Goal: Communication & Community: Answer question/provide support

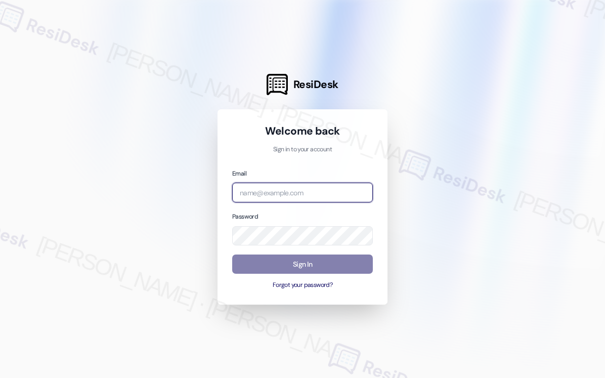
click at [280, 199] on input "email" at bounding box center [302, 193] width 141 height 20
type input "[EMAIL_ADDRESS][PERSON_NAME][PERSON_NAME][DOMAIN_NAME]"
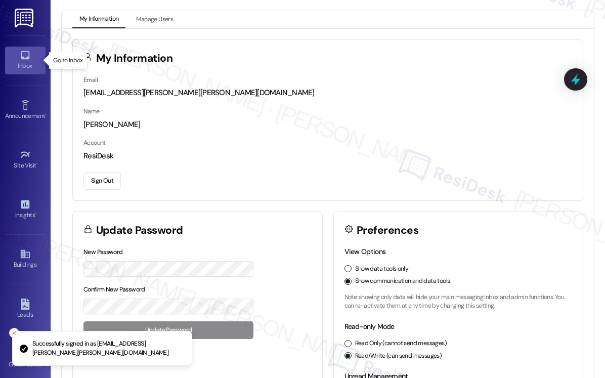
click at [28, 54] on icon at bounding box center [25, 55] width 11 height 11
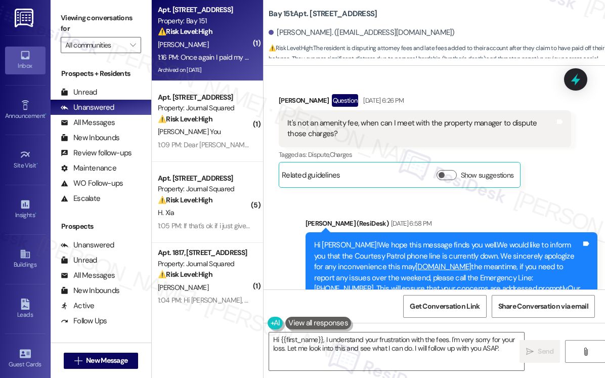
scroll to position [25337, 0]
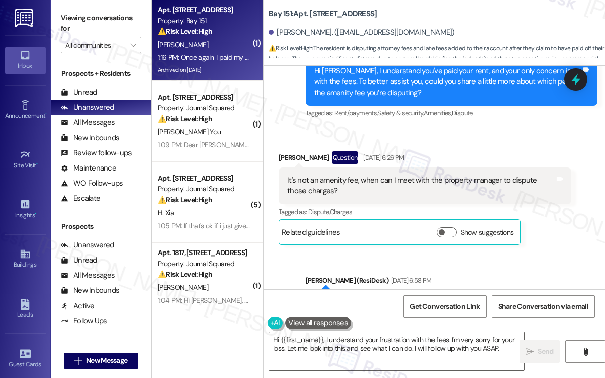
scroll to position [25236, 0]
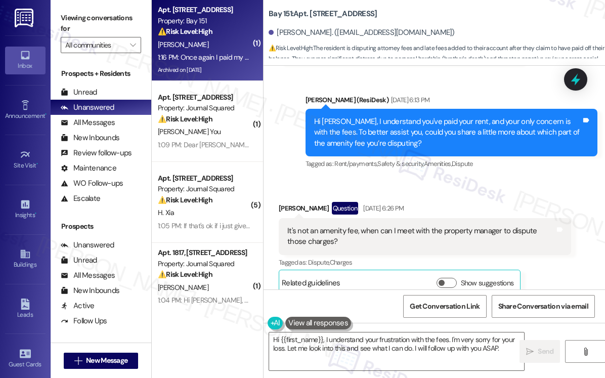
click at [369, 347] on div "Hi Olga!We hope this message finds you well.We would like to inform you that th…" at bounding box center [448, 385] width 268 height 76
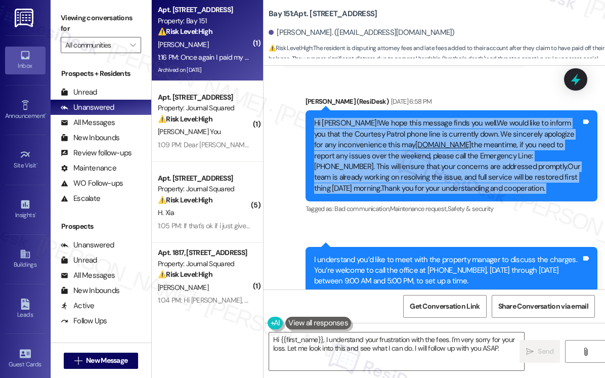
scroll to position [25539, 0]
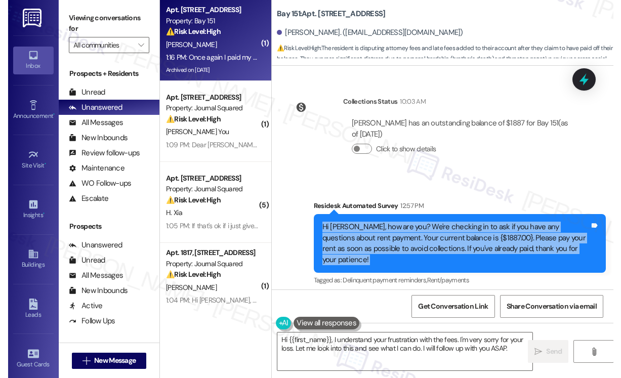
scroll to position [25691, 0]
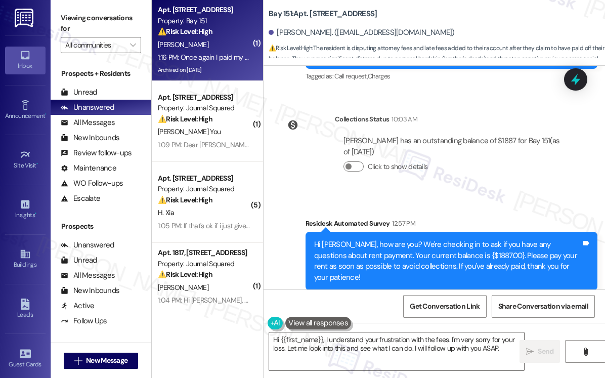
click at [369, 338] on textarea "Hi {{first_name}}, I understand your frustration with the fees. I'm very sorry …" at bounding box center [396, 351] width 255 height 38
drag, startPoint x: 598, startPoint y: 119, endPoint x: 589, endPoint y: 117, distance: 8.7
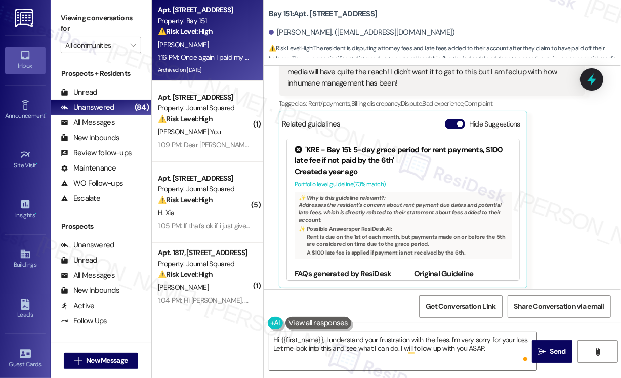
scroll to position [25366, 0]
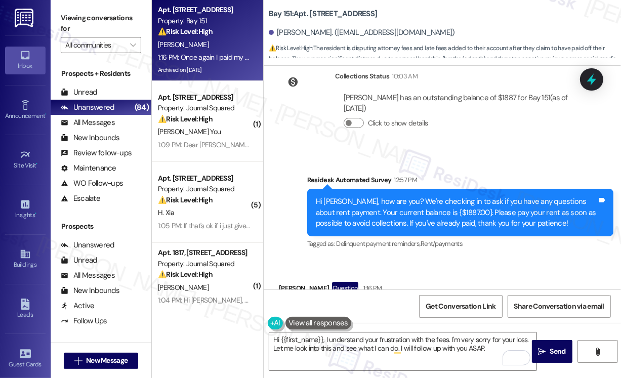
click at [333, 305] on div "Once again I paid my Rent since last month. Those are not rent charges those ar…" at bounding box center [427, 359] width 281 height 108
click at [335, 305] on div "Once again I paid my Rent since last month. Those are not rent charges those ar…" at bounding box center [427, 359] width 281 height 108
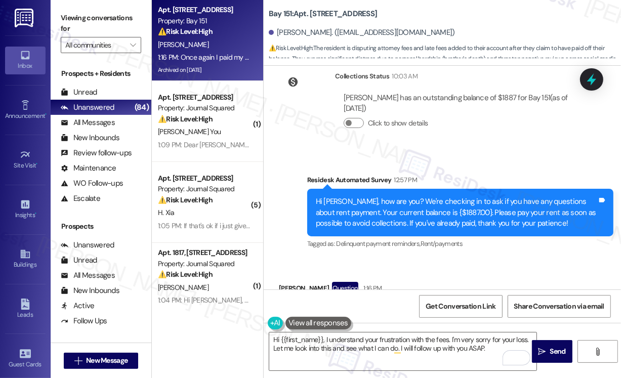
click at [335, 305] on div "Once again I paid my Rent since last month. Those are not rent charges those ar…" at bounding box center [427, 359] width 281 height 108
click at [421, 305] on div "Once again I paid my Rent since last month. Those are not rent charges those ar…" at bounding box center [427, 359] width 281 height 108
click at [422, 305] on div "Once again I paid my Rent since last month. Those are not rent charges those ar…" at bounding box center [427, 359] width 281 height 108
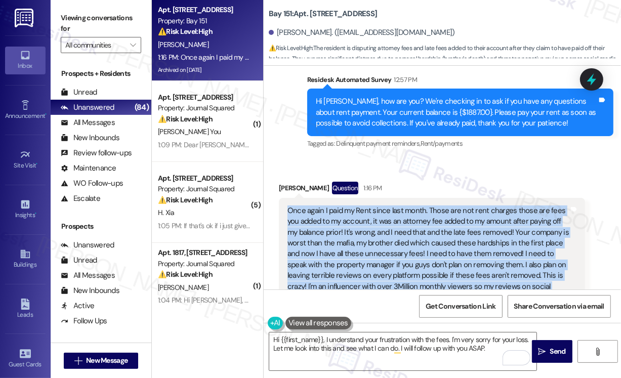
scroll to position [25417, 0]
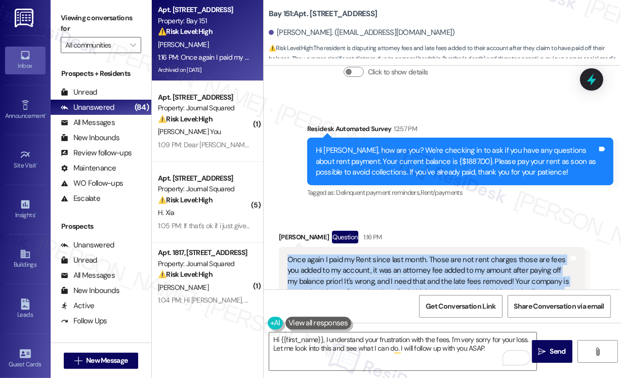
click at [400, 254] on div "Once again I paid my Rent since last month. Those are not rent charges those ar…" at bounding box center [427, 308] width 281 height 108
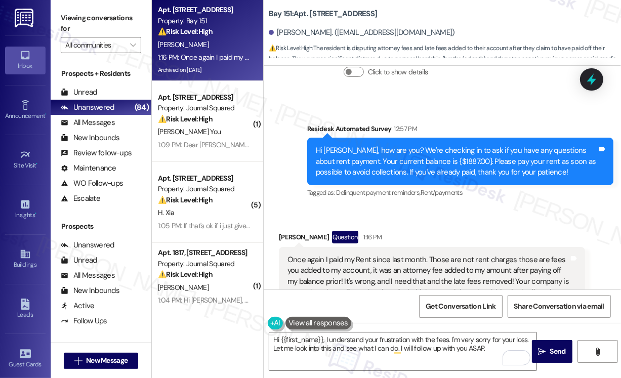
click at [400, 254] on div "Once again I paid my Rent since last month. Those are not rent charges those ar…" at bounding box center [427, 308] width 281 height 108
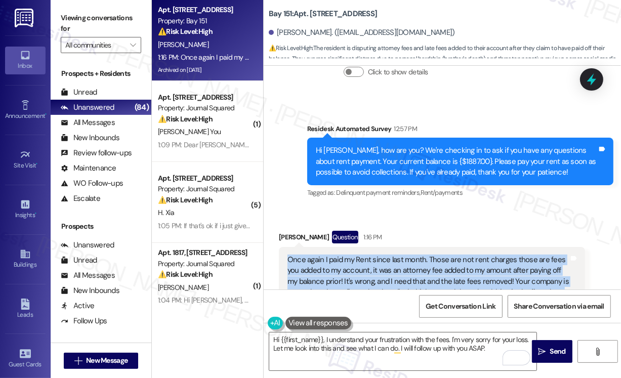
click at [400, 254] on div "Once again I paid my Rent since last month. Those are not rent charges those ar…" at bounding box center [427, 308] width 281 height 108
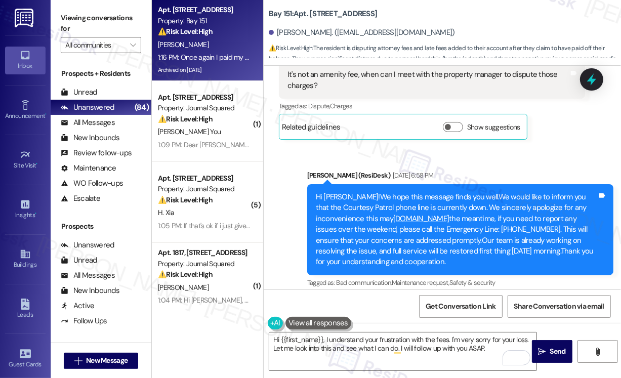
scroll to position [24962, 0]
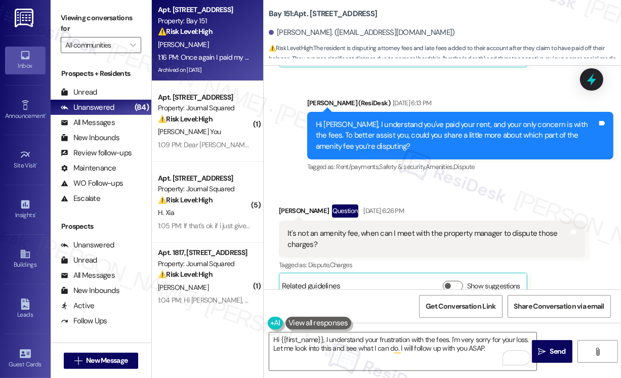
scroll to position [24760, 0]
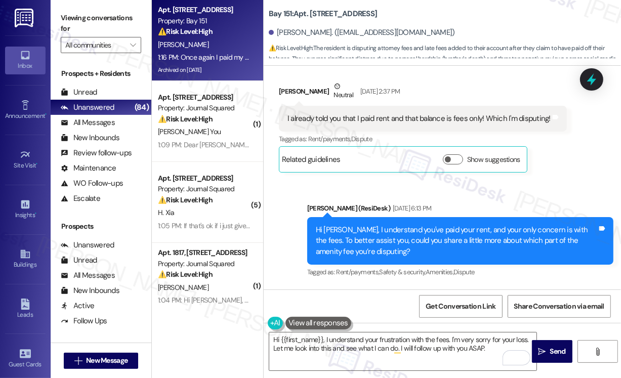
click at [374, 333] on div "It's not an amenity fee, when can I meet with the property manager to dispute t…" at bounding box center [427, 344] width 281 height 22
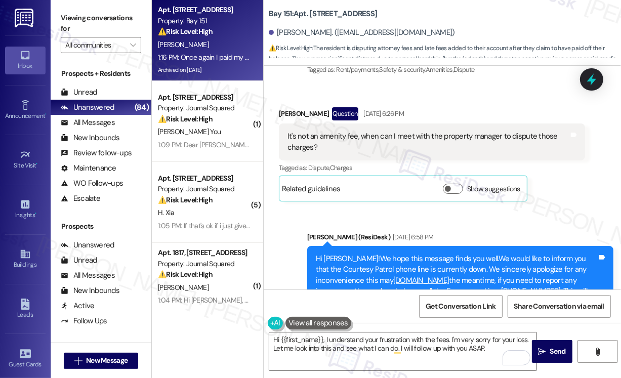
click at [311, 337] on textarea "Hi {{first_name}}, I understand your frustration with the fees. I'm very sorry …" at bounding box center [402, 351] width 267 height 38
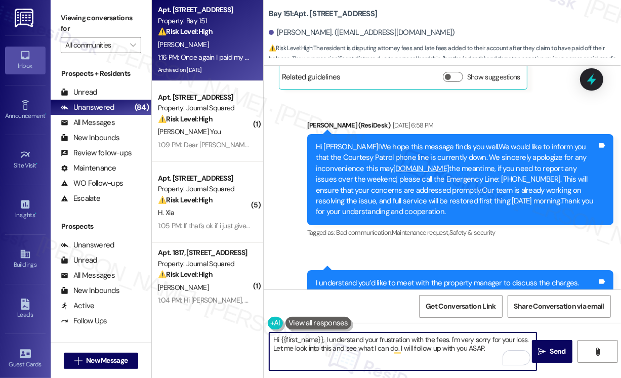
scroll to position [25215, 0]
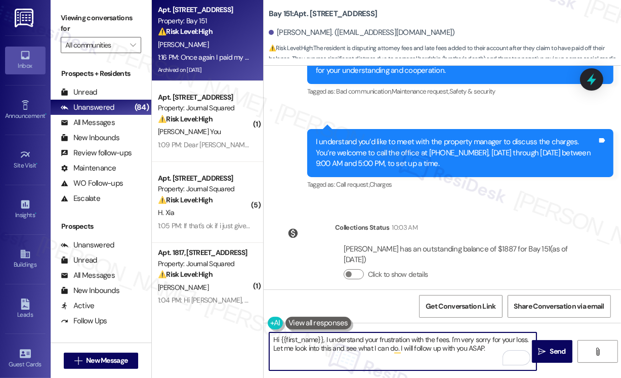
click at [425, 340] on textarea "Hi {{first_name}}, I understand your frustration with the fees. I'm very sorry …" at bounding box center [402, 351] width 267 height 38
paste textarea "Thank you for your message. I’m very sorry to hear about the difficult circumst…"
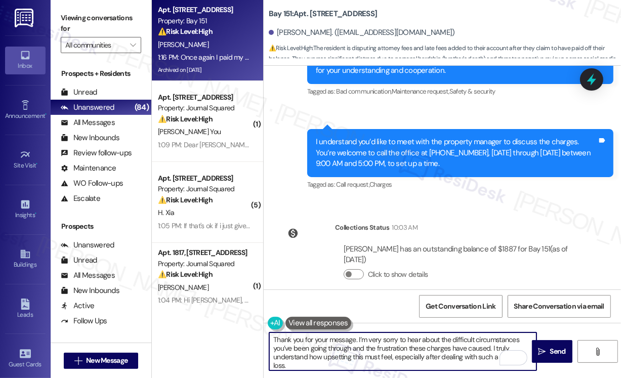
scroll to position [0, 0]
click at [273, 341] on textarea "Thank you for your message. I’m very sorry to hear about the difficult circumst…" at bounding box center [402, 351] width 267 height 38
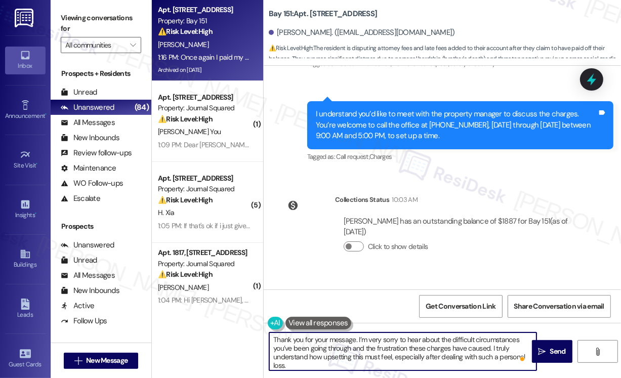
scroll to position [25265, 0]
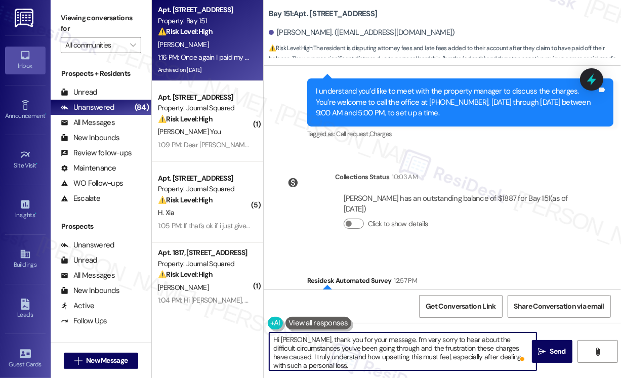
click at [400, 339] on textarea "Hi Olga, thank you for your message. I’m very sorry to hear about the difficult…" at bounding box center [402, 351] width 267 height 38
click at [401, 339] on textarea "Hi Olga, thank you for your message. I’m very sorry to hear about the difficult…" at bounding box center [402, 351] width 267 height 38
click at [420, 339] on textarea "Hi Olga, thank you for your message. I’m very sorry to hear about the difficult…" at bounding box center [402, 351] width 267 height 38
click at [356, 343] on textarea "Hi Olga, thank you for your message. I’m very sorry to hear about the difficult…" at bounding box center [402, 351] width 267 height 38
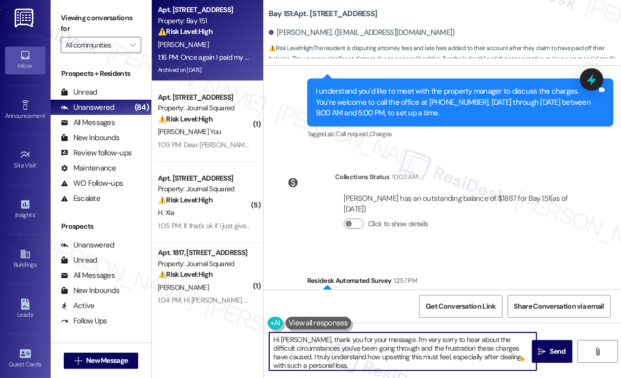
click at [429, 349] on textarea "Hi Olga, thank you for your message. I’m very sorry to hear about the difficult…" at bounding box center [402, 351] width 267 height 38
click at [430, 349] on textarea "Hi Olga, thank you for your message. I’m very sorry to hear about the difficult…" at bounding box center [402, 351] width 267 height 38
click at [303, 351] on textarea "Hi Olga, thank you for your message. I’m very sorry to hear about the difficult…" at bounding box center [402, 351] width 267 height 38
click at [302, 351] on textarea "Hi Olga, thank you for your message. I’m very sorry to hear about the difficult…" at bounding box center [402, 351] width 267 height 38
click at [305, 354] on textarea "Hi Olga, thank you for your message. I’m very sorry to hear about the difficult…" at bounding box center [402, 351] width 267 height 38
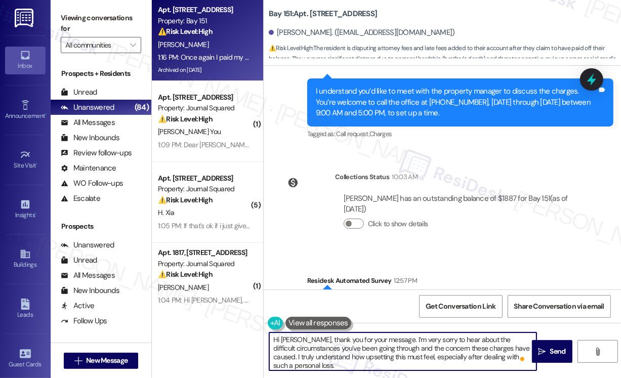
click at [305, 354] on textarea "Hi Olga, thank you for your message. I’m very sorry to hear about the difficult…" at bounding box center [402, 351] width 267 height 38
click at [419, 356] on textarea "Hi Olga, thank you for your message. I’m very sorry to hear about the difficult…" at bounding box center [402, 351] width 267 height 38
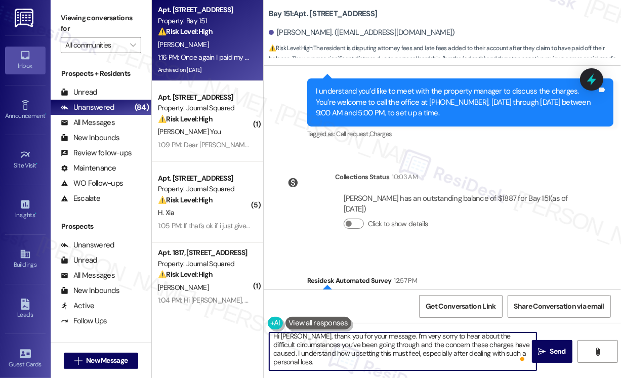
click at [417, 353] on textarea "Hi Olga, thank you for your message. I’m very sorry to hear about the difficult…" at bounding box center [402, 351] width 267 height 38
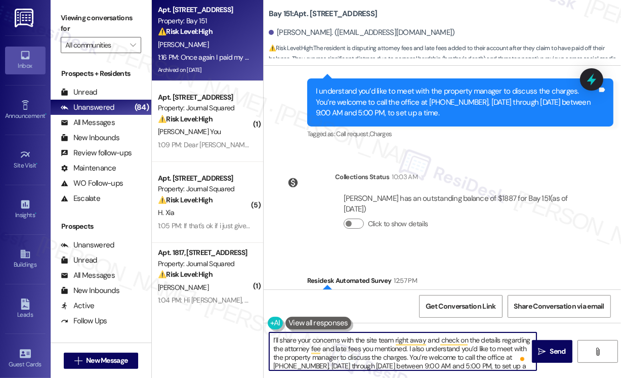
click at [341, 348] on textarea "Hi Olga, thank you for your message. I’m very sorry to hear about the difficult…" at bounding box center [402, 351] width 267 height 38
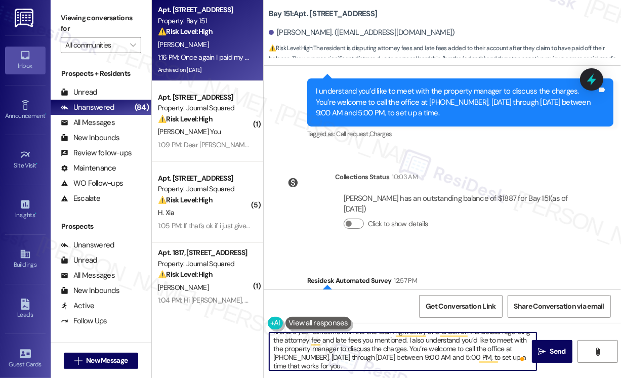
click at [387, 297] on div "Hi Olga, how are you? We're checking in to ask if you have any questions about …" at bounding box center [456, 313] width 281 height 32
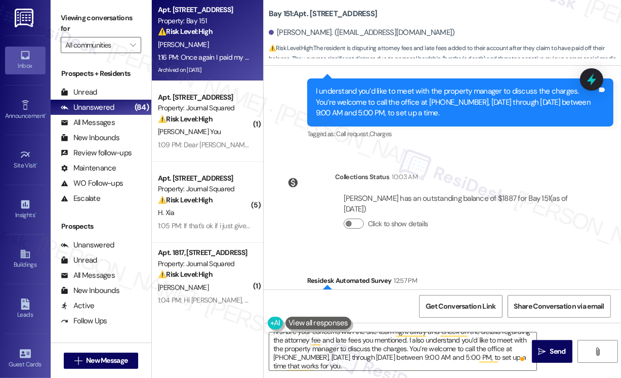
click at [387, 297] on div "Hi Olga, how are you? We're checking in to ask if you have any questions about …" at bounding box center [456, 313] width 281 height 32
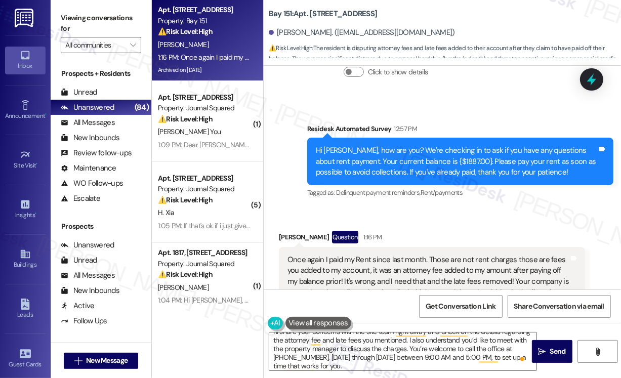
click at [379, 254] on div "Once again I paid my Rent since last month. Those are not rent charges those ar…" at bounding box center [427, 308] width 281 height 108
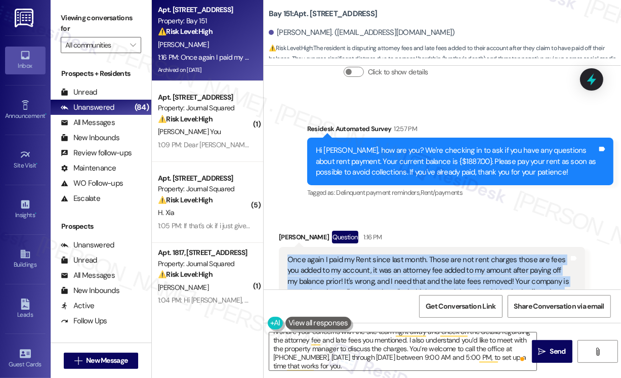
click at [379, 254] on div "Once again I paid my Rent since last month. Those are not rent charges those ar…" at bounding box center [427, 308] width 281 height 108
click at [339, 254] on div "Once again I paid my Rent since last month. Those are not rent charges those ar…" at bounding box center [427, 308] width 281 height 108
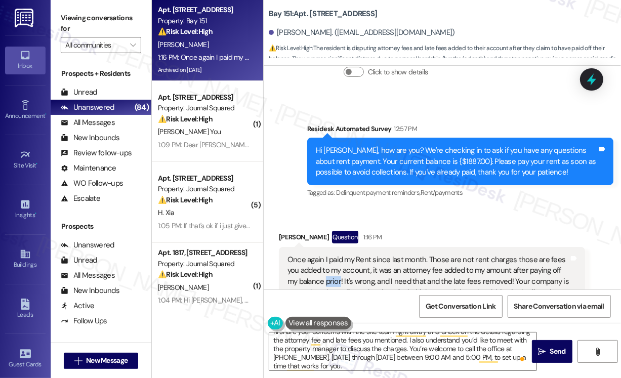
click at [339, 254] on div "Once again I paid my Rent since last month. Those are not rent charges those ar…" at bounding box center [427, 308] width 281 height 108
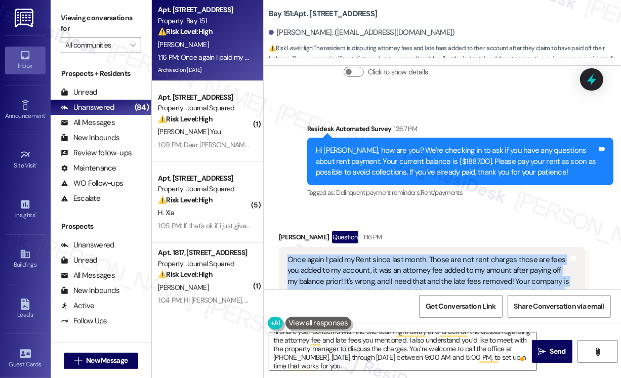
click at [339, 254] on div "Once again I paid my Rent since last month. Those are not rent charges those ar…" at bounding box center [427, 308] width 281 height 108
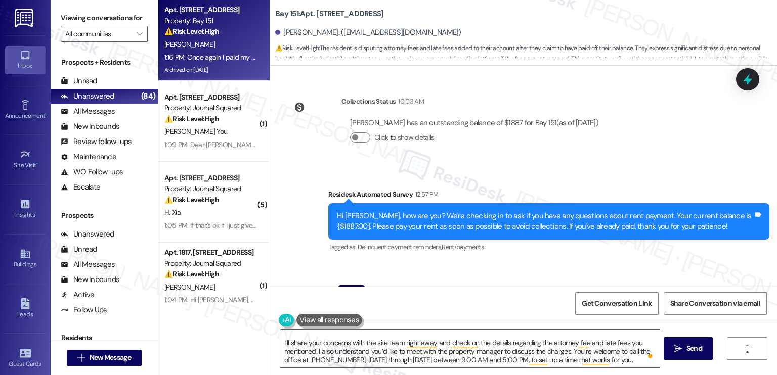
scroll to position [28, 0]
click at [473, 340] on textarea "Hi Olga, thank you for your message. I’m very sorry to hear about the difficult…" at bounding box center [469, 349] width 379 height 38
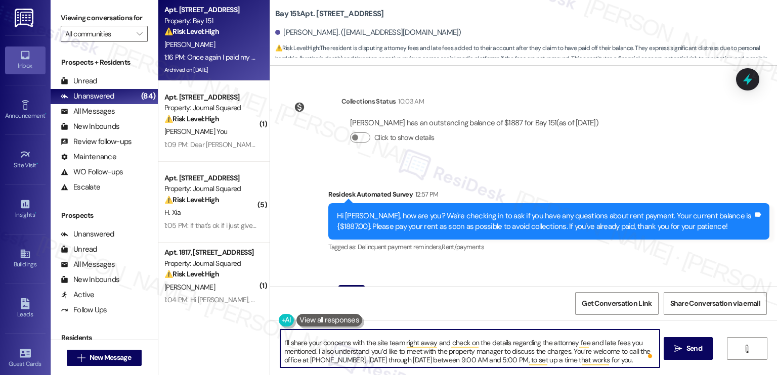
click at [400, 353] on textarea "Hi Olga, thank you for your message. I’m very sorry to hear about the difficult…" at bounding box center [469, 349] width 379 height 38
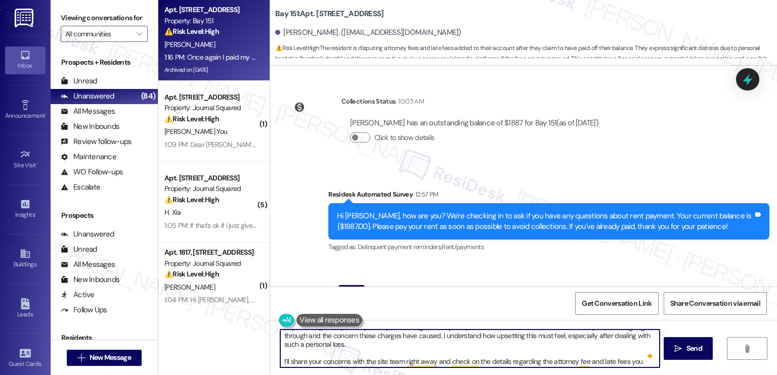
scroll to position [0, 0]
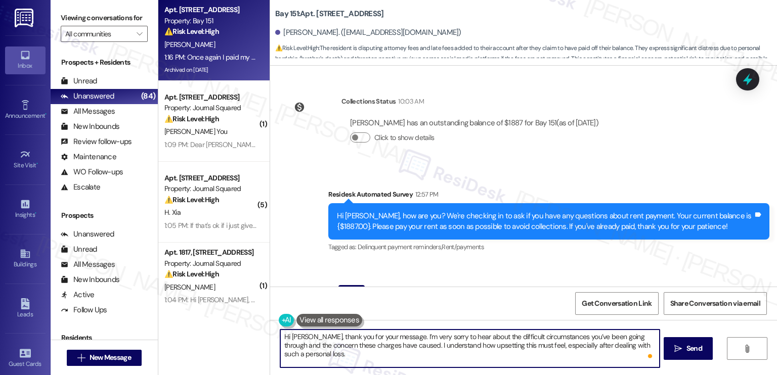
click at [355, 342] on textarea "Hi Olga, thank you for your message. I’m very sorry to hear about the difficult…" at bounding box center [469, 349] width 379 height 38
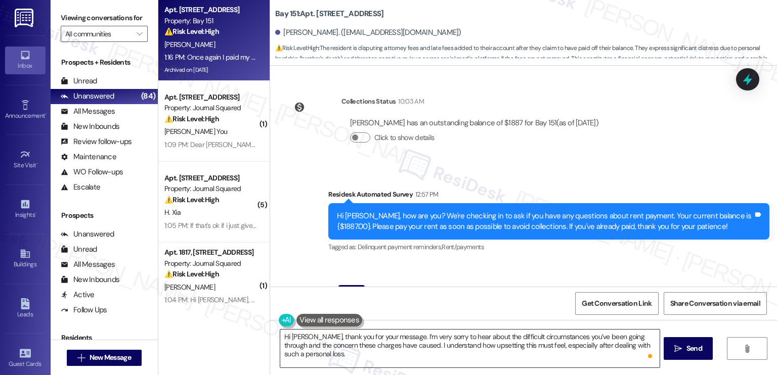
click at [505, 345] on textarea "Hi Olga, thank you for your message. I’m very sorry to hear about the difficult…" at bounding box center [469, 349] width 379 height 38
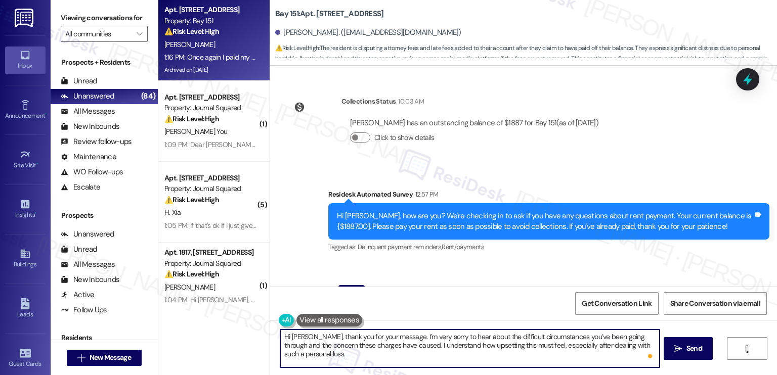
click at [516, 337] on textarea "Hi Olga, thank you for your message. I’m very sorry to hear about the difficult…" at bounding box center [469, 349] width 379 height 38
click at [415, 350] on textarea "Hi Olga, thank you for your message. I’m very sorry to hear about the difficult…" at bounding box center [469, 349] width 379 height 38
click at [457, 345] on textarea "Hi Olga, thank you for your message. I’m very sorry to hear about the difficult…" at bounding box center [469, 349] width 379 height 38
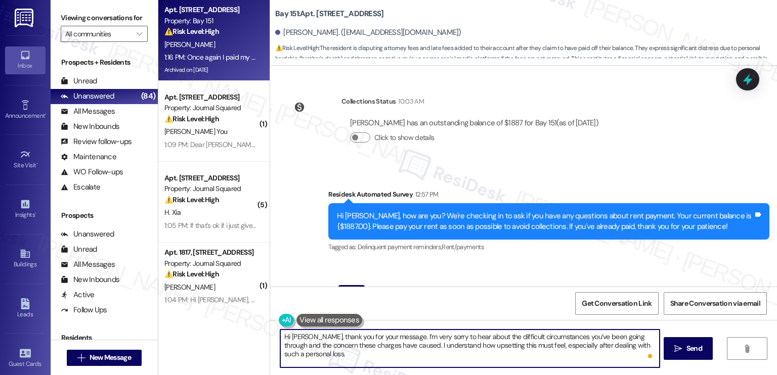
click at [457, 345] on textarea "Hi Olga, thank you for your message. I’m very sorry to hear about the difficult…" at bounding box center [469, 349] width 379 height 38
click at [522, 357] on textarea "Hi Olga, thank you for your message. I’m very sorry to hear about the difficult…" at bounding box center [469, 349] width 379 height 38
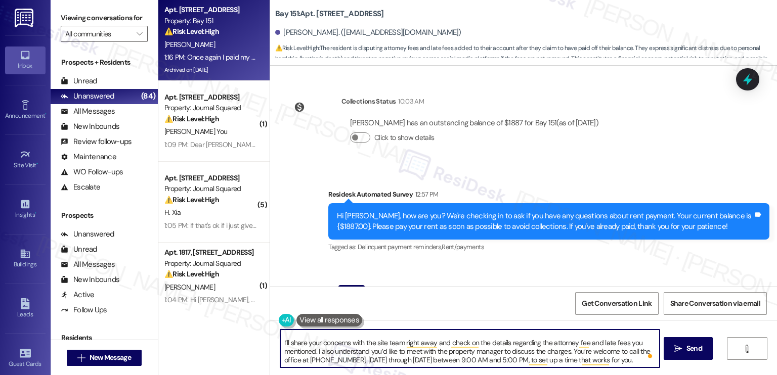
scroll to position [8, 0]
drag, startPoint x: 566, startPoint y: 351, endPoint x: 278, endPoint y: 346, distance: 288.8
click at [280, 346] on textarea "Hi Olga, thank you for your message. I’m very sorry to hear about the difficult…" at bounding box center [469, 349] width 379 height 38
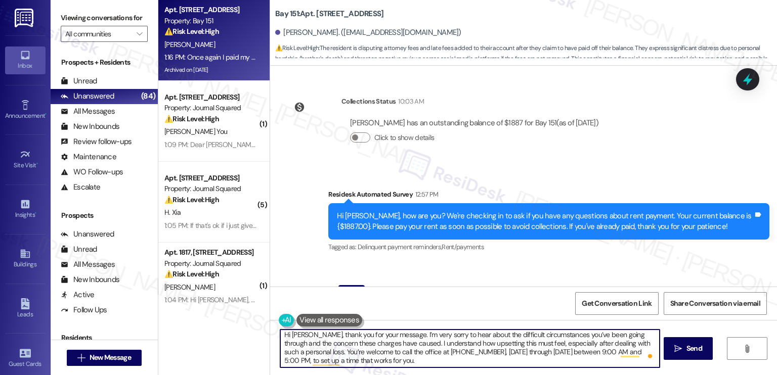
click at [575, 309] on div "Once again I paid my Rent since last month. Those are not rent charges those ar…" at bounding box center [502, 347] width 416 height 76
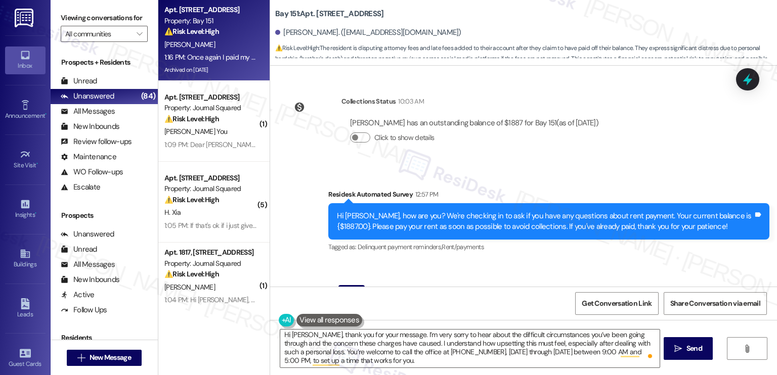
click at [575, 309] on div "Once again I paid my Rent since last month. Those are not rent charges those ar…" at bounding box center [502, 347] width 416 height 76
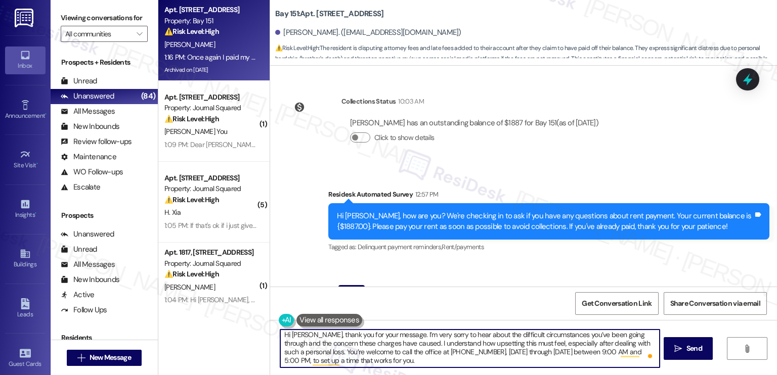
click at [383, 345] on textarea "Hi Olga, thank you for your message. I’m very sorry to hear about the difficult…" at bounding box center [469, 349] width 379 height 38
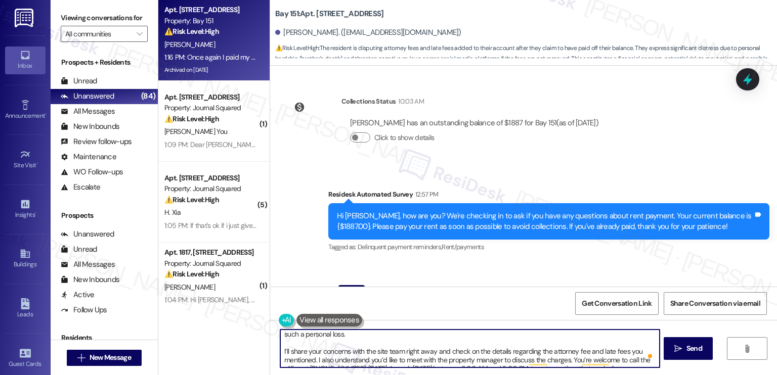
click at [388, 352] on textarea "Hi Olga, thank you for your message. I’m very sorry to hear about the difficult…" at bounding box center [469, 349] width 379 height 38
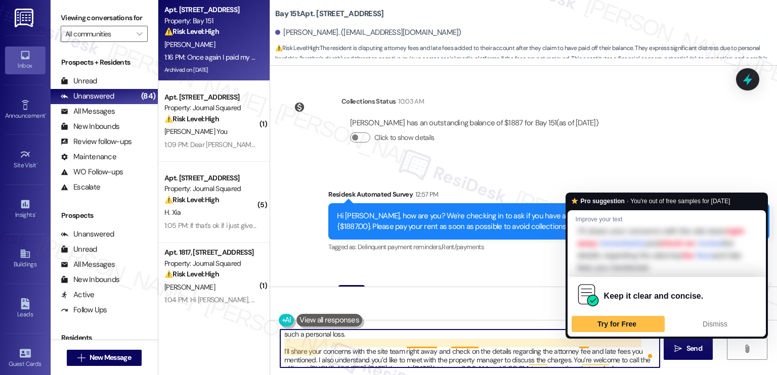
click at [464, 359] on textarea "Hi Olga, thank you for your message. I’m very sorry to hear about the difficult…" at bounding box center [469, 349] width 379 height 38
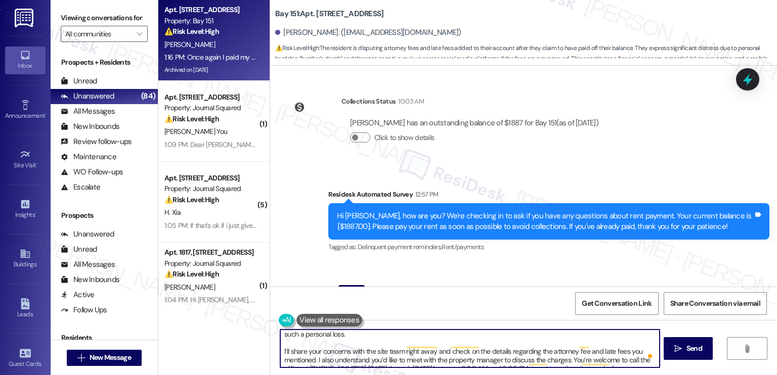
click at [340, 359] on textarea "Hi Olga, thank you for your message. I’m very sorry to hear about the difficult…" at bounding box center [469, 349] width 379 height 38
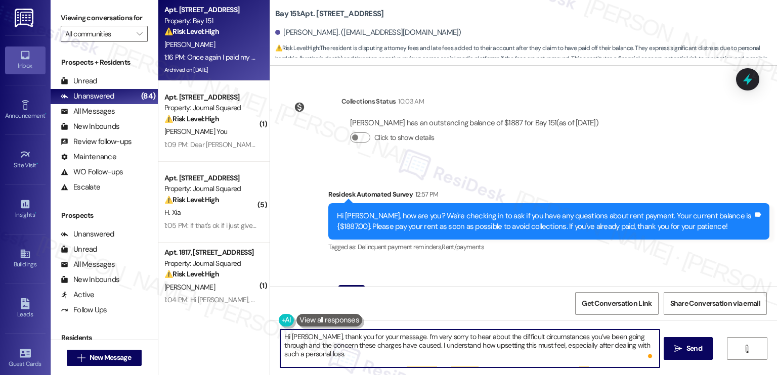
click at [321, 349] on textarea "Hi Olga, thank you for your message. I’m very sorry to hear about the difficult…" at bounding box center [469, 349] width 379 height 38
click at [291, 358] on textarea "Hi Olga, thank you for your message. I’m very sorry to hear about the difficult…" at bounding box center [469, 349] width 379 height 38
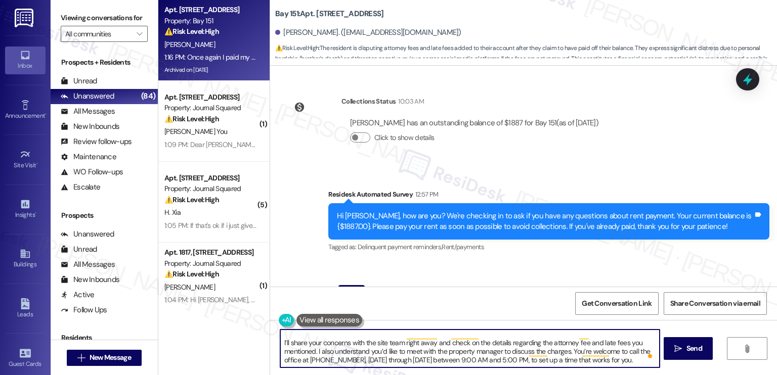
drag, startPoint x: 277, startPoint y: 341, endPoint x: 320, endPoint y: 341, distance: 42.5
click at [280, 341] on textarea "Hi Olga, thank you for your message. I’m very sorry to hear about the difficult…" at bounding box center [469, 349] width 379 height 38
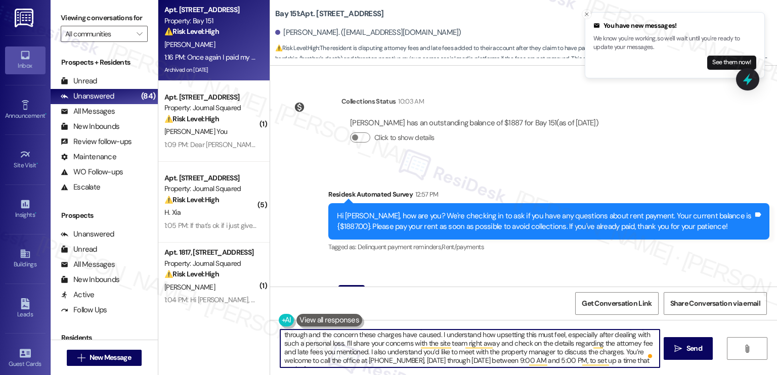
click at [389, 341] on textarea "Hi Olga, thank you for your message. I’m very sorry to hear about the difficult…" at bounding box center [469, 349] width 379 height 38
click at [566, 353] on textarea "Hi Olga, thank you for your message. I’m very sorry to hear about the difficult…" at bounding box center [469, 349] width 379 height 38
click at [569, 352] on textarea "Hi Olga, thank you for your message. I’m very sorry to hear about the difficult…" at bounding box center [469, 349] width 379 height 38
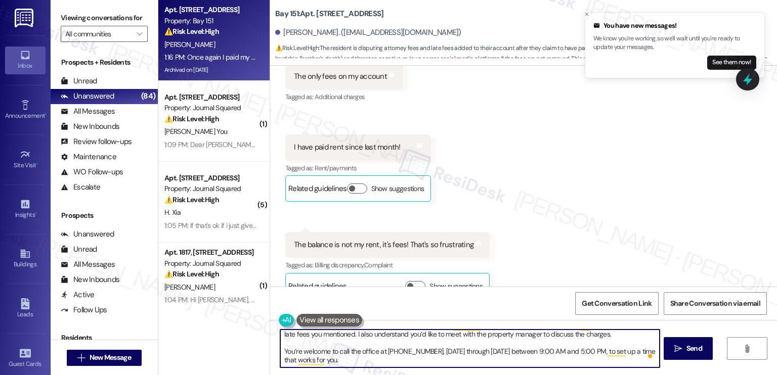
scroll to position [22246, 0]
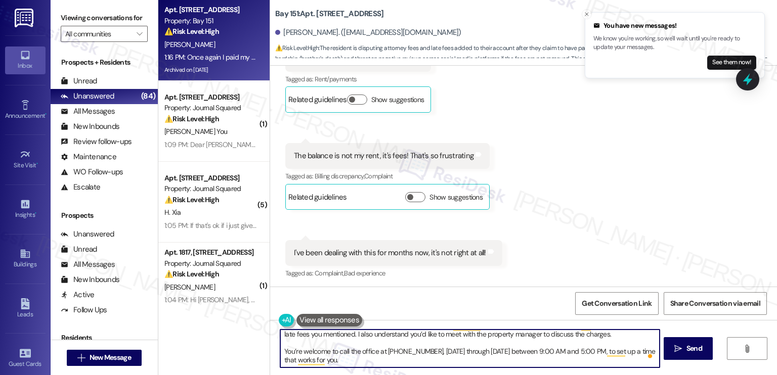
click at [392, 333] on div "I'm sorry to hear about your experience. If you can send us a screenshot of the…" at bounding box center [545, 344] width 416 height 22
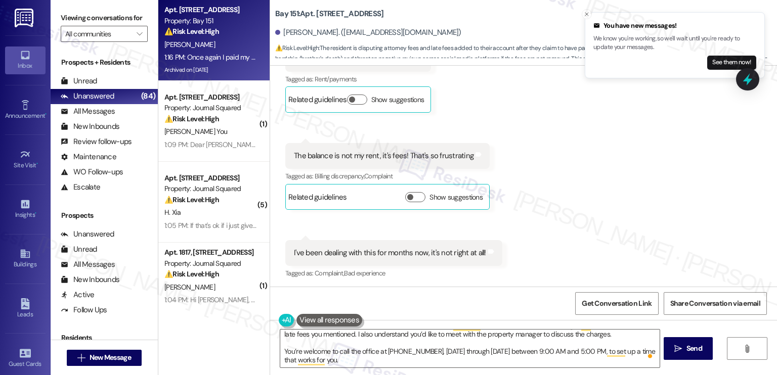
click at [392, 333] on div "I'm sorry to hear about your experience. If you can send us a screenshot of the…" at bounding box center [545, 344] width 416 height 22
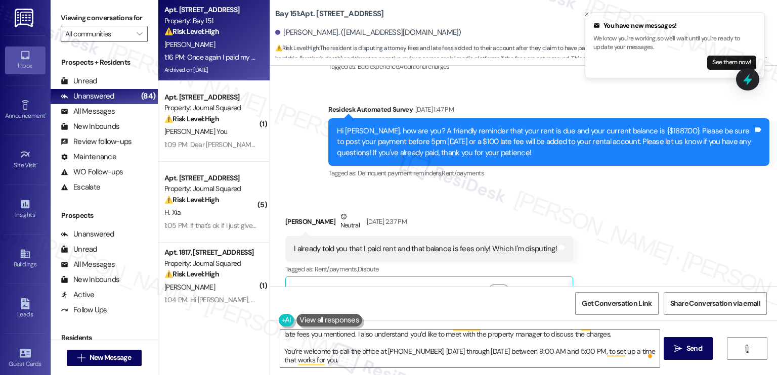
scroll to position [22448, 0]
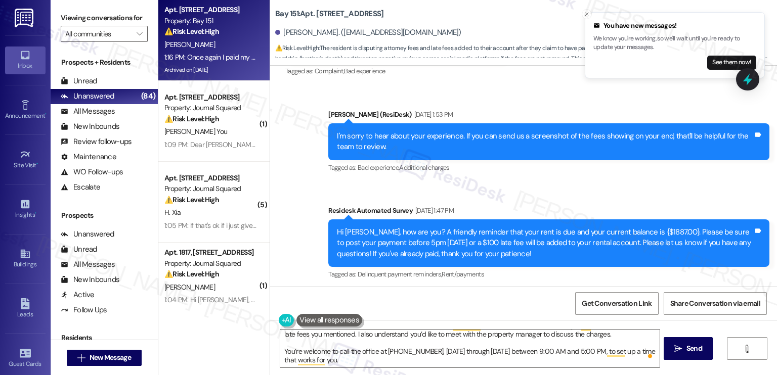
click at [405, 345] on div "I already told you that I paid rent and that balance is fees only! Which I'm di…" at bounding box center [425, 350] width 263 height 11
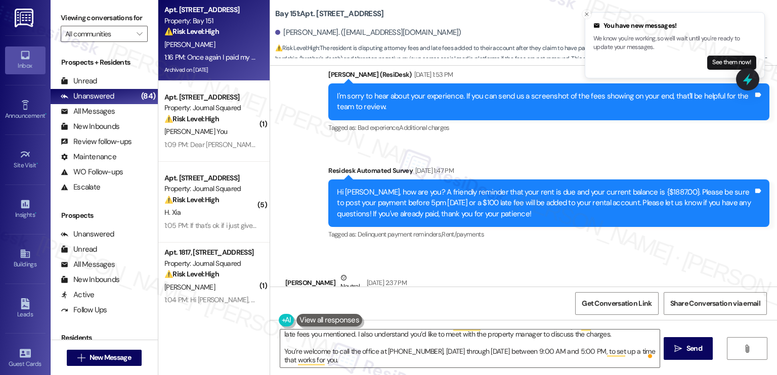
scroll to position [22549, 0]
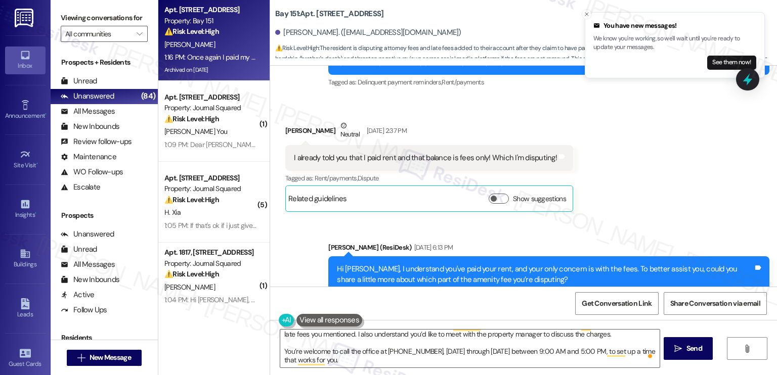
scroll to position [22701, 0]
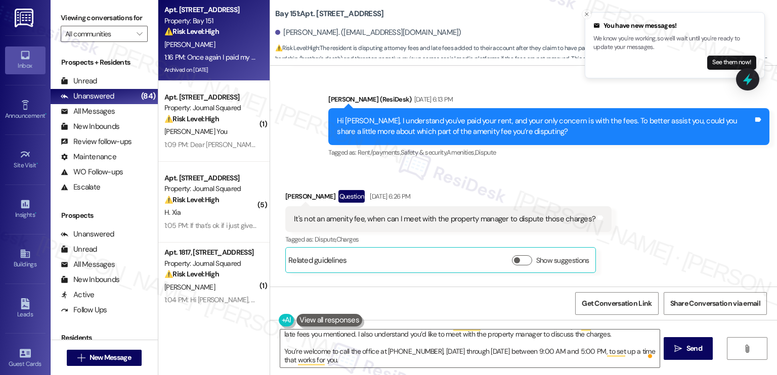
scroll to position [22903, 0]
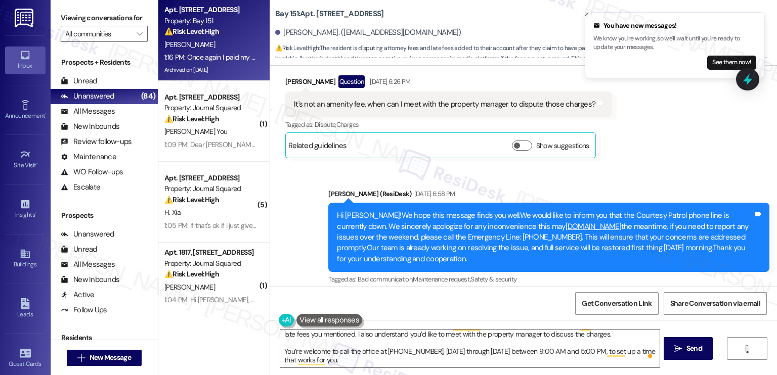
click at [475, 325] on div "I understand you’d like to meet with the property manager to discuss the charge…" at bounding box center [545, 336] width 416 height 22
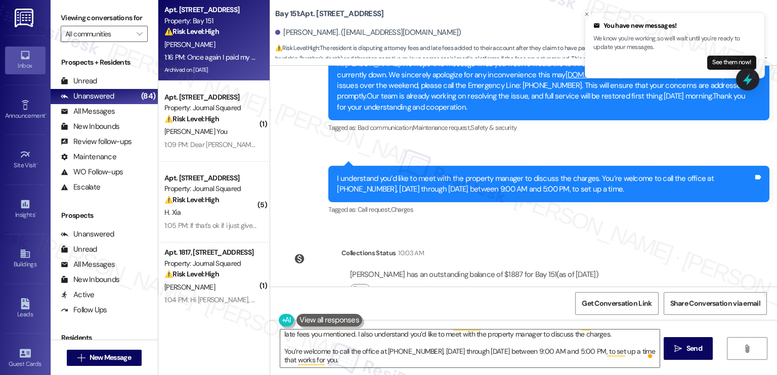
click at [376, 363] on div "Hi Olga, how are you? We're checking in to ask if you have any questions about …" at bounding box center [545, 374] width 416 height 22
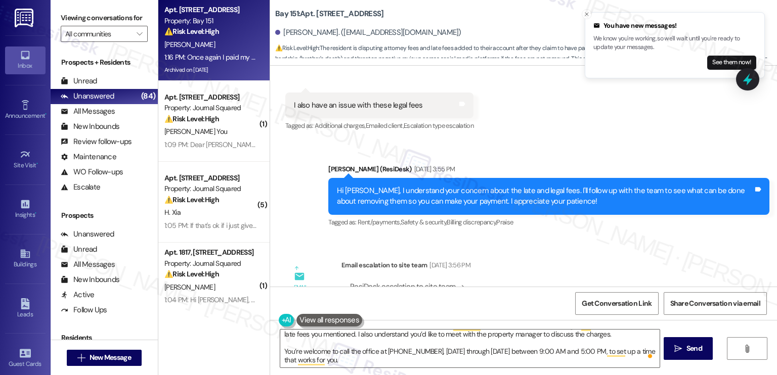
scroll to position [20597, 0]
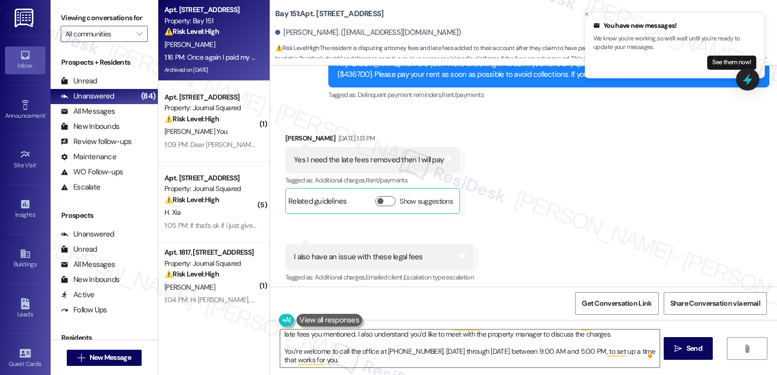
drag, startPoint x: 417, startPoint y: 248, endPoint x: 478, endPoint y: 247, distance: 61.7
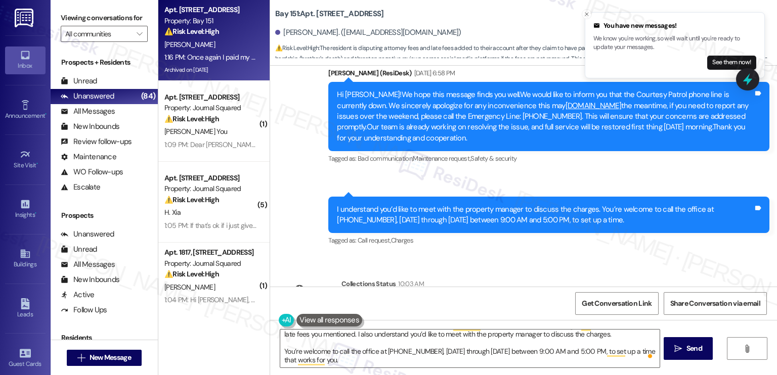
scroll to position [23125, 0]
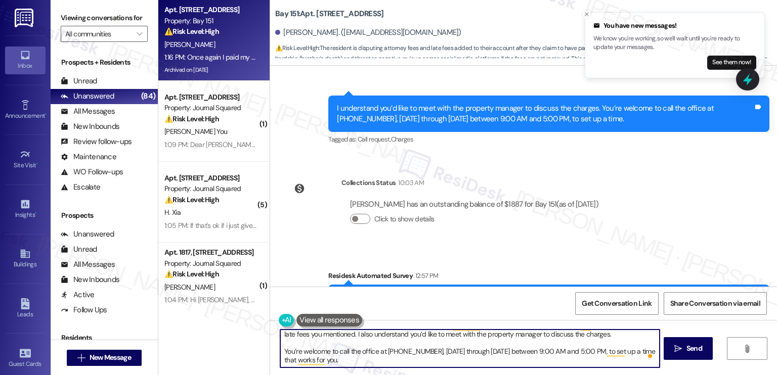
drag, startPoint x: 356, startPoint y: 362, endPoint x: 276, endPoint y: 348, distance: 80.6
click at [280, 348] on textarea "Hi Olga, thank you for your message. I’m very sorry to hear about the difficult…" at bounding box center [469, 349] width 379 height 38
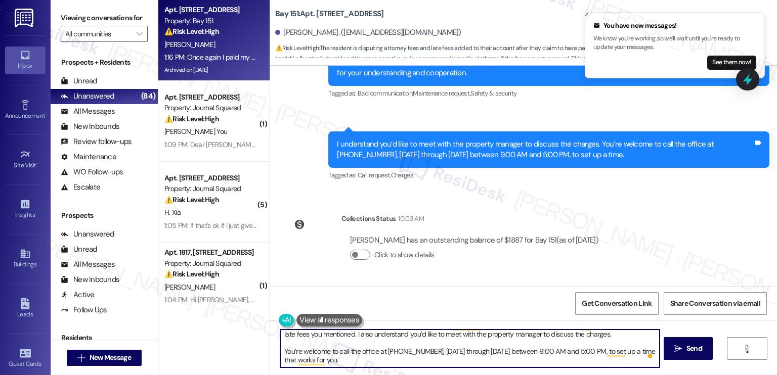
scroll to position [23074, 0]
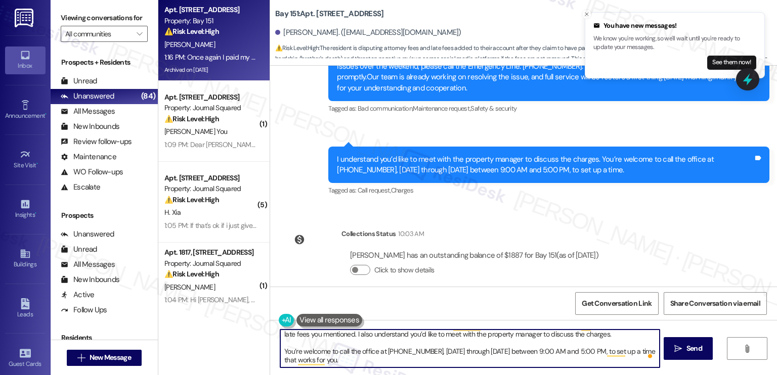
click at [323, 362] on textarea "Hi Olga, thank you for your message. I’m very sorry to hear about the difficult…" at bounding box center [469, 349] width 379 height 38
click at [322, 362] on textarea "Hi Olga, thank you for your message. I’m very sorry to hear about the difficult…" at bounding box center [469, 349] width 379 height 38
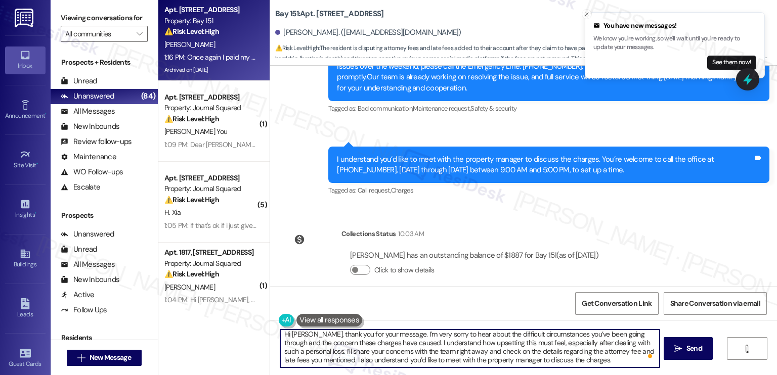
scroll to position [2, 0]
drag, startPoint x: 566, startPoint y: 363, endPoint x: 313, endPoint y: 362, distance: 253.4
click at [313, 362] on textarea "Hi Olga, thank you for your message. I’m very sorry to hear about the difficult…" at bounding box center [469, 349] width 379 height 38
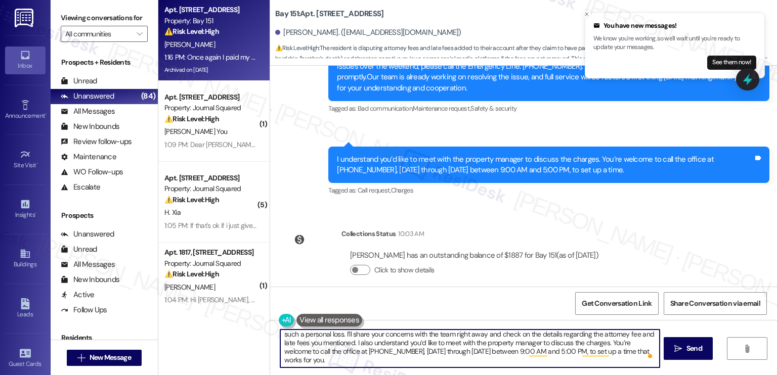
scroll to position [11, 0]
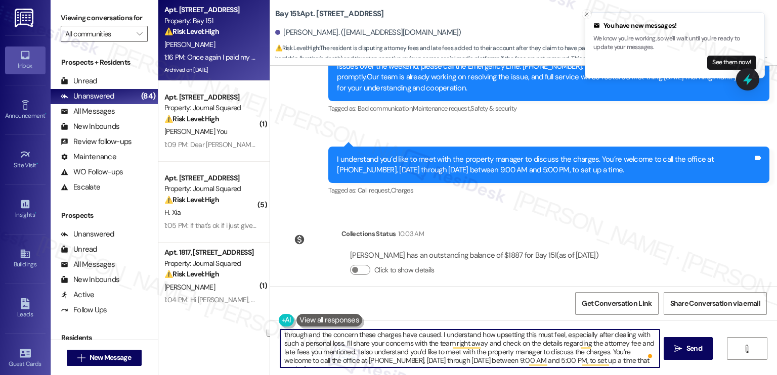
drag, startPoint x: 619, startPoint y: 359, endPoint x: 314, endPoint y: 355, distance: 305.5
click at [314, 355] on textarea "Hi Olga, thank you for your message. I’m very sorry to hear about the difficult…" at bounding box center [469, 349] width 379 height 38
click at [491, 358] on textarea "Hi Olga, thank you for your message. I’m very sorry to hear about the difficult…" at bounding box center [469, 349] width 379 height 38
drag, startPoint x: 625, startPoint y: 362, endPoint x: 572, endPoint y: 354, distance: 53.2
click at [572, 354] on textarea "Hi Olga, thank you for your message. I’m very sorry to hear about the difficult…" at bounding box center [469, 349] width 379 height 38
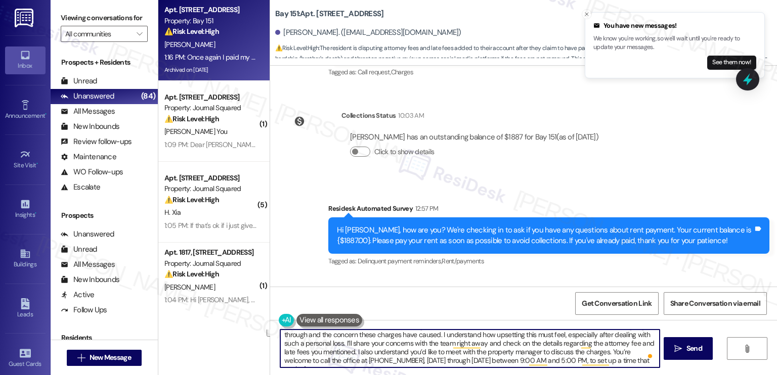
scroll to position [23276, 0]
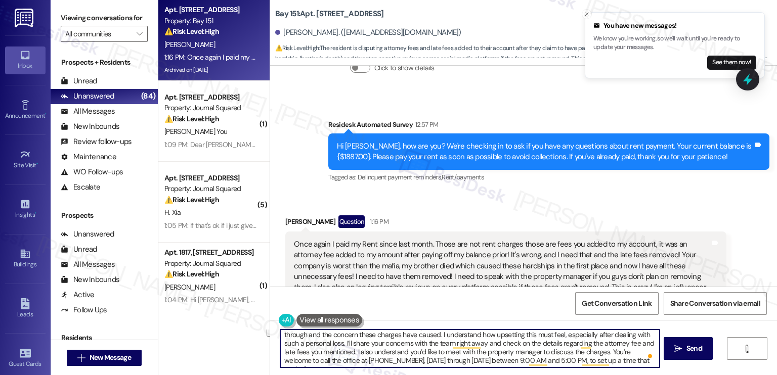
click at [550, 340] on textarea "Hi Olga, thank you for your message. I’m very sorry to hear about the difficult…" at bounding box center [469, 349] width 379 height 38
drag, startPoint x: 313, startPoint y: 351, endPoint x: 622, endPoint y: 366, distance: 309.8
click at [604, 366] on textarea "Hi Olga, thank you for your message. I’m very sorry to hear about the difficult…" at bounding box center [469, 349] width 379 height 38
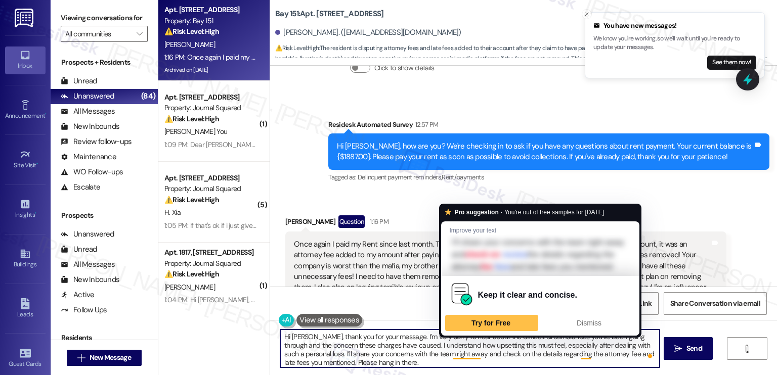
click at [384, 365] on textarea "Hi Olga, thank you for your message. I’m very sorry to hear about the difficult…" at bounding box center [469, 349] width 379 height 38
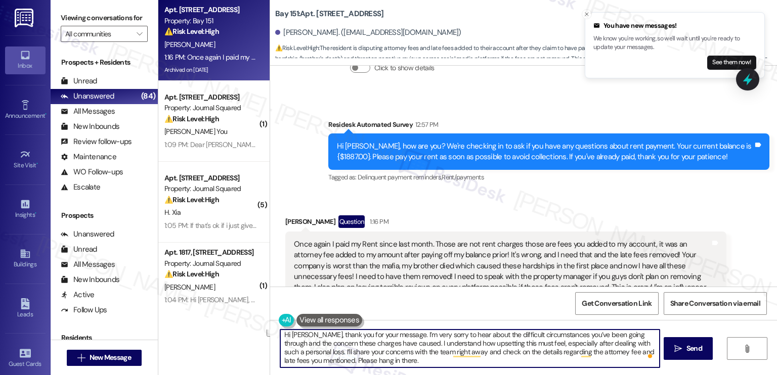
drag, startPoint x: 379, startPoint y: 365, endPoint x: 314, endPoint y: 367, distance: 64.8
click at [314, 367] on textarea "Hi Olga, thank you for your message. I’m very sorry to hear about the difficult…" at bounding box center [469, 349] width 379 height 38
click at [604, 359] on textarea "Hi Olga, thank you for your message. I’m very sorry to hear about the difficult…" at bounding box center [469, 349] width 379 height 38
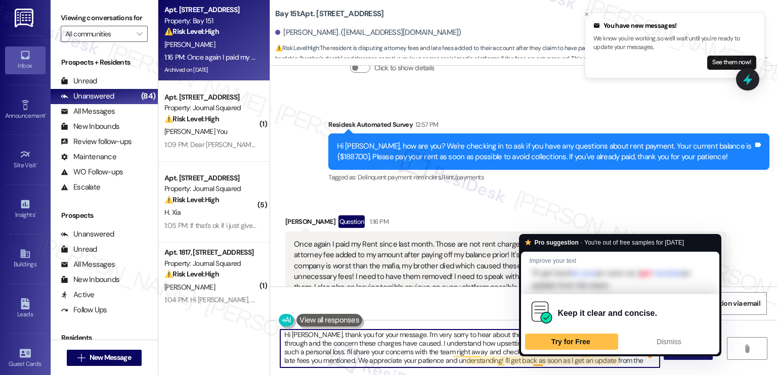
click at [528, 363] on textarea "Hi Olga, thank you for your message. I’m very sorry to hear about the difficult…" at bounding box center [469, 349] width 379 height 38
click at [530, 363] on textarea "Hi Olga, thank you for your message. I’m very sorry to hear about the difficult…" at bounding box center [469, 349] width 379 height 38
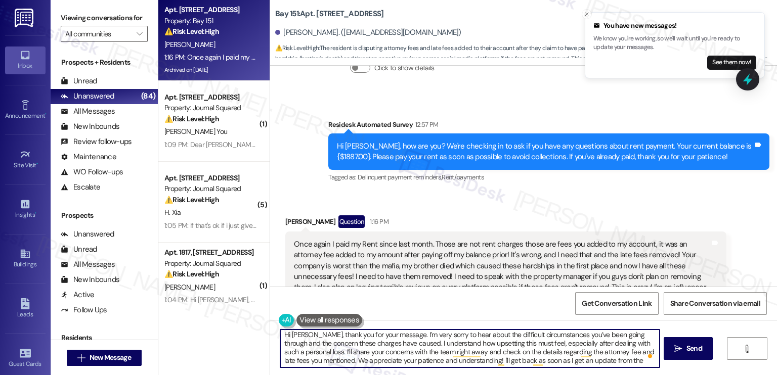
click at [590, 364] on textarea "Hi Olga, thank you for your message. I’m very sorry to hear about the difficult…" at bounding box center [469, 349] width 379 height 38
drag, startPoint x: 537, startPoint y: 360, endPoint x: 465, endPoint y: 363, distance: 71.9
click at [465, 363] on textarea "Hi Olga, thank you for your message. I’m very sorry to hear about the difficult…" at bounding box center [469, 349] width 379 height 38
click at [380, 336] on textarea "Hi Olga, thank you for your message. I’m very sorry to hear about the difficult…" at bounding box center [469, 349] width 379 height 38
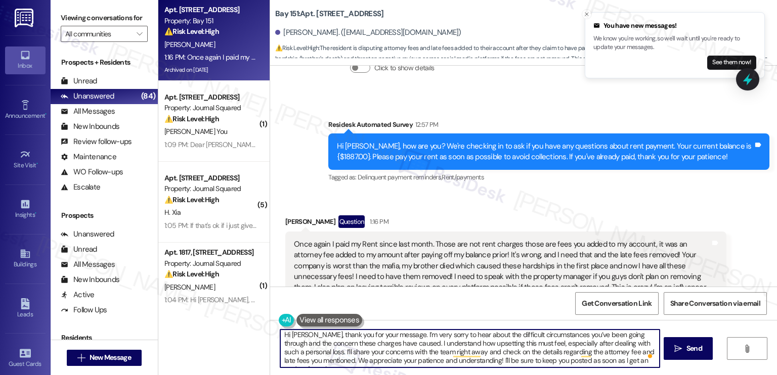
click at [419, 336] on textarea "Hi Olga, thank you for your message. I’m very sorry to hear about the difficult…" at bounding box center [469, 349] width 379 height 38
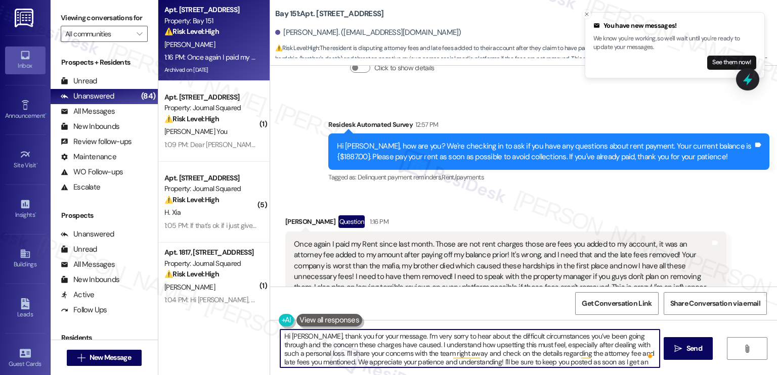
scroll to position [0, 0]
drag, startPoint x: 385, startPoint y: 335, endPoint x: 302, endPoint y: 329, distance: 83.2
click at [302, 329] on div "Hi Olga, thank you for your message. I’m very sorry to hear about the difficult…" at bounding box center [470, 348] width 380 height 39
click at [338, 337] on textarea "Hi Olga, I’m very sorry to hear about the difficult circumstances you’ve been g…" at bounding box center [469, 349] width 379 height 38
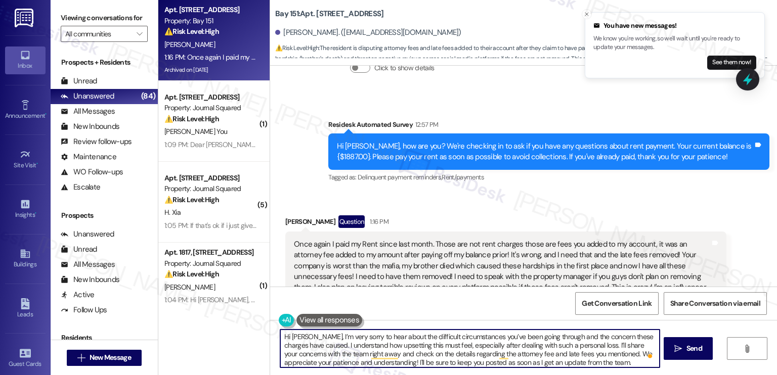
click at [338, 337] on textarea "Hi Olga, I’m very sorry to hear about the difficult circumstances you’ve been g…" at bounding box center [469, 349] width 379 height 38
click at [578, 360] on textarea "Hi Olga, I’m very sorry to hear about the difficult circumstances you’ve been g…" at bounding box center [469, 349] width 379 height 38
click at [448, 359] on textarea "Hi Olga, I’m very sorry to hear about the difficult circumstances you’ve been g…" at bounding box center [469, 349] width 379 height 38
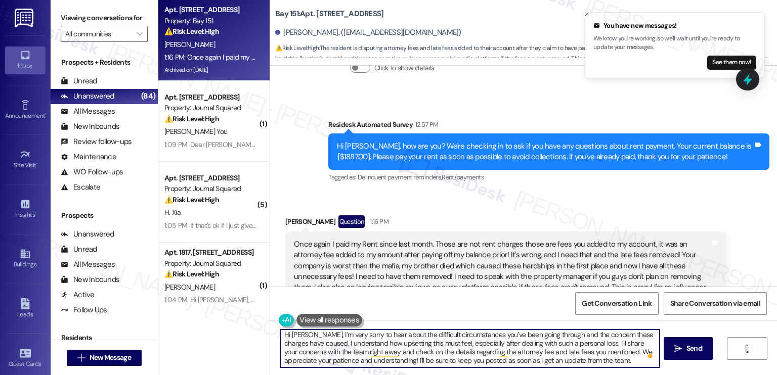
click at [448, 359] on textarea "Hi Olga, I’m very sorry to hear about the difficult circumstances you’ve been g…" at bounding box center [469, 349] width 379 height 38
click at [514, 352] on textarea "Hi Olga, I’m very sorry to hear about the difficult circumstances you’ve been g…" at bounding box center [469, 349] width 379 height 38
type textarea "Hi Olga, I’m very sorry to hear about the difficult circumstances you’ve been g…"
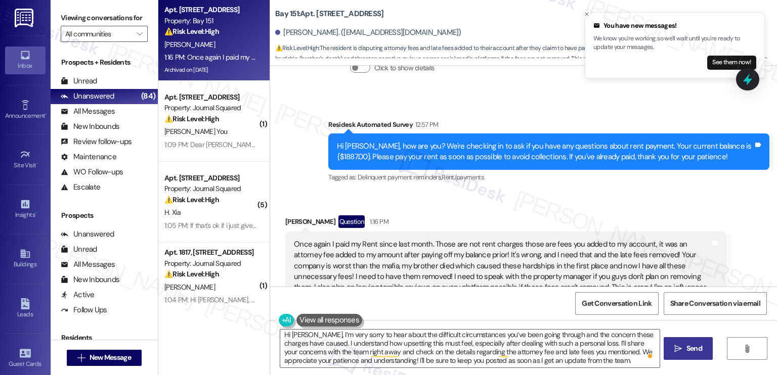
click at [604, 348] on span "Send" at bounding box center [694, 348] width 20 height 11
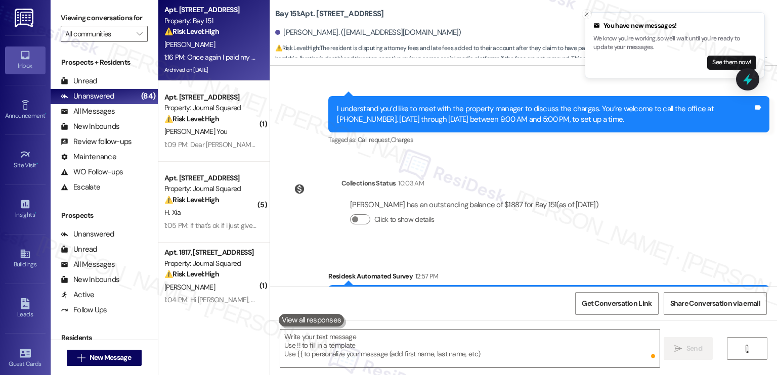
scroll to position [23276, 0]
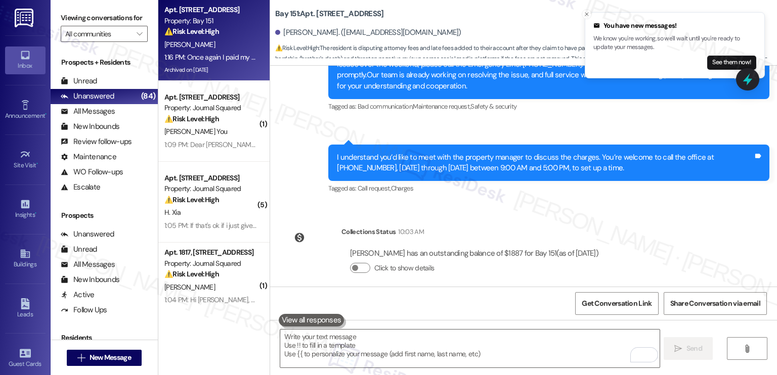
drag, startPoint x: 504, startPoint y: 216, endPoint x: 570, endPoint y: 216, distance: 66.8
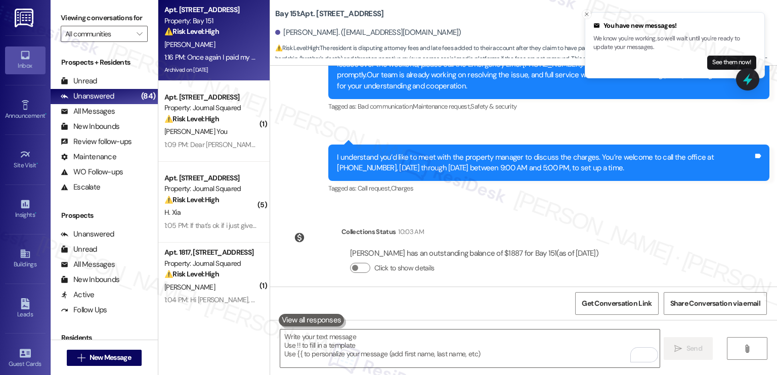
drag, startPoint x: 349, startPoint y: 219, endPoint x: 506, endPoint y: 221, distance: 156.3
drag, startPoint x: 543, startPoint y: 224, endPoint x: 604, endPoint y: 223, distance: 60.7
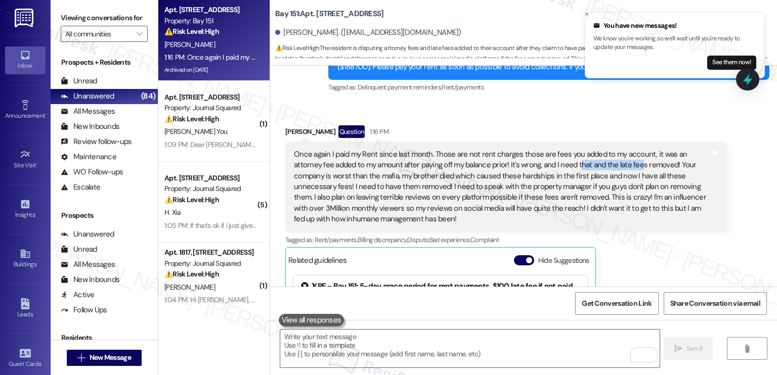
scroll to position [23380, 0]
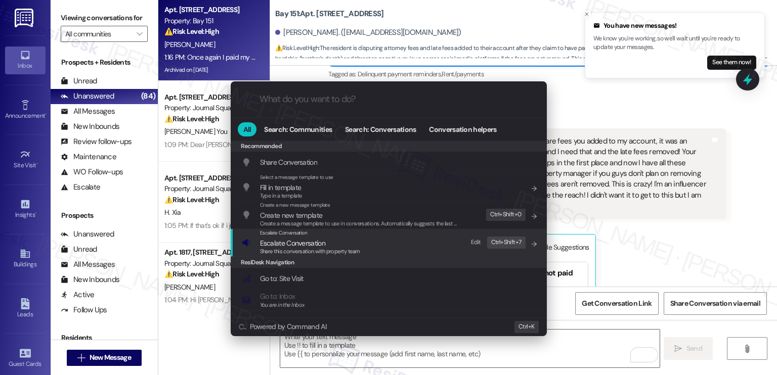
click at [415, 239] on div "Escalate Conversation Escalate Conversation Share this conversation with proper…" at bounding box center [390, 242] width 296 height 27
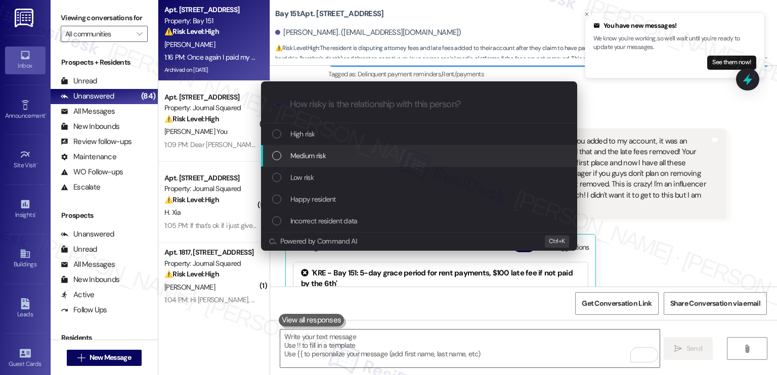
click at [323, 147] on div "Medium risk" at bounding box center [419, 156] width 316 height 22
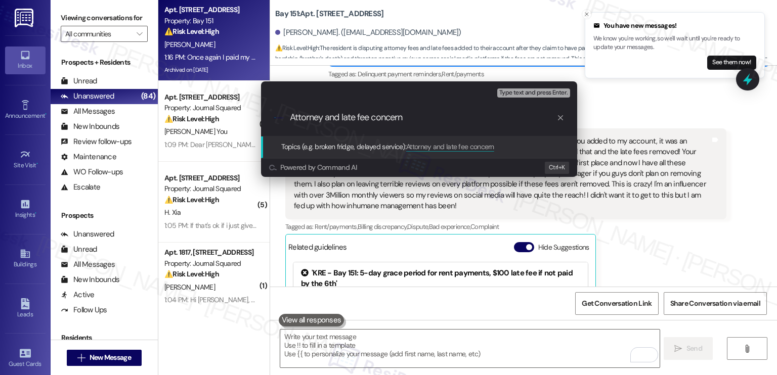
type input "Attorney and late fee concerns"
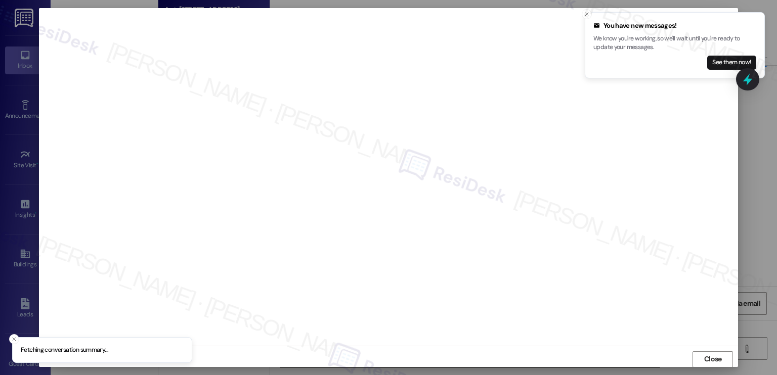
scroll to position [0, 0]
click at [586, 17] on button "Close toast" at bounding box center [587, 14] width 10 height 10
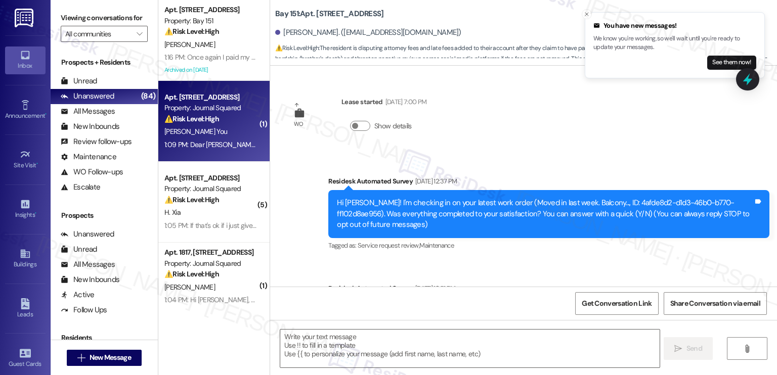
click at [196, 134] on div "[PERSON_NAME] You" at bounding box center [211, 131] width 96 height 13
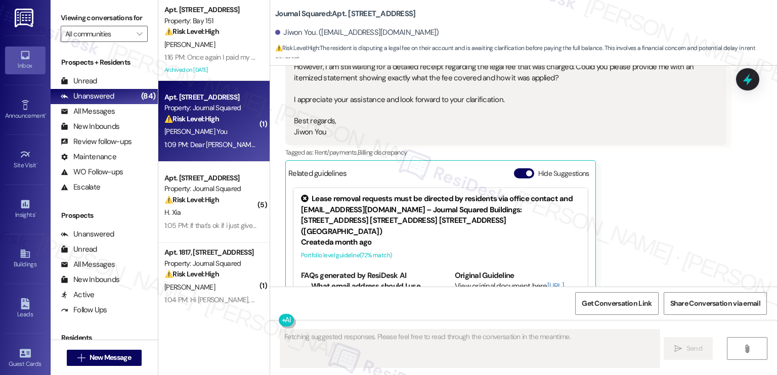
scroll to position [14226, 0]
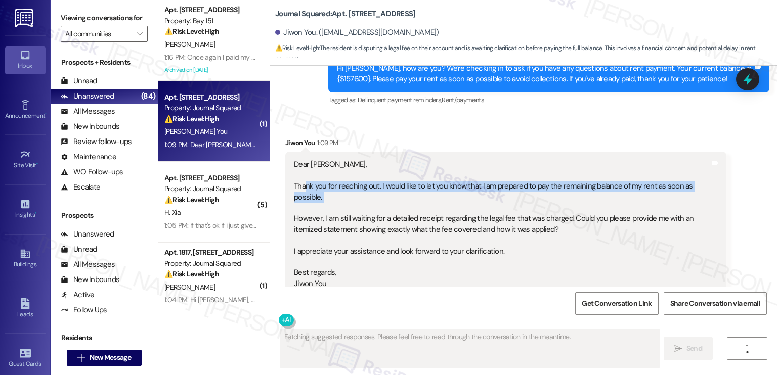
drag, startPoint x: 299, startPoint y: 126, endPoint x: 426, endPoint y: 149, distance: 129.0
click at [426, 159] on div "Dear Jane, Thank you for reaching out. I would like to let you know that I am p…" at bounding box center [502, 224] width 416 height 130
click at [441, 159] on div "Dear Jane, Thank you for reaching out. I would like to let you know that I am p…" at bounding box center [502, 224] width 416 height 130
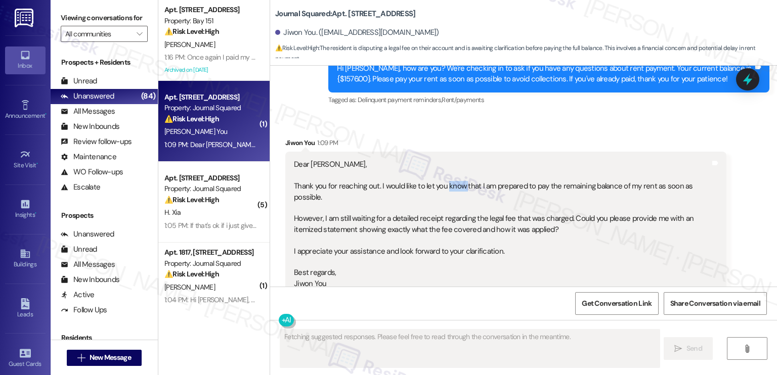
click at [441, 159] on div "Dear Jane, Thank you for reaching out. I would like to let you know that I am p…" at bounding box center [502, 224] width 416 height 130
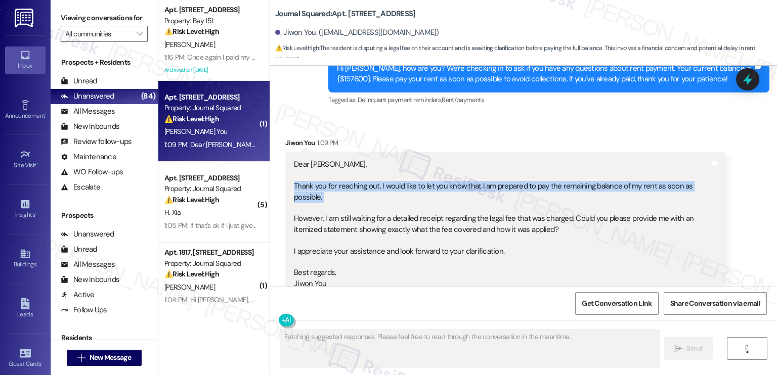
click at [441, 159] on div "Dear Jane, Thank you for reaching out. I would like to let you know that I am p…" at bounding box center [502, 224] width 416 height 130
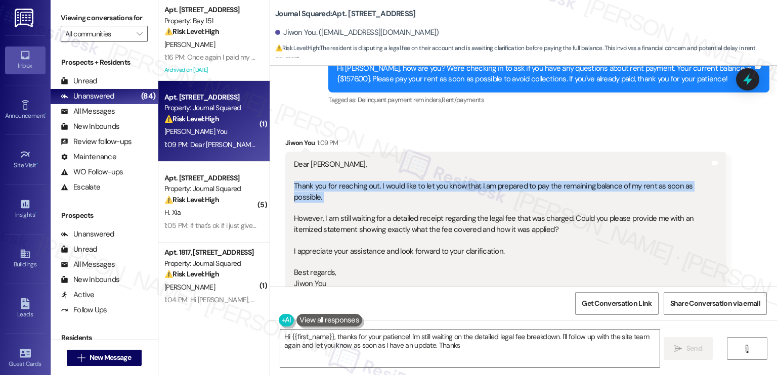
type textarea "Hi {{first_name}}, thanks for your patience! I'm still waiting on the detailed …"
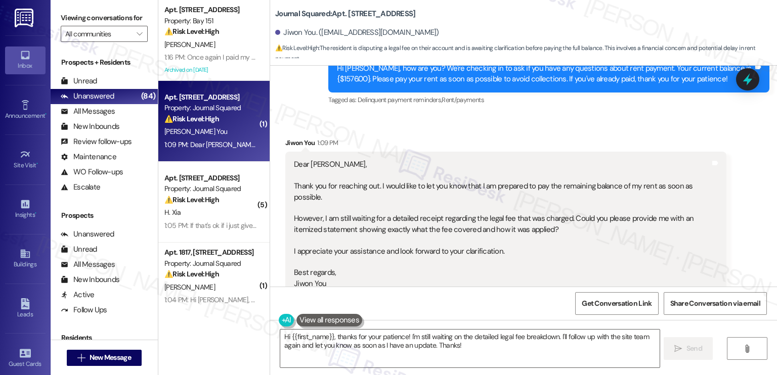
click at [301, 165] on div "Dear Jane, Thank you for reaching out. I would like to let you know that I am p…" at bounding box center [502, 224] width 416 height 130
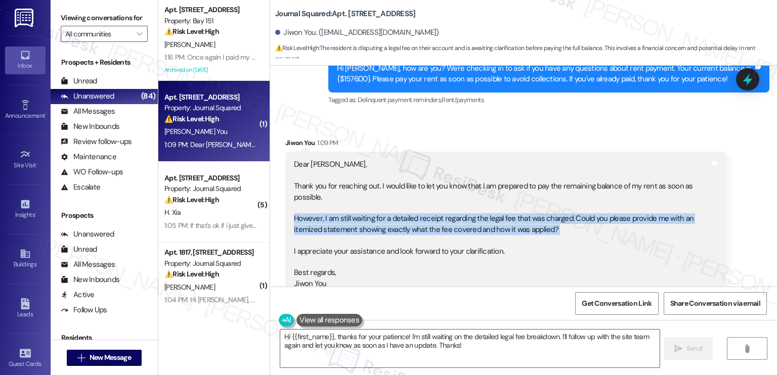
click at [301, 165] on div "Dear Jane, Thank you for reaching out. I would like to let you know that I am p…" at bounding box center [502, 224] width 416 height 130
click at [392, 169] on div "Dear Jane, Thank you for reaching out. I would like to let you know that I am p…" at bounding box center [502, 224] width 416 height 130
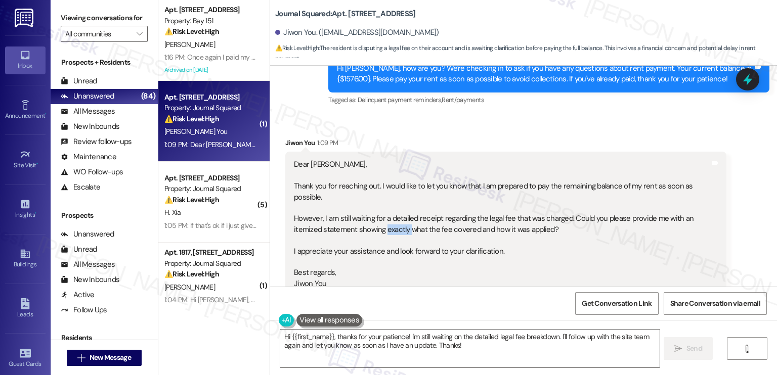
click at [392, 169] on div "Dear Jane, Thank you for reaching out. I would like to let you know that I am p…" at bounding box center [502, 224] width 416 height 130
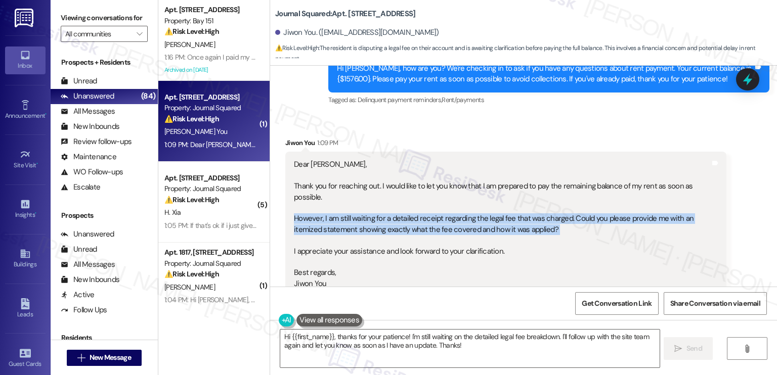
click at [392, 169] on div "Dear Jane, Thank you for reaching out. I would like to let you know that I am p…" at bounding box center [502, 224] width 416 height 130
click at [341, 169] on div "Dear Jane, Thank you for reaching out. I would like to let you know that I am p…" at bounding box center [502, 224] width 416 height 130
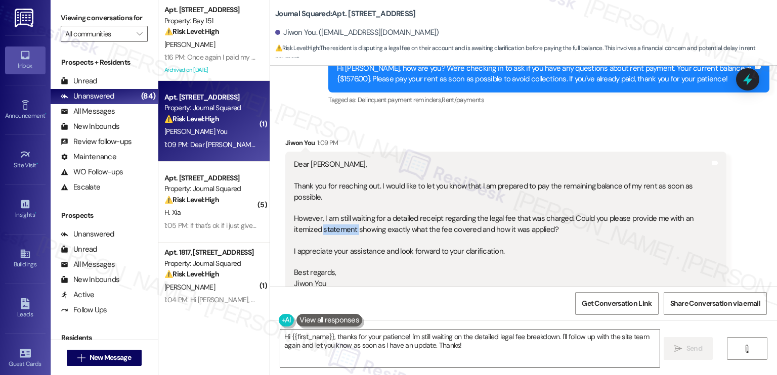
click at [341, 169] on div "Dear Jane, Thank you for reaching out. I would like to let you know that I am p…" at bounding box center [502, 224] width 416 height 130
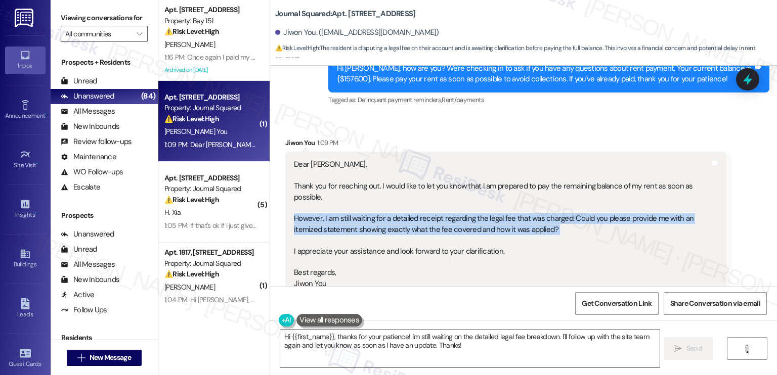
click at [341, 169] on div "Dear Jane, Thank you for reaching out. I would like to let you know that I am p…" at bounding box center [502, 224] width 416 height 130
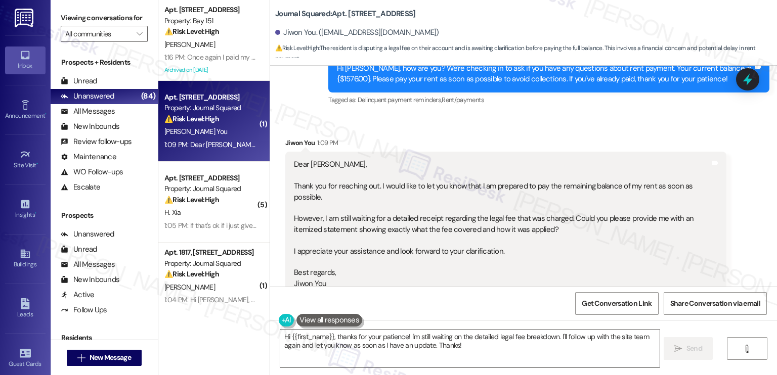
click at [352, 192] on div "Dear Jane, Thank you for reaching out. I would like to let you know that I am p…" at bounding box center [502, 224] width 416 height 130
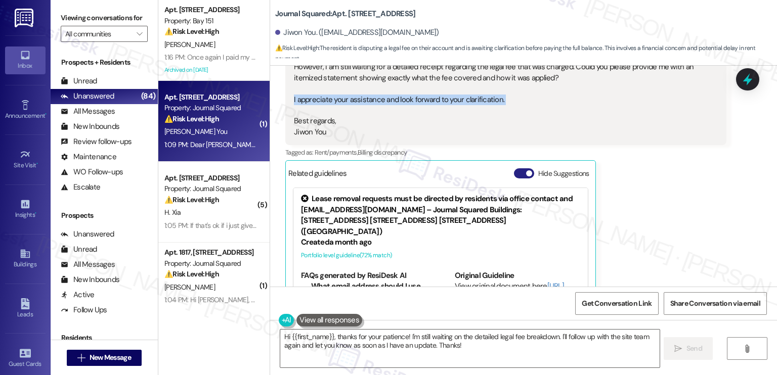
click at [526, 170] on span "button" at bounding box center [529, 173] width 6 height 6
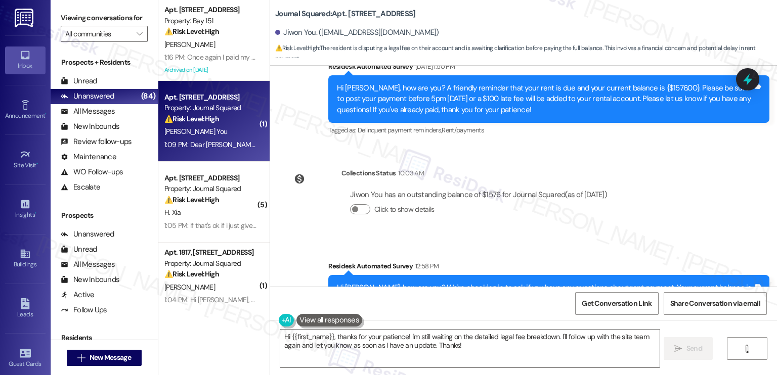
scroll to position [14075, 0]
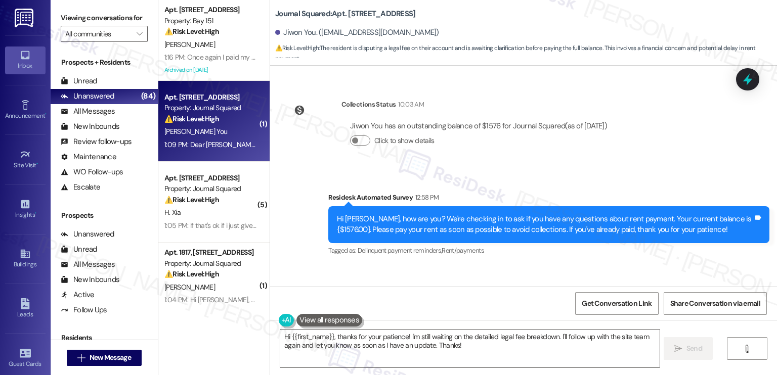
click at [522, 214] on div "Hi [PERSON_NAME], how are you? We're checking in to ask if you have any questio…" at bounding box center [545, 225] width 416 height 22
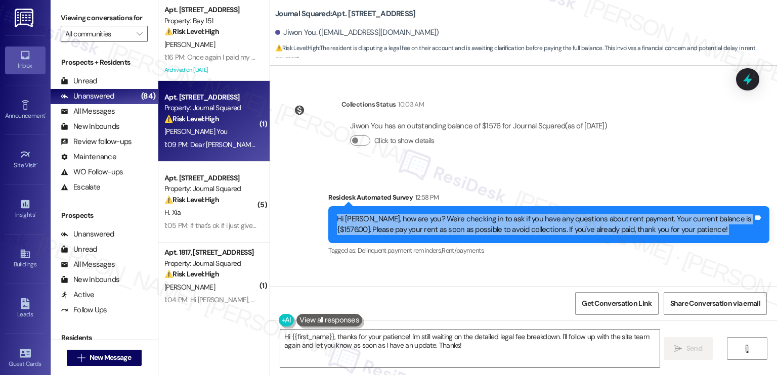
click at [522, 214] on div "Hi [PERSON_NAME], how are you? We're checking in to ask if you have any questio…" at bounding box center [545, 225] width 416 height 22
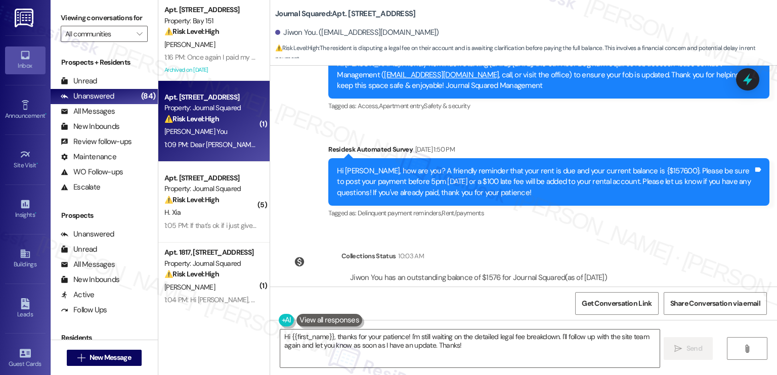
click at [487, 166] on div "Hi [PERSON_NAME], how are you? A friendly reminder that your rent is due and yo…" at bounding box center [545, 182] width 416 height 32
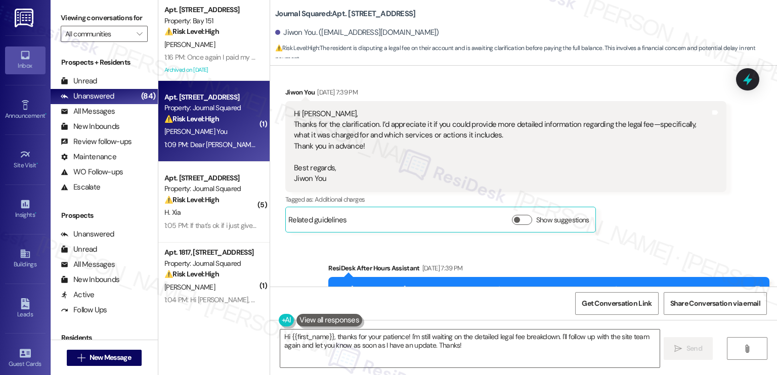
scroll to position [12963, 0]
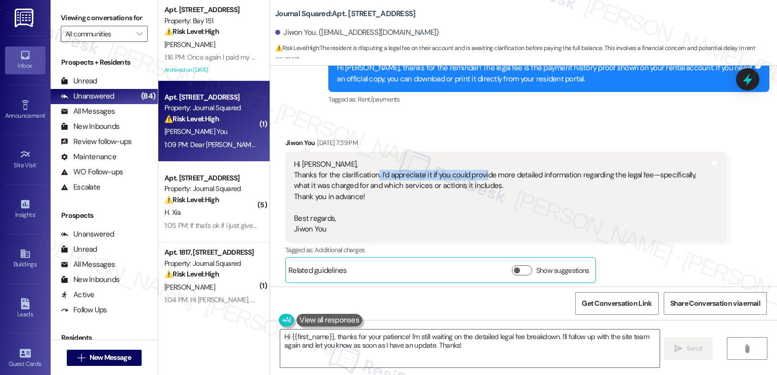
drag, startPoint x: 369, startPoint y: 127, endPoint x: 477, endPoint y: 131, distance: 108.8
click at [477, 159] on div "Hi Jane, Thanks for the clarification. I’d appreciate it if you could provide m…" at bounding box center [502, 197] width 416 height 76
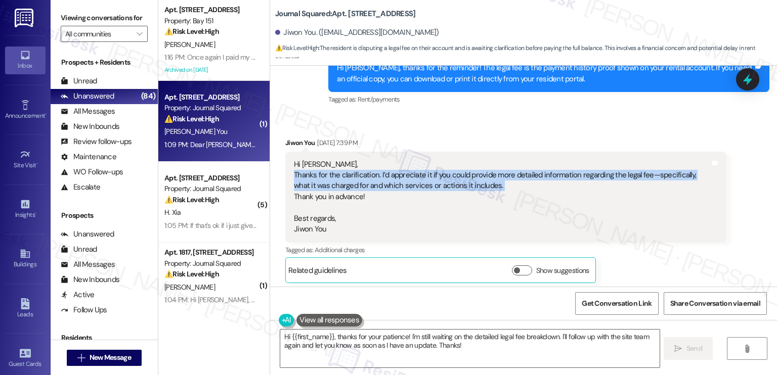
click at [477, 159] on div "Hi Jane, Thanks for the clarification. I’d appreciate it if you could provide m…" at bounding box center [502, 197] width 416 height 76
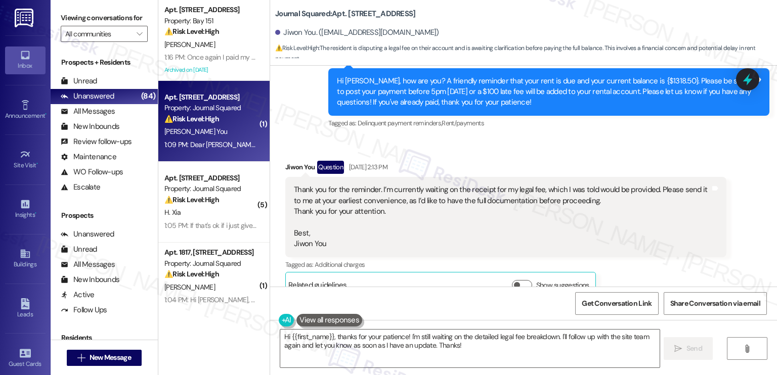
scroll to position [12659, 0]
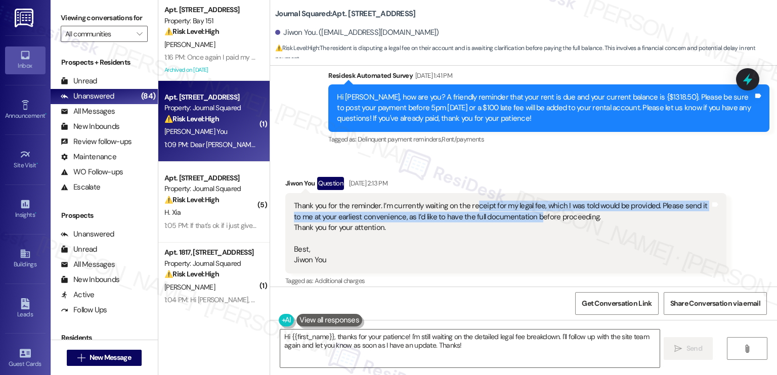
drag, startPoint x: 466, startPoint y: 160, endPoint x: 523, endPoint y: 167, distance: 58.1
click at [523, 201] on div "Thank you for the reminder. I’m currently waiting on the receipt for my legal f…" at bounding box center [502, 233] width 416 height 65
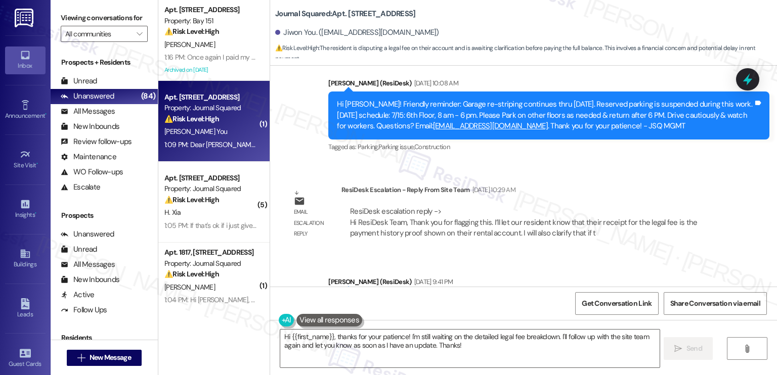
scroll to position [12103, 0]
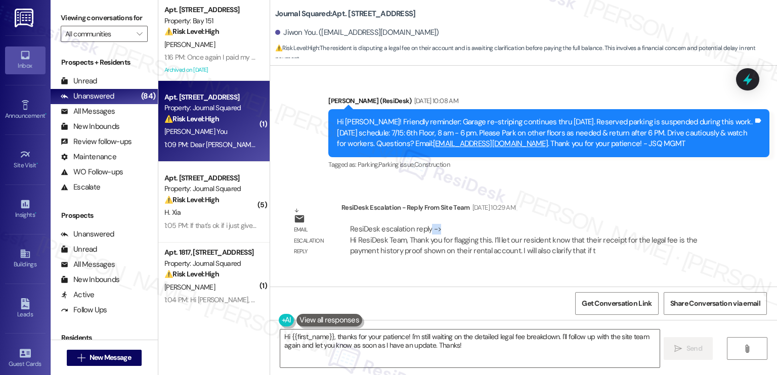
drag, startPoint x: 422, startPoint y: 184, endPoint x: 611, endPoint y: 187, distance: 189.7
click at [604, 224] on div "ResiDesk escalation reply -> Hi ResiDesk Team, Thank you for flagging this. I’l…" at bounding box center [534, 240] width 370 height 32
click at [560, 224] on div "ResiDesk escalation reply -> Hi ResiDesk Team, Thank you for flagging this. I’l…" at bounding box center [523, 240] width 347 height 32
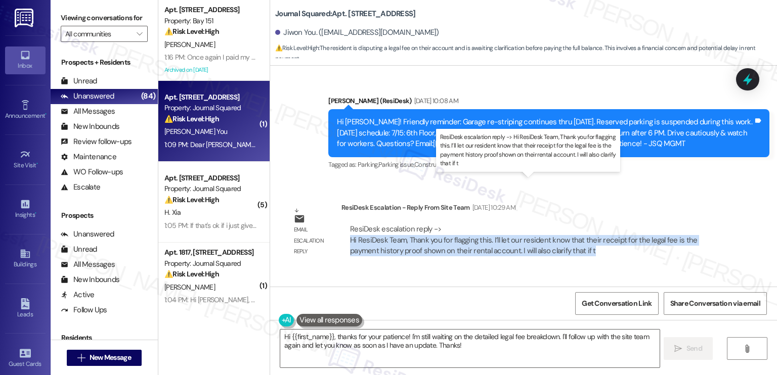
click at [560, 224] on div "ResiDesk escalation reply -> Hi ResiDesk Team, Thank you for flagging this. I’l…" at bounding box center [523, 240] width 347 height 32
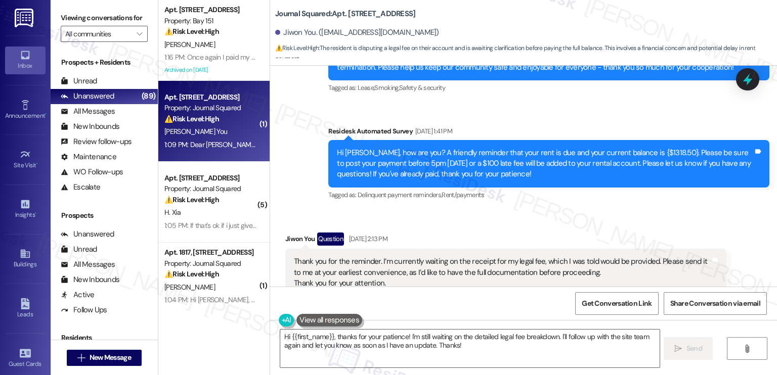
scroll to position [12710, 0]
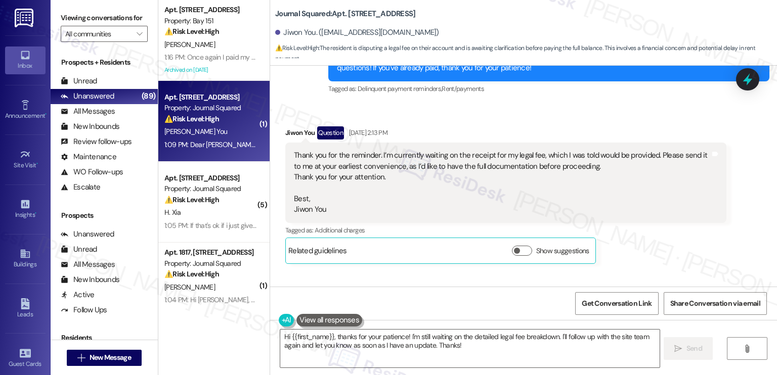
click at [432, 150] on div "Thank you for the reminder. I’m currently waiting on the receipt for my legal f…" at bounding box center [502, 182] width 416 height 65
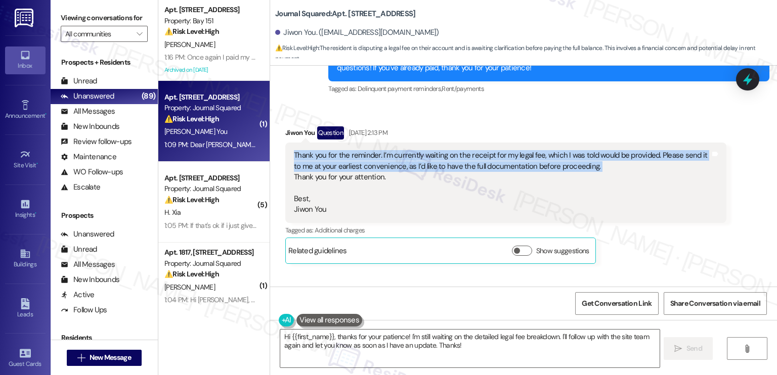
click at [432, 150] on div "Thank you for the reminder. I’m currently waiting on the receipt for my legal f…" at bounding box center [502, 182] width 416 height 65
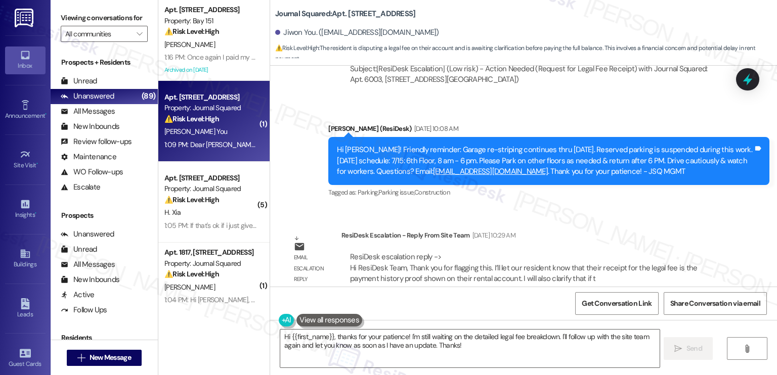
scroll to position [12154, 0]
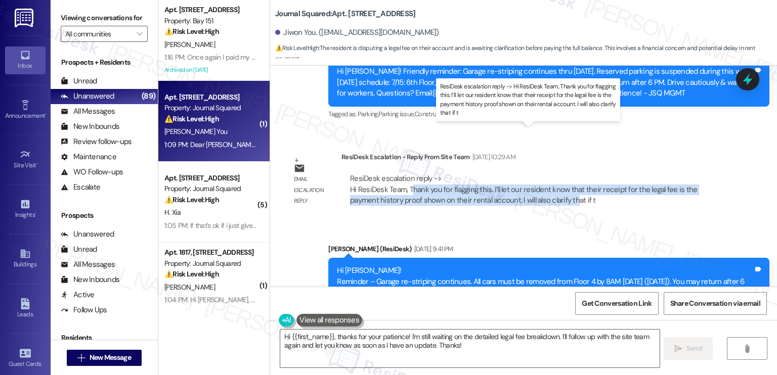
drag, startPoint x: 404, startPoint y: 144, endPoint x: 537, endPoint y: 154, distance: 133.4
click at [537, 173] on div "ResiDesk escalation reply -> Hi ResiDesk Team, Thank you for flagging this. I’l…" at bounding box center [523, 189] width 347 height 32
click at [485, 173] on div "ResiDesk escalation reply -> Hi ResiDesk Team, Thank you for flagging this. I’l…" at bounding box center [523, 189] width 347 height 32
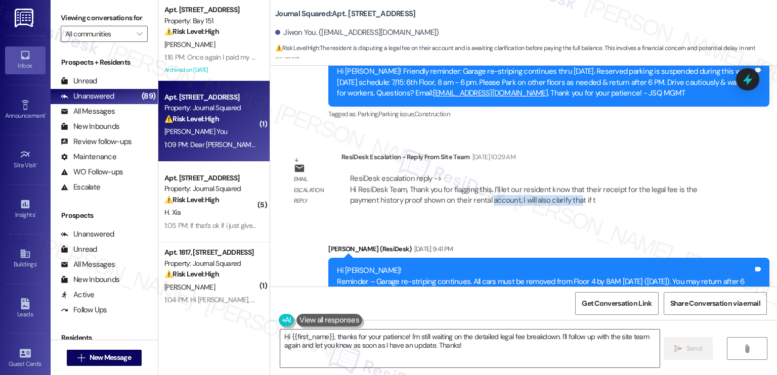
drag, startPoint x: 453, startPoint y: 151, endPoint x: 542, endPoint y: 164, distance: 90.0
click at [542, 166] on div "ResiDesk escalation reply -> Hi ResiDesk Team, Thank you for flagging this. I’l…" at bounding box center [533, 190] width 385 height 48
click at [539, 173] on div "ResiDesk escalation reply -> Hi ResiDesk Team, Thank you for flagging this. I’l…" at bounding box center [523, 189] width 347 height 32
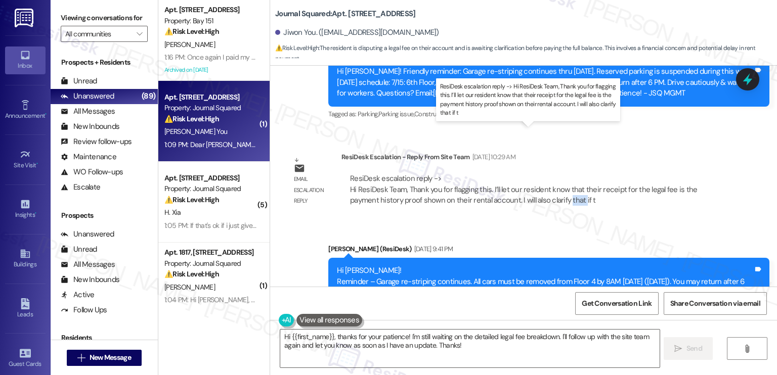
click at [539, 173] on div "ResiDesk escalation reply -> Hi ResiDesk Team, Thank you for flagging this. I’l…" at bounding box center [523, 189] width 347 height 32
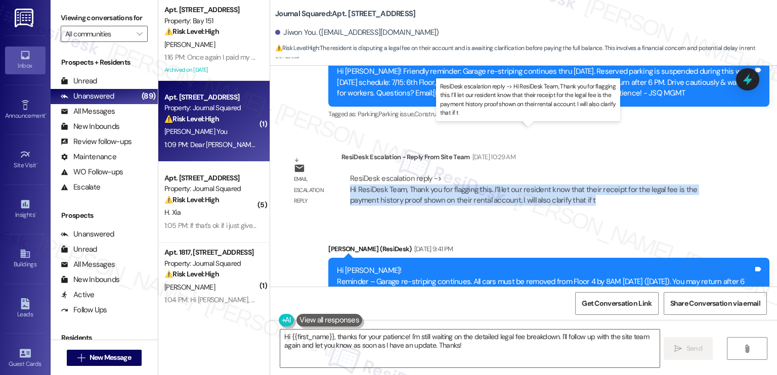
click at [539, 173] on div "ResiDesk escalation reply -> Hi ResiDesk Team, Thank you for flagging this. I’l…" at bounding box center [523, 189] width 347 height 32
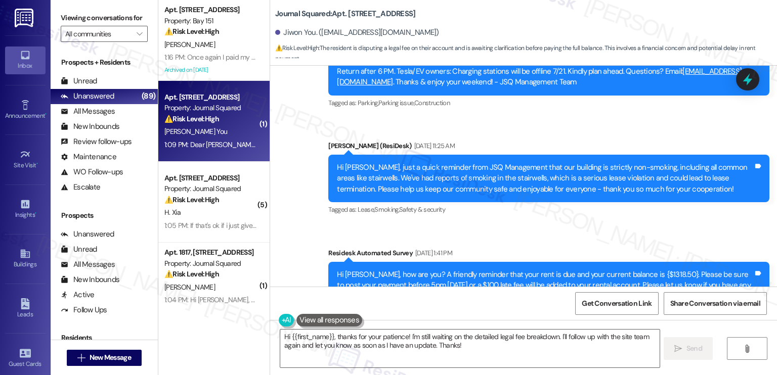
scroll to position [12558, 0]
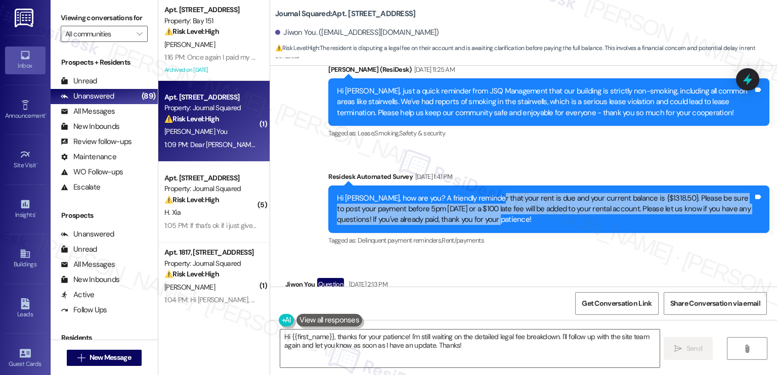
drag, startPoint x: 483, startPoint y: 149, endPoint x: 535, endPoint y: 177, distance: 58.8
click at [535, 193] on div "Hi [PERSON_NAME], how are you? A friendly reminder that your rent is due and yo…" at bounding box center [545, 209] width 416 height 32
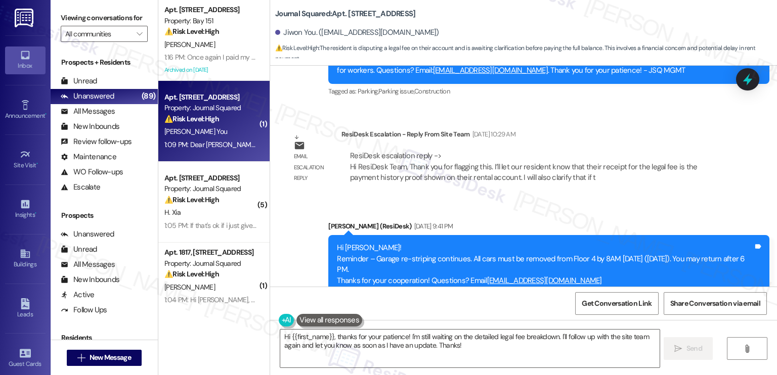
scroll to position [12154, 0]
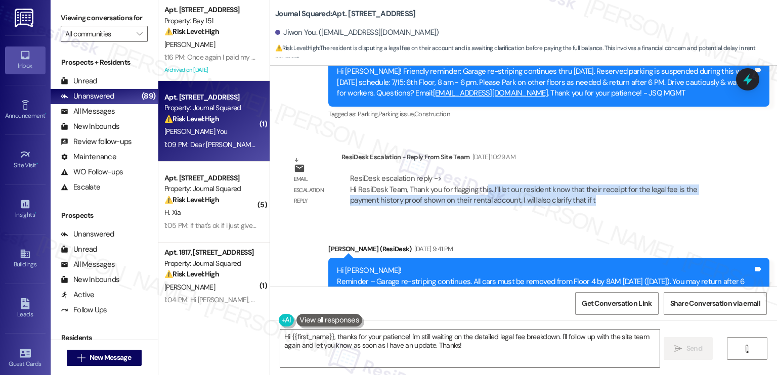
drag, startPoint x: 480, startPoint y: 145, endPoint x: 554, endPoint y: 158, distance: 75.1
click at [554, 173] on div "ResiDesk escalation reply -> Hi ResiDesk Team, Thank you for flagging this. I’l…" at bounding box center [534, 189] width 370 height 32
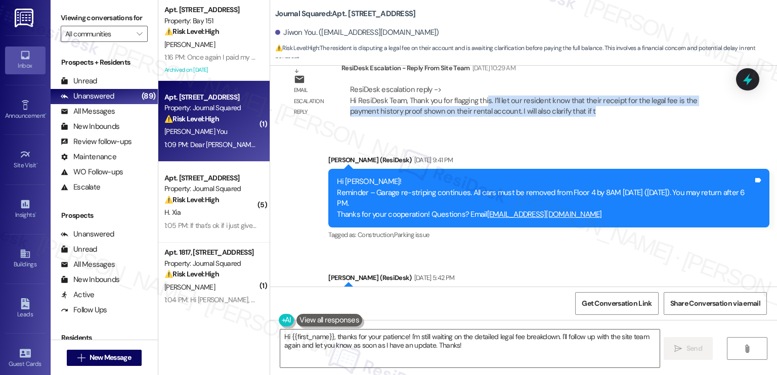
scroll to position [12305, 0]
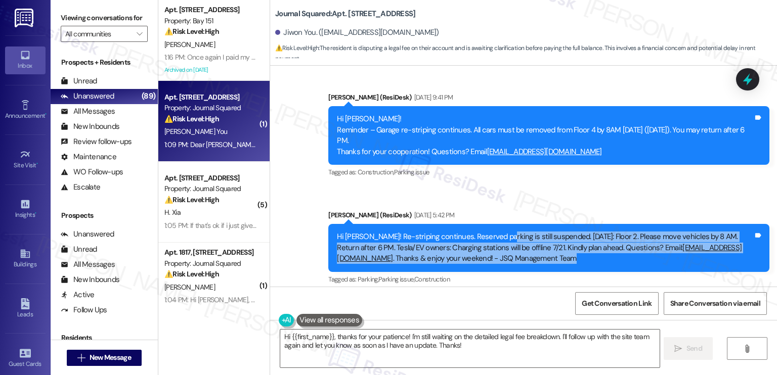
drag, startPoint x: 492, startPoint y: 189, endPoint x: 513, endPoint y: 210, distance: 30.0
click at [513, 232] on div "Hi Jiwon! Re-striping continues. Reserved parking is still suspended. Mon, 7/21…" at bounding box center [545, 248] width 416 height 32
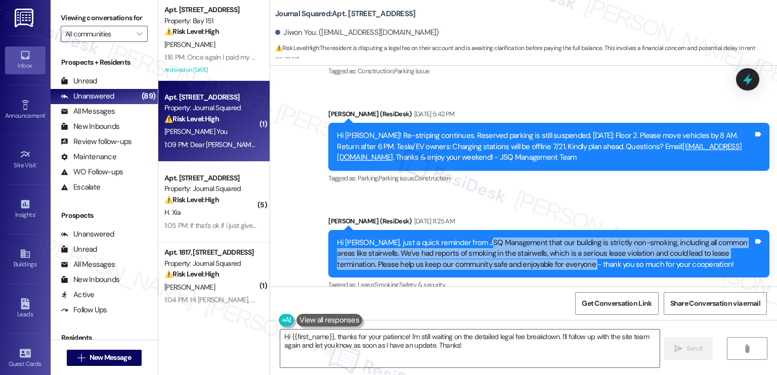
drag, startPoint x: 480, startPoint y: 199, endPoint x: 549, endPoint y: 218, distance: 70.8
click at [549, 238] on div "Hi [PERSON_NAME], just a quick reminder from JSQ Management that our building i…" at bounding box center [545, 254] width 416 height 32
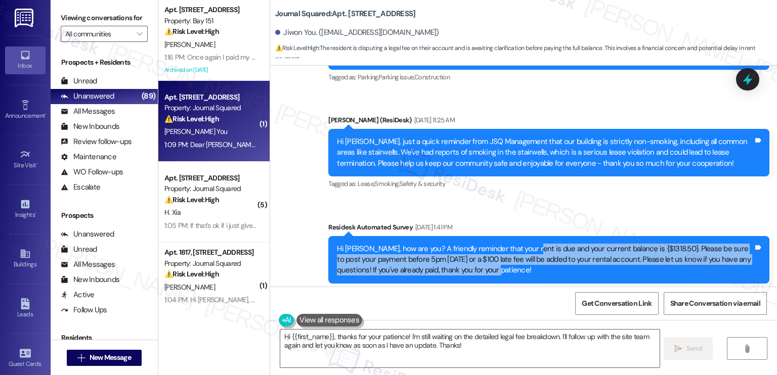
drag, startPoint x: 518, startPoint y: 199, endPoint x: 542, endPoint y: 224, distance: 34.3
click at [542, 244] on div "Hi [PERSON_NAME], how are you? A friendly reminder that your rent is due and yo…" at bounding box center [545, 260] width 416 height 32
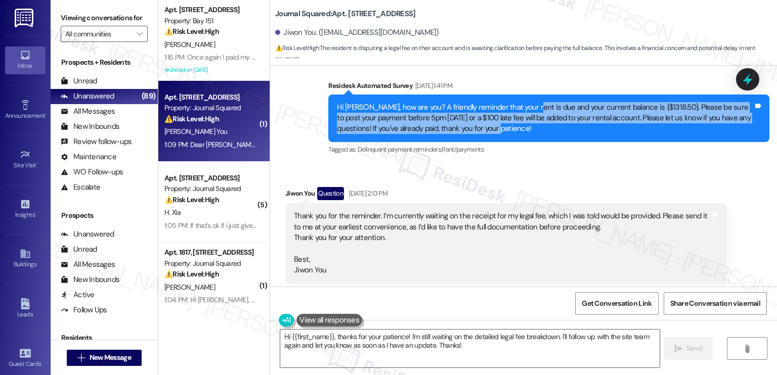
scroll to position [12659, 0]
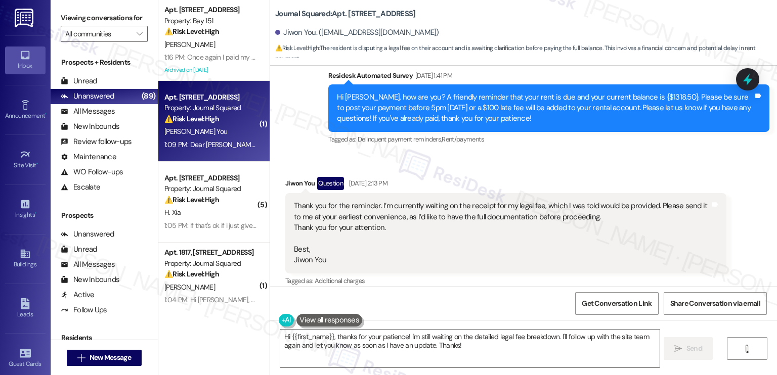
click at [461, 201] on div "Thank you for the reminder. I’m currently waiting on the receipt for my legal f…" at bounding box center [502, 233] width 416 height 65
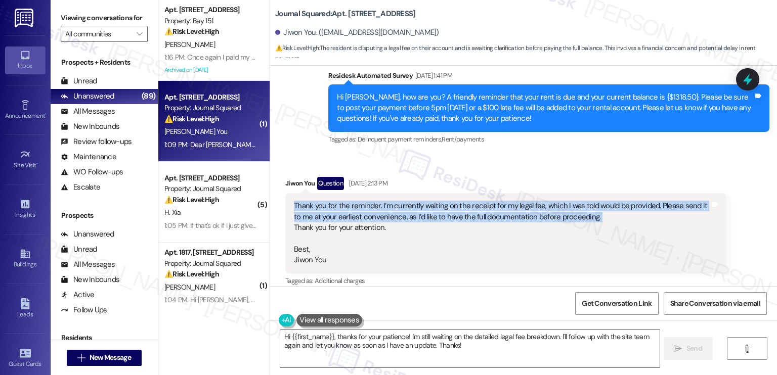
click at [461, 201] on div "Thank you for the reminder. I’m currently waiting on the receipt for my legal f…" at bounding box center [502, 233] width 416 height 65
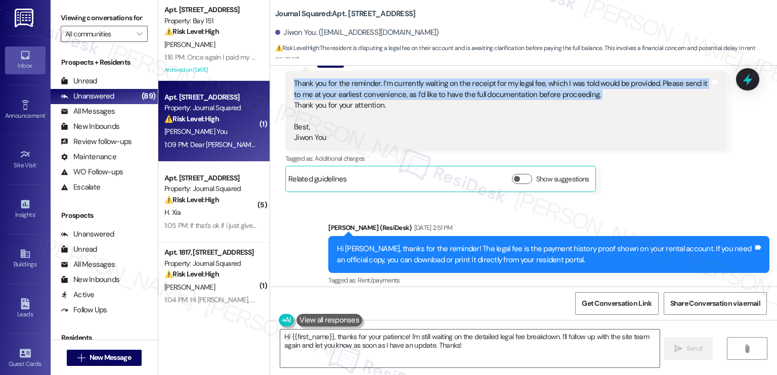
scroll to position [12862, 0]
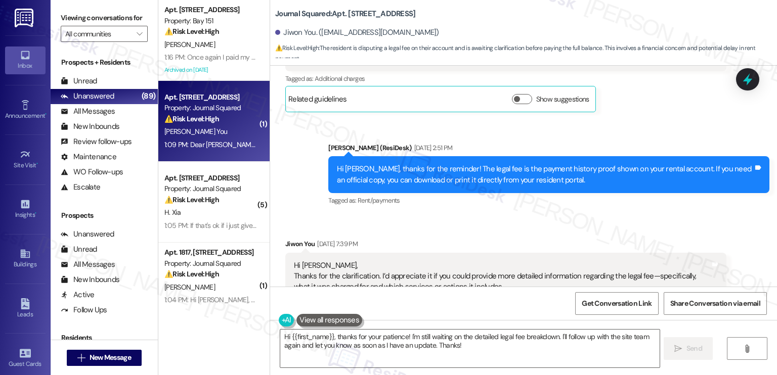
click at [480, 164] on div "Hi [PERSON_NAME], thanks for the reminder! The legal fee is the payment history…" at bounding box center [545, 175] width 416 height 22
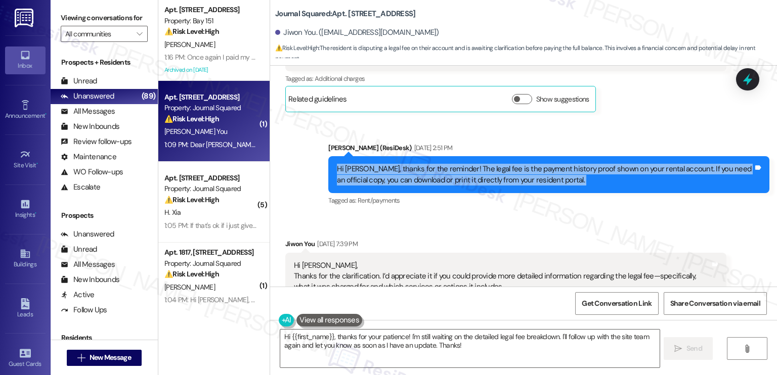
click at [480, 164] on div "Hi [PERSON_NAME], thanks for the reminder! The legal fee is the payment history…" at bounding box center [545, 175] width 416 height 22
click at [445, 164] on div "Hi [PERSON_NAME], thanks for the reminder! The legal fee is the payment history…" at bounding box center [545, 175] width 416 height 22
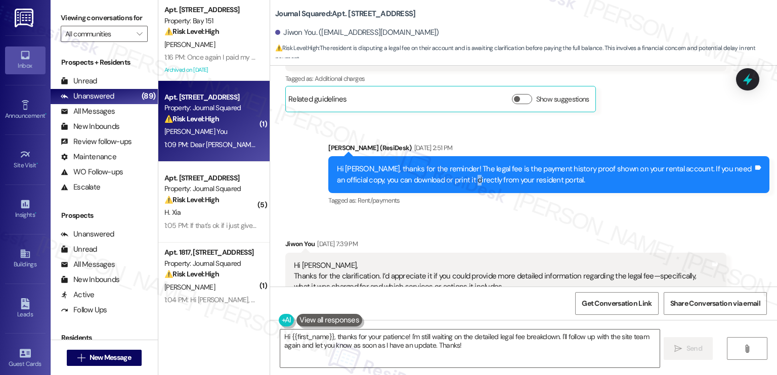
click at [445, 164] on div "Hi [PERSON_NAME], thanks for the reminder! The legal fee is the payment history…" at bounding box center [545, 175] width 416 height 22
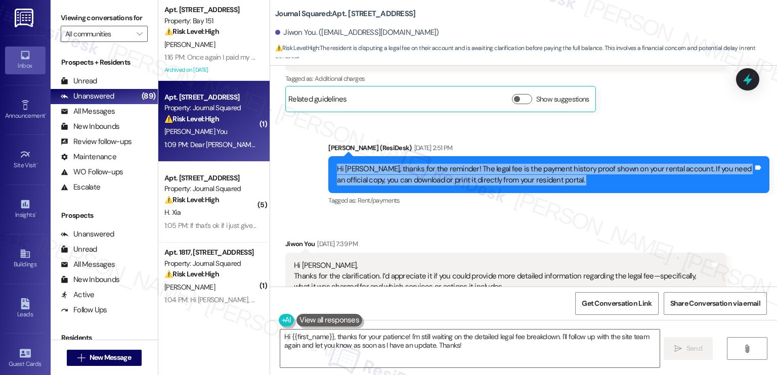
click at [445, 164] on div "Hi [PERSON_NAME], thanks for the reminder! The legal fee is the payment history…" at bounding box center [545, 175] width 416 height 22
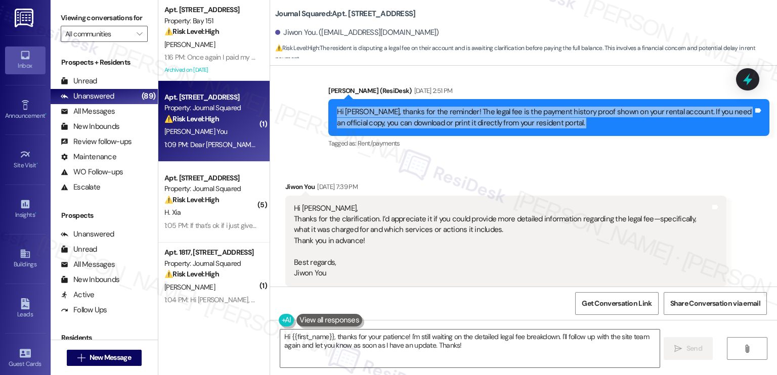
scroll to position [12963, 0]
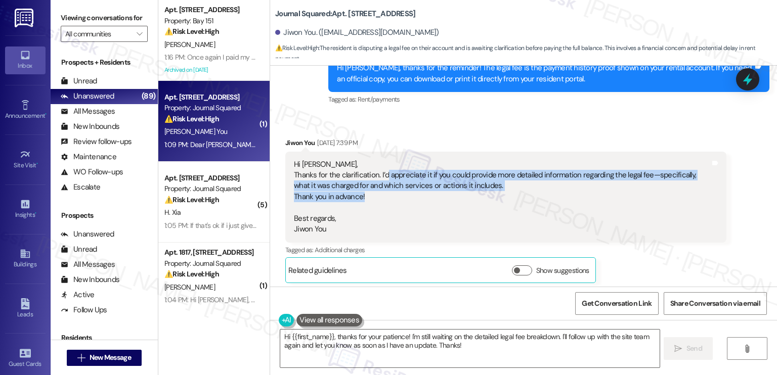
drag, startPoint x: 380, startPoint y: 128, endPoint x: 472, endPoint y: 147, distance: 93.3
click at [472, 159] on div "Hi Jane, Thanks for the clarification. I’d appreciate it if you could provide m…" at bounding box center [502, 197] width 416 height 76
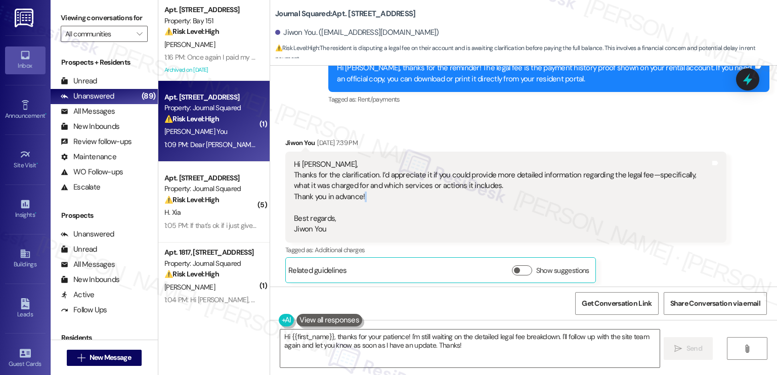
click at [472, 159] on div "Hi Jane, Thanks for the clarification. I’d appreciate it if you could provide m…" at bounding box center [502, 197] width 416 height 76
click at [410, 159] on div "Hi Jane, Thanks for the clarification. I’d appreciate it if you could provide m…" at bounding box center [502, 197] width 416 height 76
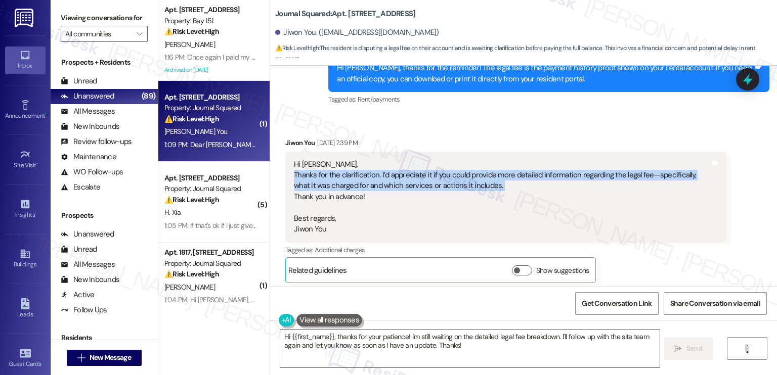
click at [410, 159] on div "Hi Jane, Thanks for the clarification. I’d appreciate it if you could provide m…" at bounding box center [502, 197] width 416 height 76
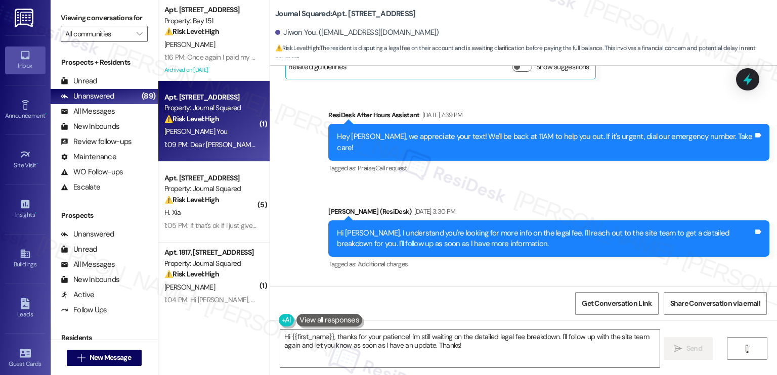
scroll to position [13165, 0]
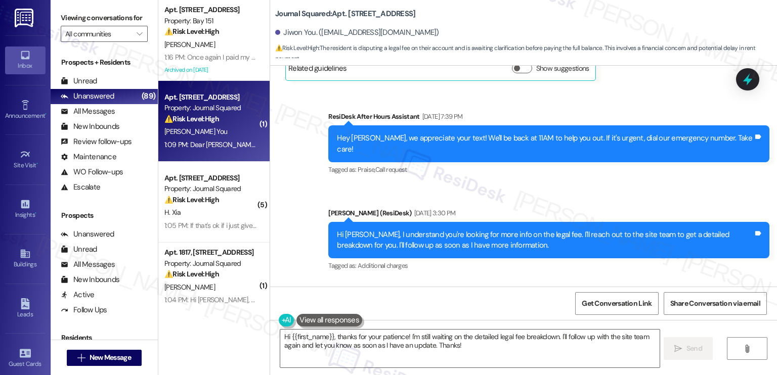
click at [382, 230] on div "Hi [PERSON_NAME], I understand you're looking for more info on the legal fee. I…" at bounding box center [545, 241] width 416 height 22
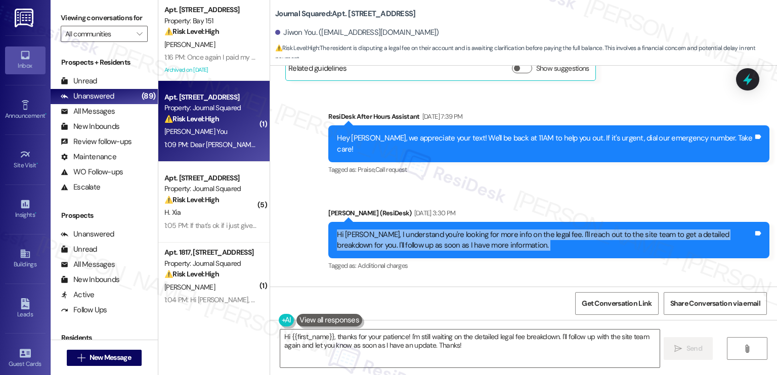
click at [382, 230] on div "Hi [PERSON_NAME], I understand you're looking for more info on the legal fee. I…" at bounding box center [545, 241] width 416 height 22
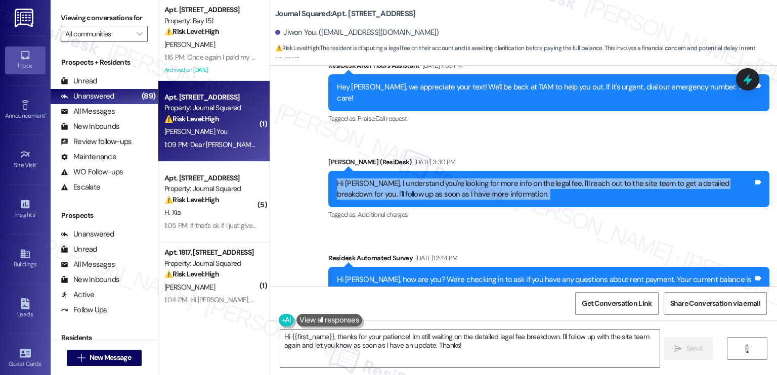
scroll to position [13266, 0]
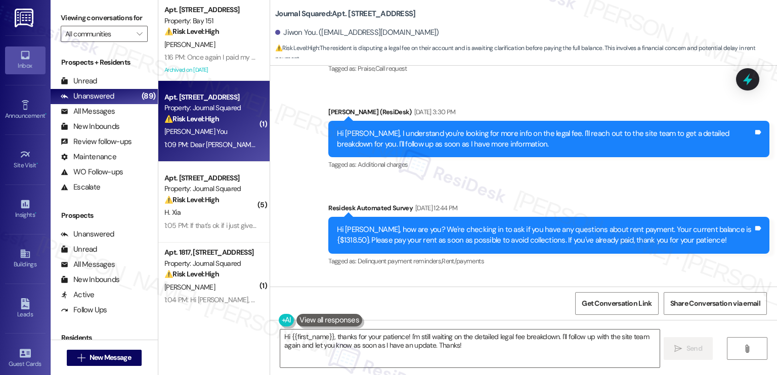
click at [376, 225] on div "Hi [PERSON_NAME], how are you? We're checking in to ask if you have any questio…" at bounding box center [545, 236] width 416 height 22
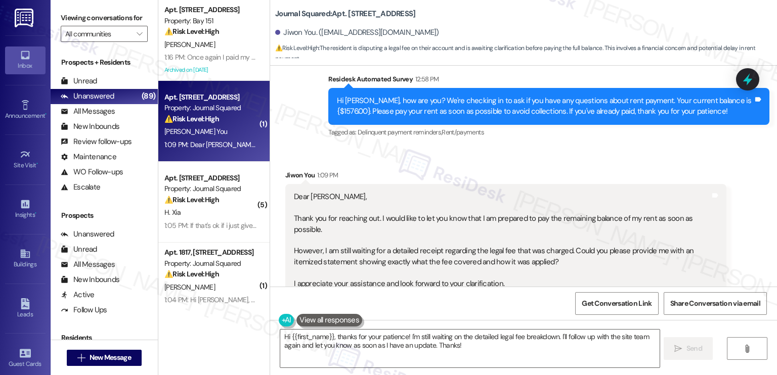
scroll to position [14177, 0]
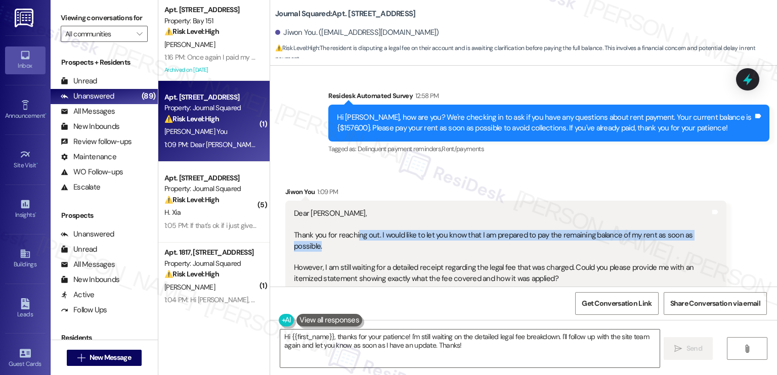
drag, startPoint x: 350, startPoint y: 178, endPoint x: 508, endPoint y: 188, distance: 157.6
click at [508, 208] on div "Dear Jane, Thank you for reaching out. I would like to let you know that I am p…" at bounding box center [502, 273] width 416 height 130
drag, startPoint x: 363, startPoint y: 187, endPoint x: 359, endPoint y: 180, distance: 7.9
click at [359, 208] on div "Dear Jane, Thank you for reaching out. I would like to let you know that I am p…" at bounding box center [502, 273] width 416 height 130
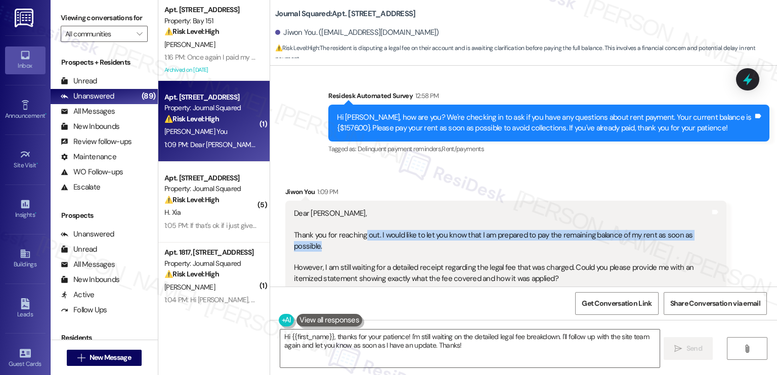
click at [359, 208] on div "Dear Jane, Thank you for reaching out. I would like to let you know that I am p…" at bounding box center [502, 273] width 416 height 130
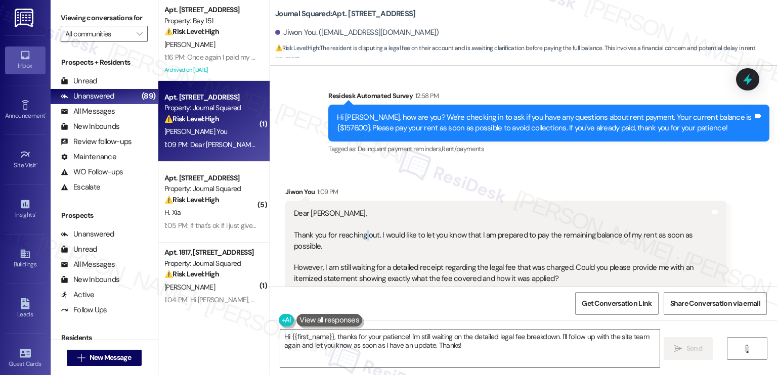
click at [359, 208] on div "Dear Jane, Thank you for reaching out. I would like to let you know that I am p…" at bounding box center [502, 273] width 416 height 130
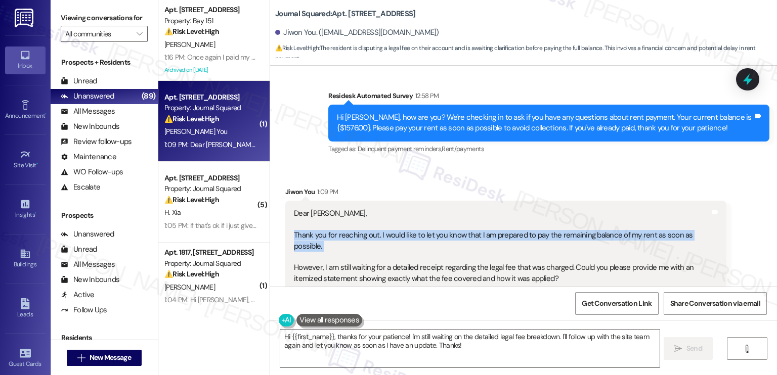
click at [359, 208] on div "Dear Jane, Thank you for reaching out. I would like to let you know that I am p…" at bounding box center [502, 273] width 416 height 130
click at [328, 208] on div "Dear Jane, Thank you for reaching out. I would like to let you know that I am p…" at bounding box center [502, 273] width 416 height 130
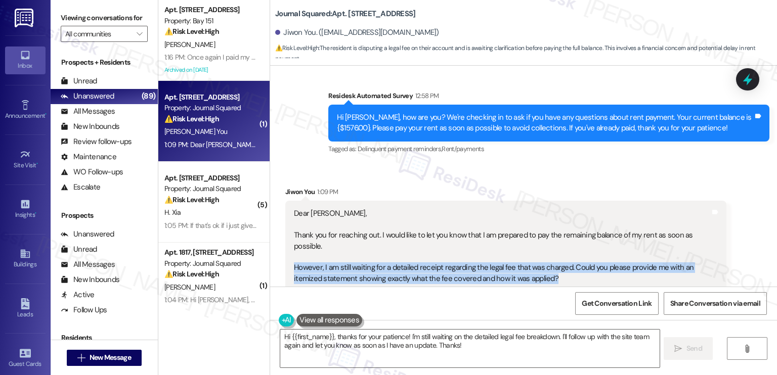
drag, startPoint x: 561, startPoint y: 224, endPoint x: 293, endPoint y: 207, distance: 268.6
click at [285, 210] on div "Dear Jane, Thank you for reaching out. I would like to let you know that I am p…" at bounding box center [505, 273] width 441 height 145
click at [294, 208] on div "Dear Jane, Thank you for reaching out. I would like to let you know that I am p…" at bounding box center [502, 273] width 416 height 130
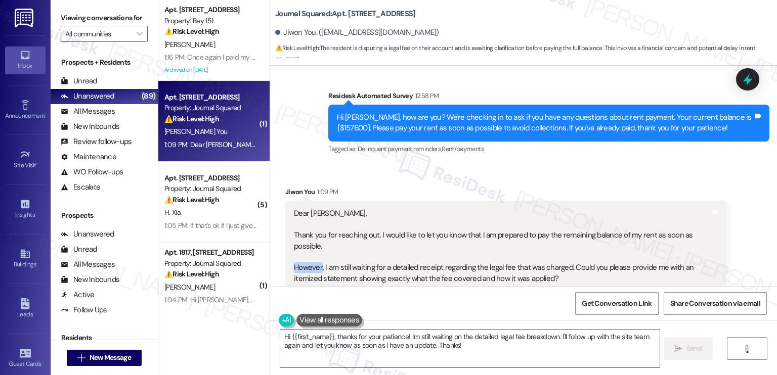
click at [294, 208] on div "Dear Jane, Thank you for reaching out. I would like to let you know that I am p…" at bounding box center [502, 273] width 416 height 130
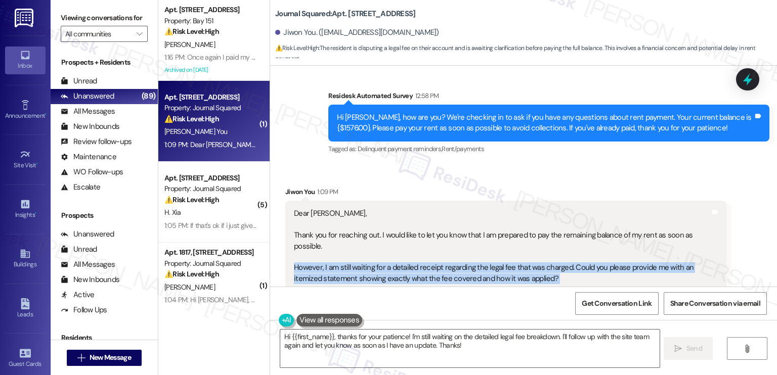
click at [294, 208] on div "Dear Jane, Thank you for reaching out. I would like to let you know that I am p…" at bounding box center [502, 273] width 416 height 130
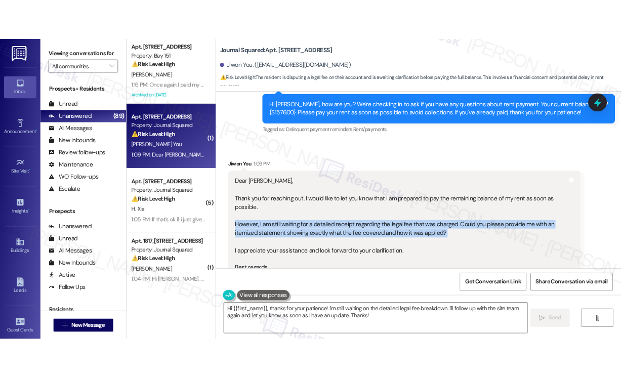
scroll to position [14227, 0]
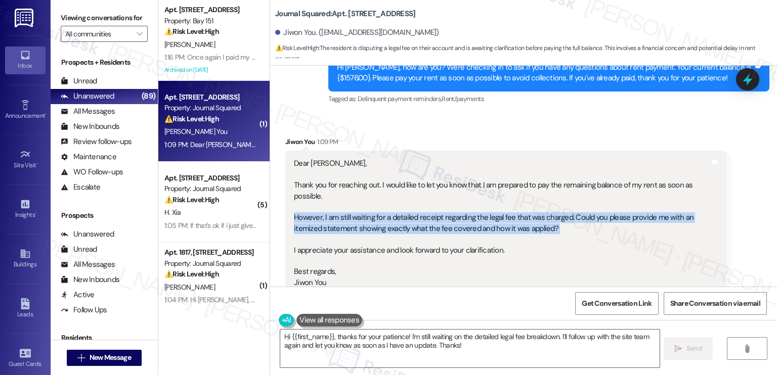
drag, startPoint x: 373, startPoint y: 347, endPoint x: 388, endPoint y: 232, distance: 116.8
click at [373, 347] on textarea "Hi {{first_name}}, thanks for your patience! I'm still waiting on the detailed …" at bounding box center [469, 349] width 379 height 38
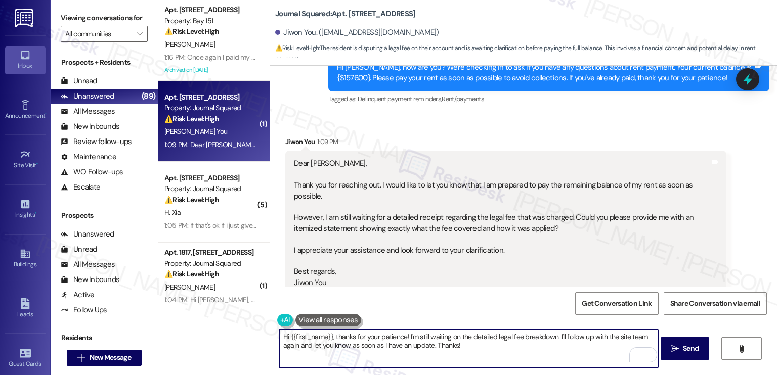
click at [300, 158] on div "Dear Jane, Thank you for reaching out. I would like to let you know that I am p…" at bounding box center [502, 223] width 416 height 130
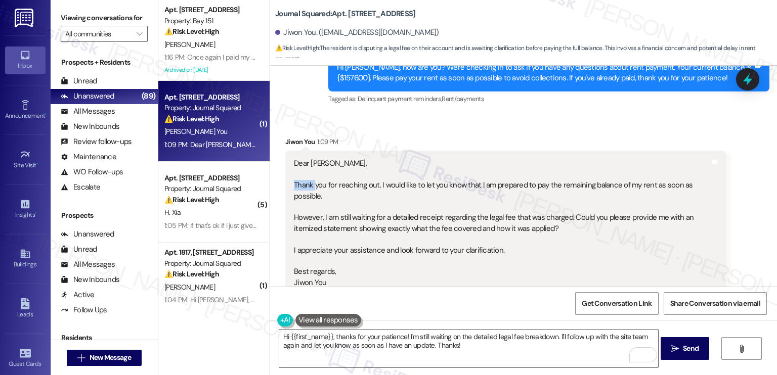
click at [300, 158] on div "Dear Jane, Thank you for reaching out. I would like to let you know that I am p…" at bounding box center [502, 223] width 416 height 130
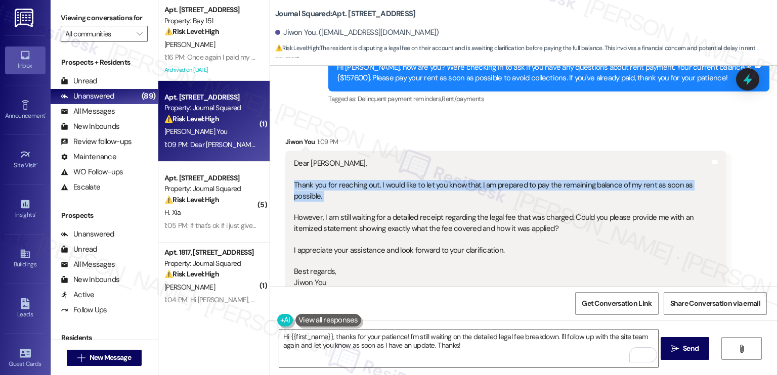
click at [300, 158] on div "Dear Jane, Thank you for reaching out. I would like to let you know that I am p…" at bounding box center [502, 223] width 416 height 130
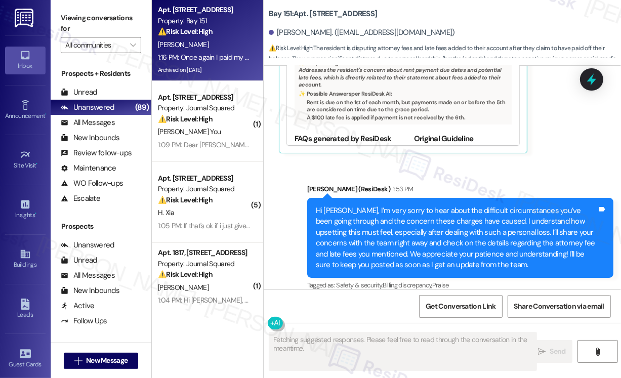
scroll to position [25744, 0]
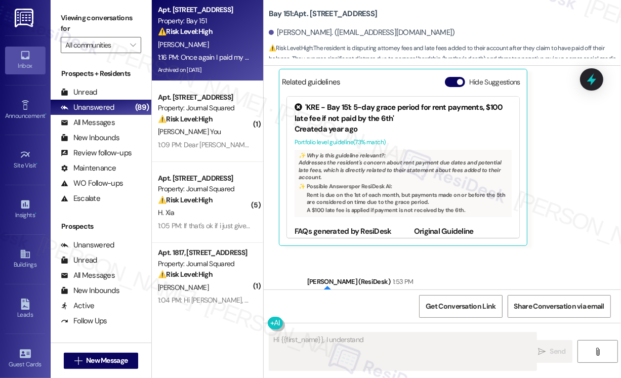
click at [503, 298] on div "Hi Olga, I’m very sorry to hear about the difficult circumstances you’ve been g…" at bounding box center [456, 330] width 281 height 65
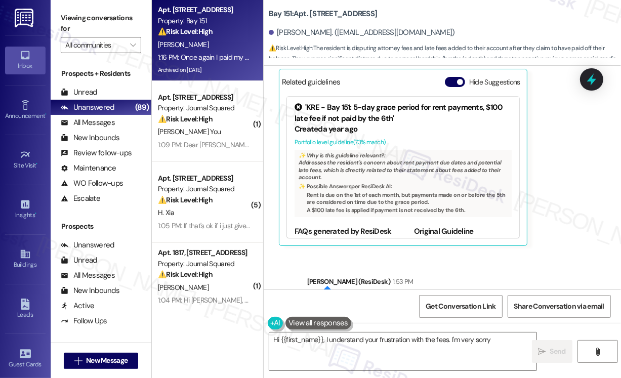
click at [503, 298] on div "Hi Olga, I’m very sorry to hear about the difficult circumstances you’ve been g…" at bounding box center [456, 330] width 281 height 65
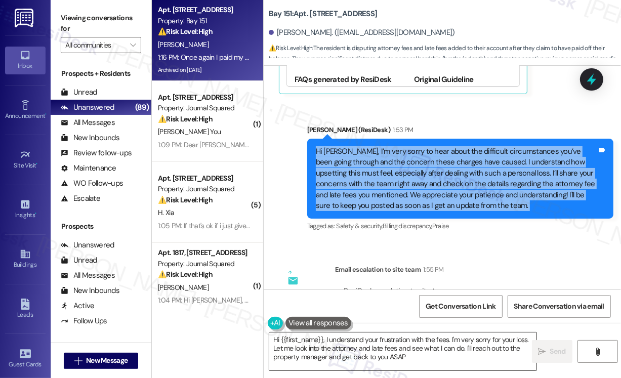
type textarea "Hi {{first_name}}, I understand your frustration with the fees. I'm very sorry …"
click at [370, 337] on textarea "Hi {{first_name}}, I understand your frustration with the fees. I'm very sorry …" at bounding box center [402, 351] width 267 height 38
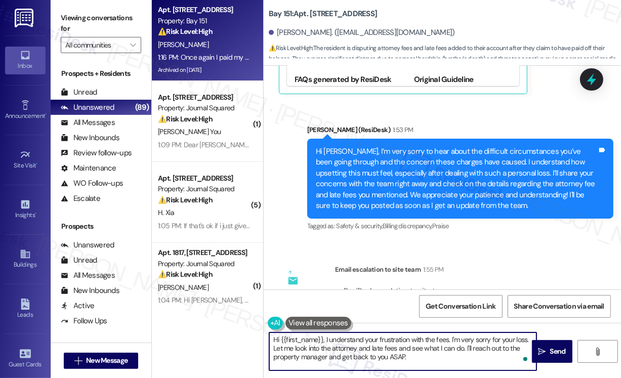
drag, startPoint x: 427, startPoint y: 356, endPoint x: 269, endPoint y: 341, distance: 159.0
click at [269, 341] on textarea "Hi {{first_name}}, I understand your frustration with the fees. I'm very sorry …" at bounding box center [402, 351] width 267 height 38
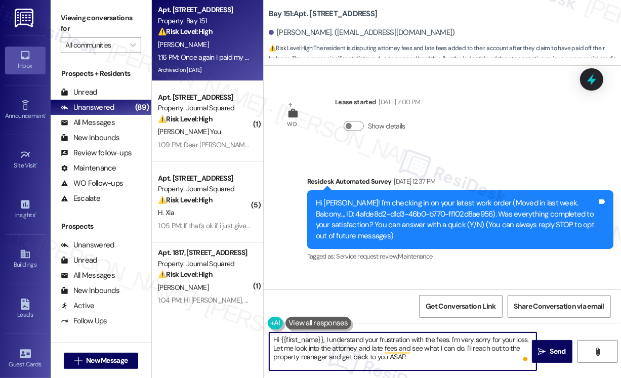
scroll to position [25896, 0]
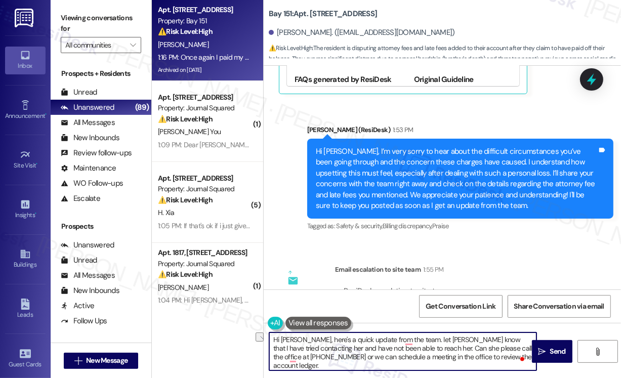
drag, startPoint x: 462, startPoint y: 337, endPoint x: 405, endPoint y: 336, distance: 57.7
click at [405, 336] on textarea "Hi Olga, here's a quick update from the team. let Olga know that I have tried c…" at bounding box center [402, 351] width 267 height 38
click at [483, 337] on textarea "Hi Olga, here's a quick update from the team. They have tried contacting her an…" at bounding box center [402, 351] width 267 height 38
click at [492, 339] on textarea "Hi Olga, here's a quick update from the team. They have tried contacting her an…" at bounding box center [402, 351] width 267 height 38
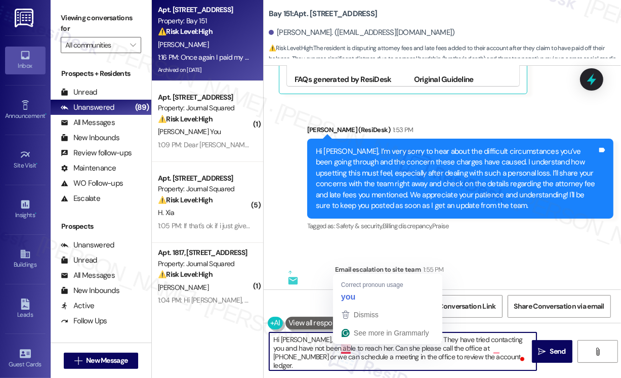
click at [342, 348] on textarea "Hi Olga, here's a quick update from the team. They have tried contacting you an…" at bounding box center [402, 351] width 267 height 38
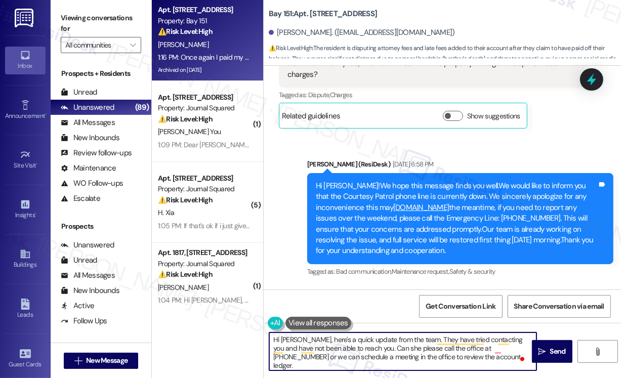
scroll to position [25036, 0]
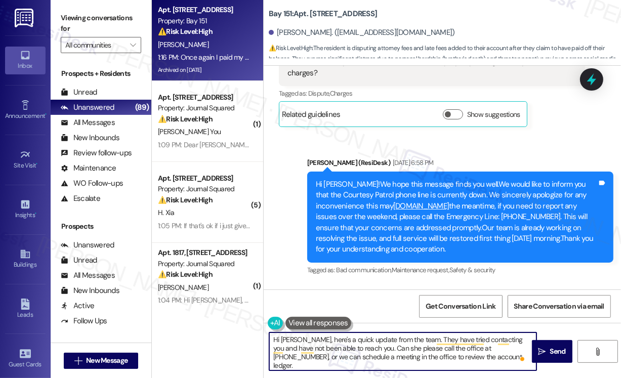
click at [506, 346] on textarea "Hi Olga, here's a quick update from the team. They have tried contacting you an…" at bounding box center [402, 351] width 267 height 38
click at [370, 347] on textarea "Hi Olga, here's a quick update from the team. They have tried contacting you an…" at bounding box center [402, 351] width 267 height 38
drag, startPoint x: 448, startPoint y: 347, endPoint x: 493, endPoint y: 347, distance: 45.0
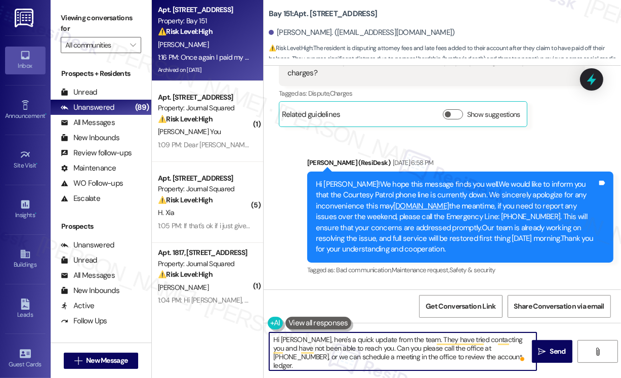
click at [493, 347] on textarea "Hi Olga, here's a quick update from the team. They have tried contacting you an…" at bounding box center [402, 351] width 267 height 38
click at [478, 356] on textarea "Hi Olga, here's a quick update from the team. They have tried contacting you an…" at bounding box center [402, 351] width 267 height 38
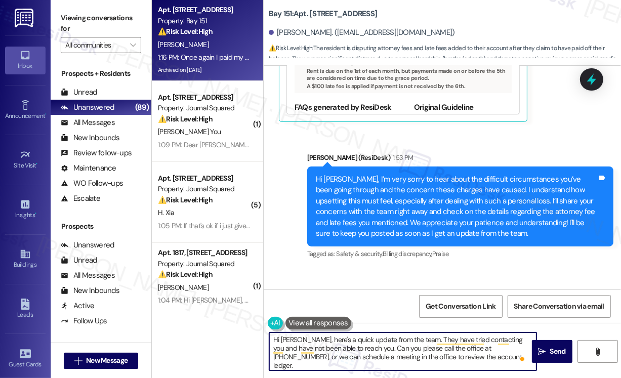
scroll to position [25896, 0]
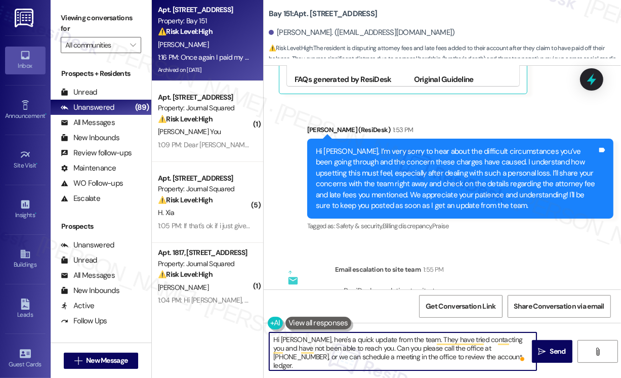
click at [474, 356] on textarea "Hi Olga, here's a quick update from the team. They have tried contacting you an…" at bounding box center [402, 351] width 267 height 38
click at [463, 356] on textarea "Hi Olga, here's a quick update from the team. They have tried contacting you an…" at bounding box center [402, 351] width 267 height 38
type textarea "Hi Olga, here's a quick update from the team. They have tried contacting you an…"
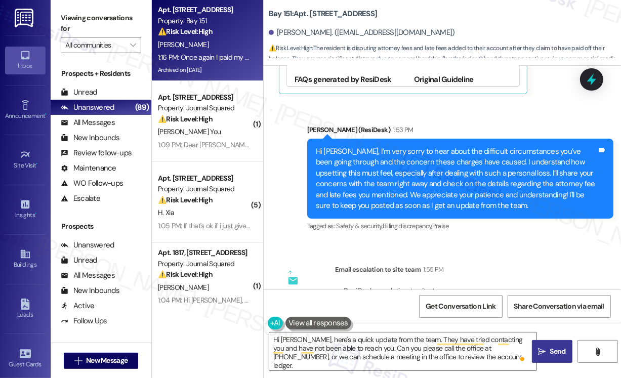
click at [552, 347] on span "Send" at bounding box center [558, 351] width 16 height 11
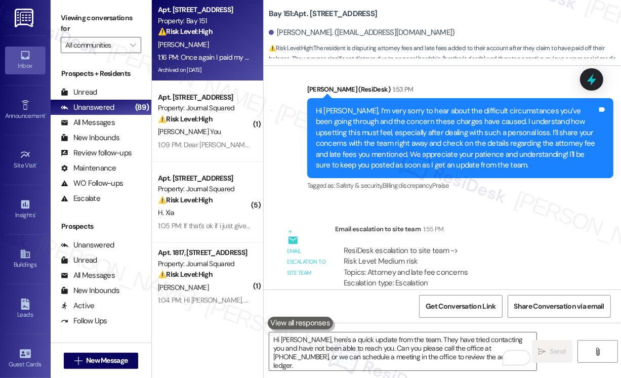
scroll to position [25988, 0]
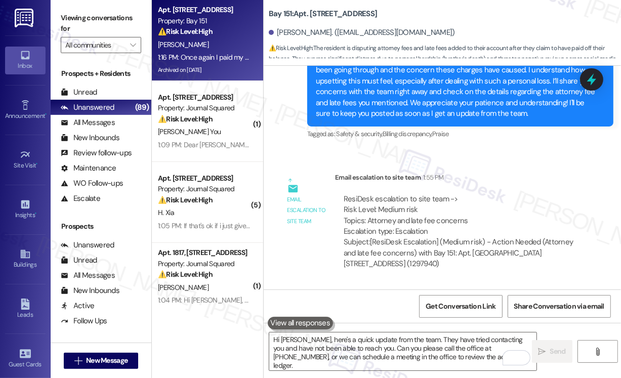
drag, startPoint x: 503, startPoint y: 258, endPoint x: 552, endPoint y: 256, distance: 49.6
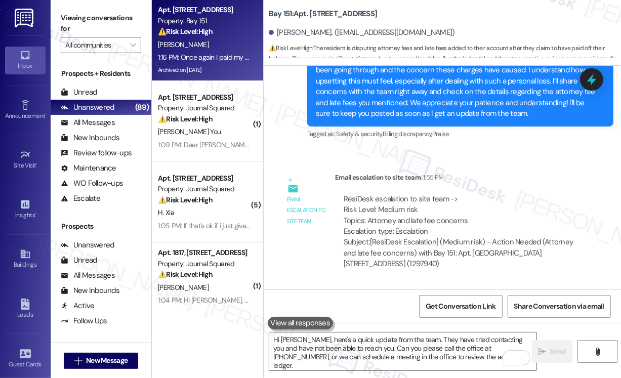
copy div "201-685-8765,"
click at [320, 13] on b "Bay 151: Apt. 1115, 151 Center Street" at bounding box center [323, 14] width 108 height 11
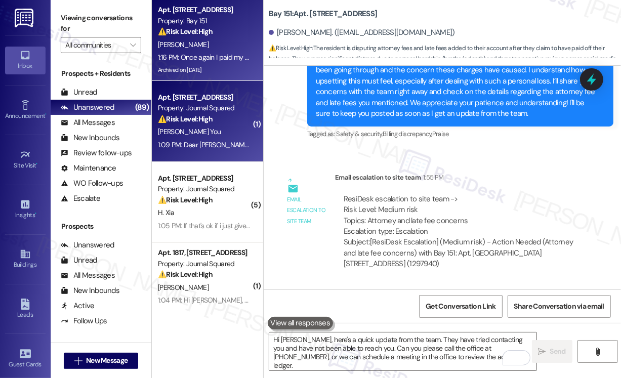
click at [229, 123] on div "⚠️ Risk Level: High The resident is disputing a legal fee on their account and …" at bounding box center [205, 119] width 94 height 11
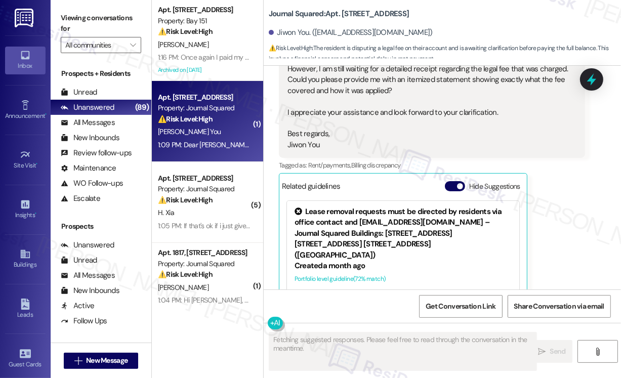
scroll to position [15445, 0]
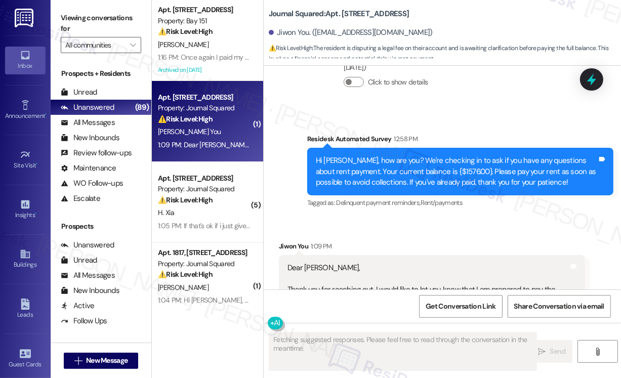
click at [329, 262] on div "Dear Jane, Thank you for reaching out. I would like to let you know that I am p…" at bounding box center [427, 332] width 281 height 141
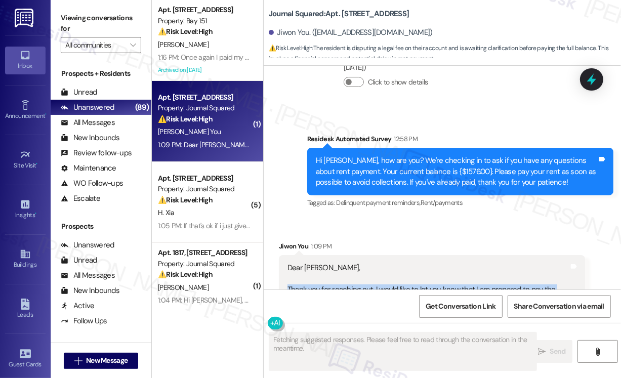
click at [329, 262] on div "Dear Jane, Thank you for reaching out. I would like to let you know that I am p…" at bounding box center [427, 332] width 281 height 141
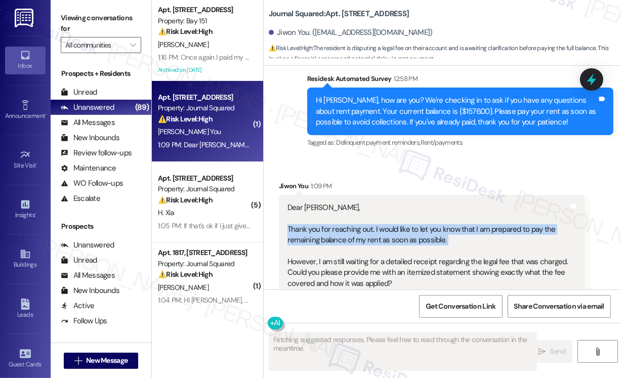
scroll to position [15546, 0]
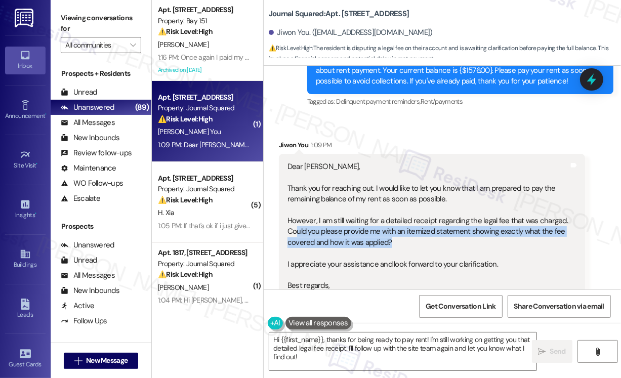
drag, startPoint x: 404, startPoint y: 176, endPoint x: 295, endPoint y: 163, distance: 109.5
click at [295, 163] on div "Dear Jane, Thank you for reaching out. I would like to let you know that I am p…" at bounding box center [427, 231] width 281 height 141
click at [433, 342] on textarea "Hi {{first_name}}, thanks for being ready to pay rent! I'm still working on get…" at bounding box center [402, 351] width 267 height 38
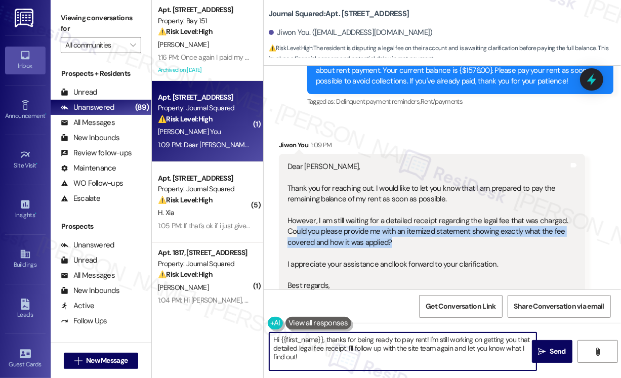
click at [433, 342] on textarea "Hi {{first_name}}, thanks for being ready to pay rent! I'm still working on get…" at bounding box center [402, 351] width 267 height 38
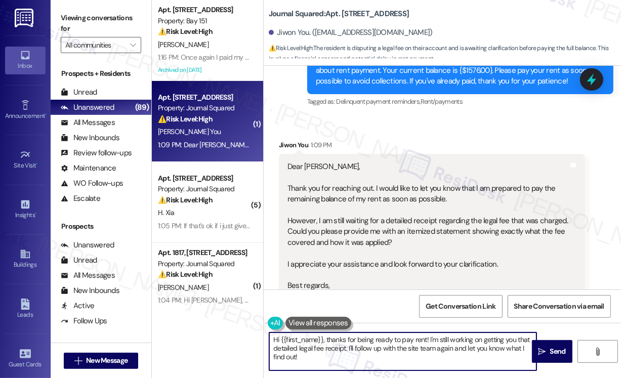
click at [433, 342] on textarea "Hi {{first_name}}, thanks for being ready to pay rent! I'm still working on get…" at bounding box center [402, 351] width 267 height 38
click at [466, 344] on textarea "Hi {{first_name}}, thanks for being ready to pay rent! I'm still working on get…" at bounding box center [402, 351] width 267 height 38
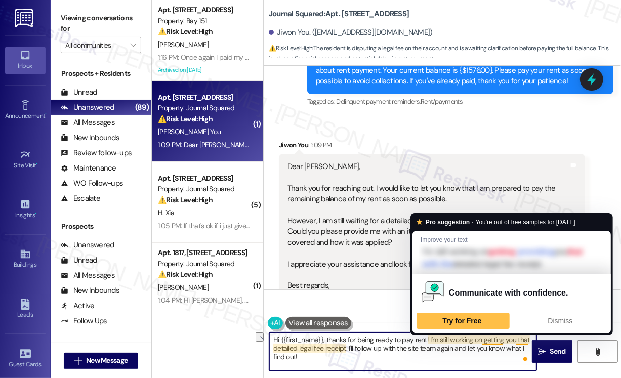
drag, startPoint x: 429, startPoint y: 340, endPoint x: 468, endPoint y: 337, distance: 39.1
click at [468, 337] on textarea "Hi {{first_name}}, thanks for being ready to pay rent! I'm still working on get…" at bounding box center [402, 351] width 267 height 38
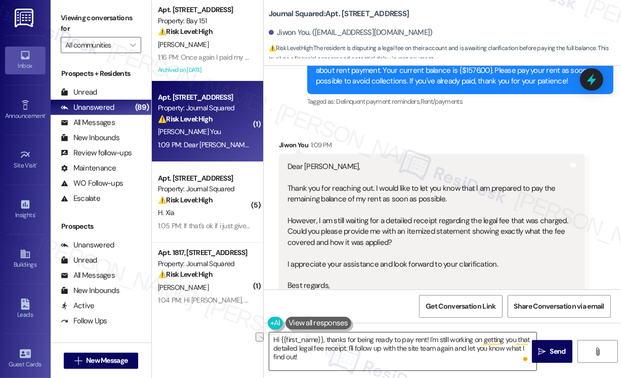
click at [424, 349] on textarea "Hi {{first_name}}, thanks for being ready to pay rent! I'm still working on get…" at bounding box center [402, 351] width 267 height 38
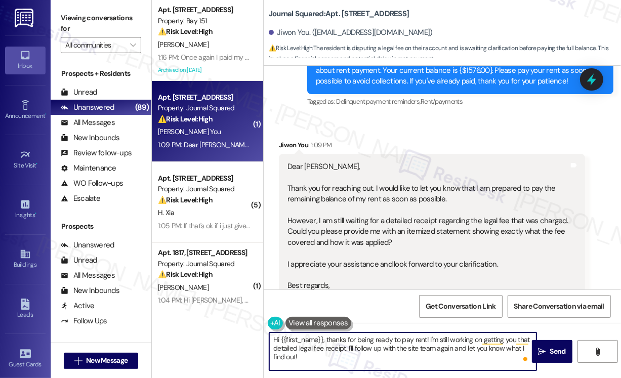
drag, startPoint x: 435, startPoint y: 337, endPoint x: 477, endPoint y: 335, distance: 42.6
click at [477, 335] on textarea "Hi {{first_name}}, thanks for being ready to pay rent! I'm still working on get…" at bounding box center [402, 351] width 267 height 38
click at [334, 190] on div "Dear Jane, Thank you for reaching out. I would like to let you know that I am p…" at bounding box center [427, 231] width 281 height 141
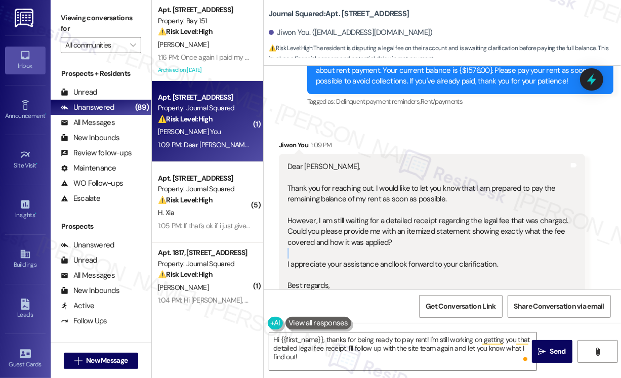
click at [334, 190] on div "Dear Jane, Thank you for reaching out. I would like to let you know that I am p…" at bounding box center [427, 231] width 281 height 141
click at [352, 341] on textarea "Hi {{first_name}}, thanks for being ready to pay rent! I'm still working on get…" at bounding box center [402, 351] width 267 height 38
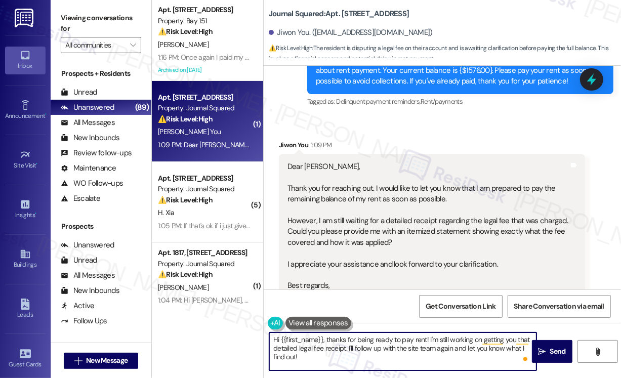
click at [418, 339] on textarea "Hi {{first_name}}, thanks for being ready to pay rent! I'm still working on get…" at bounding box center [402, 351] width 267 height 38
click at [405, 361] on textarea "Hi {{first_name}}, thanks for being ready to pay rent! I'm still working on get…" at bounding box center [402, 351] width 267 height 38
drag, startPoint x: 429, startPoint y: 339, endPoint x: 460, endPoint y: 354, distance: 33.7
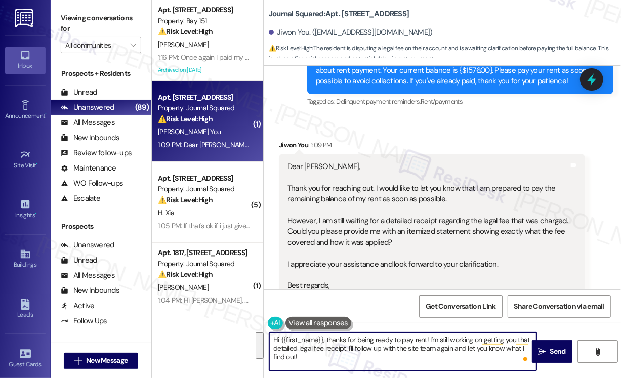
click at [460, 354] on textarea "Hi {{first_name}}, thanks for being ready to pay rent! I'm still working on get…" at bounding box center [402, 351] width 267 height 38
click at [462, 353] on textarea "Hi {{first_name}}, thanks for being ready to pay rent! I'm still working on get…" at bounding box center [402, 351] width 267 height 38
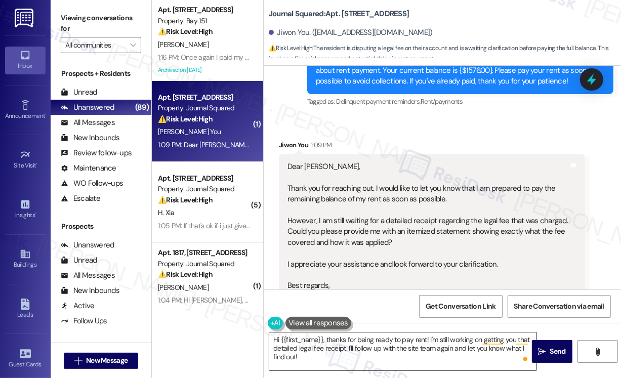
click at [469, 349] on textarea "Hi {{first_name}}, thanks for being ready to pay rent! I'm still working on get…" at bounding box center [402, 351] width 267 height 38
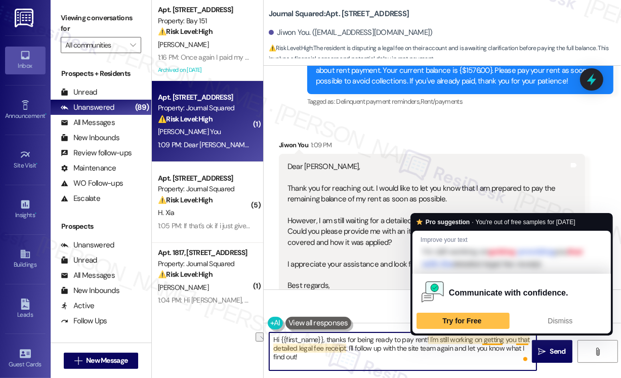
drag, startPoint x: 430, startPoint y: 340, endPoint x: 528, endPoint y: 337, distance: 97.7
click at [528, 337] on textarea "Hi {{first_name}}, thanks for being ready to pay rent! I'm still working on get…" at bounding box center [402, 351] width 267 height 38
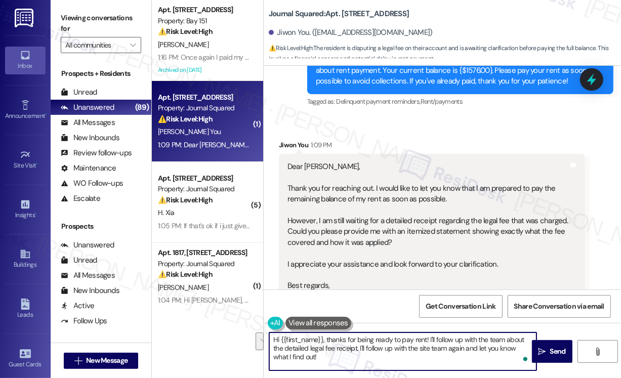
drag, startPoint x: 380, startPoint y: 358, endPoint x: 360, endPoint y: 348, distance: 22.4
click at [360, 348] on textarea "Hi {{first_name}}, thanks for being ready to pay rent! I'll follow up with the …" at bounding box center [402, 351] width 267 height 38
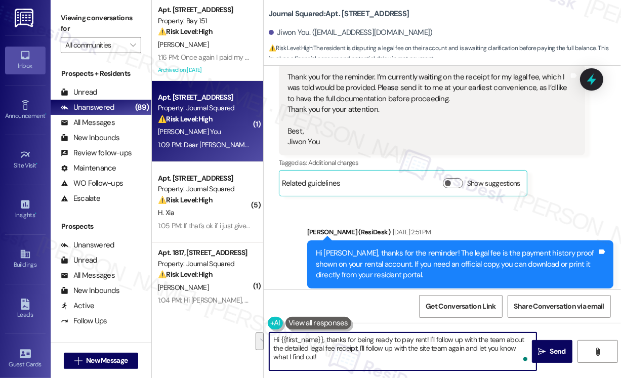
scroll to position [13877, 0]
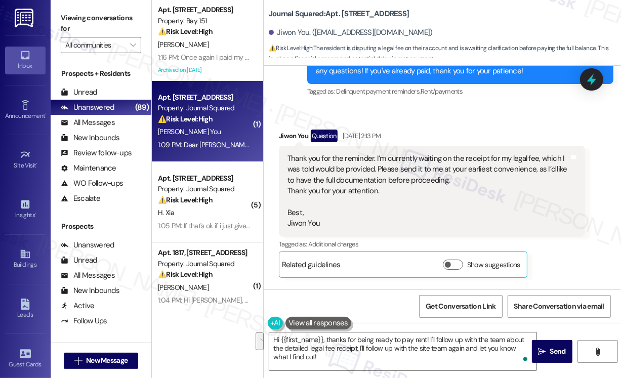
click at [341, 153] on div "Thank you for the reminder. I’m currently waiting on the receipt for my legal f…" at bounding box center [427, 191] width 281 height 76
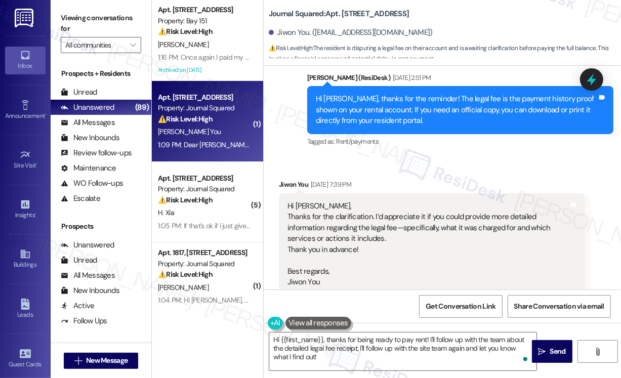
scroll to position [14130, 0]
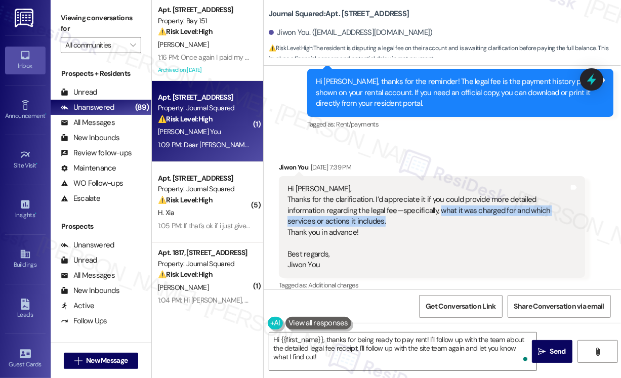
drag, startPoint x: 382, startPoint y: 162, endPoint x: 439, endPoint y: 154, distance: 57.7
click at [439, 184] on div "Hi Jane, Thanks for the clarification. I’d appreciate it if you could provide m…" at bounding box center [427, 227] width 281 height 86
copy div "what it was charged for and which services or actions it includes."
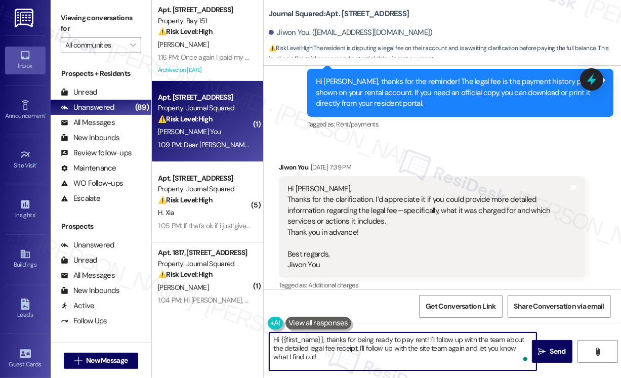
click at [338, 353] on textarea "Hi {{first_name}}, thanks for being ready to pay rent! I'll follow up with the …" at bounding box center [402, 351] width 267 height 38
drag, startPoint x: 356, startPoint y: 347, endPoint x: 373, endPoint y: 358, distance: 19.9
click at [373, 358] on textarea "Hi {{first_name}}, thanks for being ready to pay rent! I'll follow up with the …" at bounding box center [402, 351] width 267 height 38
click at [459, 351] on textarea "Hi {{first_name}}, thanks for being ready to pay rent! I'll follow up with the …" at bounding box center [402, 351] width 267 height 38
click at [354, 347] on textarea "Hi {{first_name}}, thanks for being ready to pay rent! I'll follow up with the …" at bounding box center [402, 351] width 267 height 38
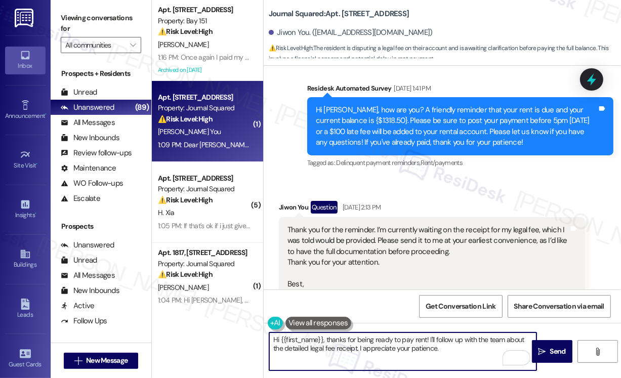
scroll to position [13928, 0]
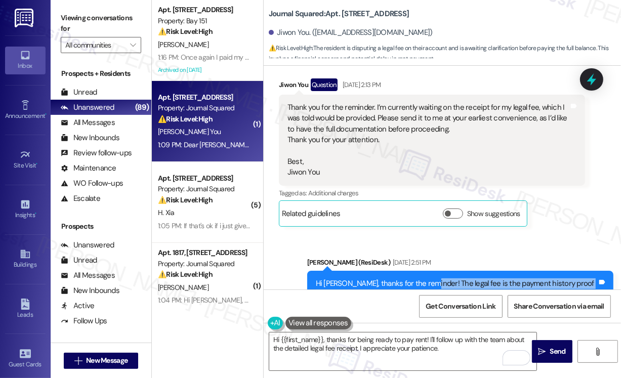
drag, startPoint x: 423, startPoint y: 224, endPoint x: 389, endPoint y: 245, distance: 39.6
click at [389, 278] on div "Hi [PERSON_NAME], thanks for the reminder! The legal fee is the payment history…" at bounding box center [456, 294] width 281 height 32
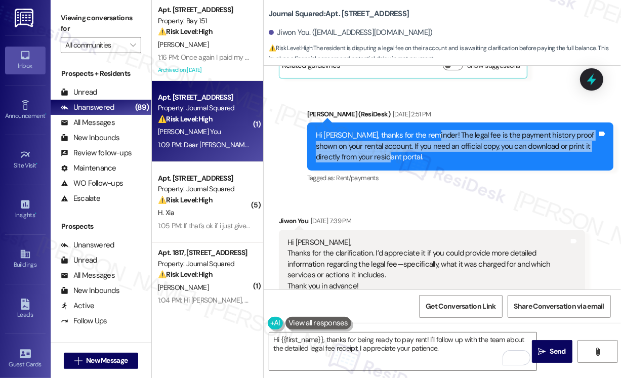
scroll to position [14181, 0]
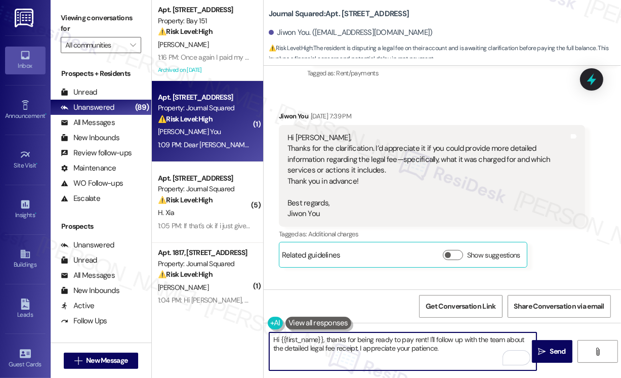
click at [361, 345] on textarea "Hi {{first_name}}, thanks for being ready to pay rent! I'll follow up with the …" at bounding box center [402, 351] width 267 height 38
click at [376, 338] on textarea "Hi {{first_name}}, thanks for being ready to pay rent! I'll follow up with the …" at bounding box center [402, 351] width 267 height 38
click at [356, 346] on textarea "Hi {{first_name}}, thanks for being ready to pay rent! I'll follow up with the …" at bounding box center [402, 351] width 267 height 38
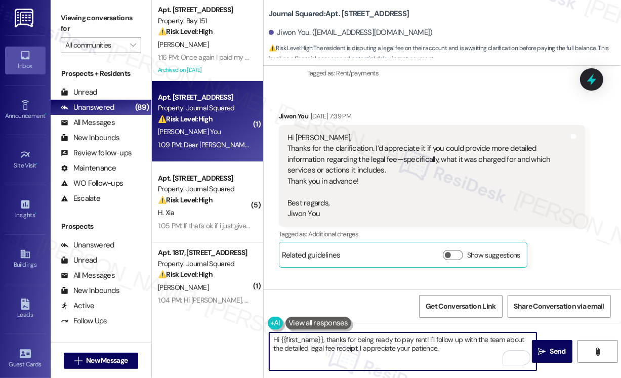
click at [356, 348] on textarea "Hi {{first_name}}, thanks for being ready to pay rent! I'll follow up with the …" at bounding box center [402, 351] width 267 height 38
drag, startPoint x: 350, startPoint y: 353, endPoint x: 366, endPoint y: 353, distance: 16.2
click at [350, 353] on textarea "Hi {{first_name}}, thanks for being ready to pay rent! I'll follow up with the …" at bounding box center [402, 351] width 267 height 38
drag, startPoint x: 527, startPoint y: 347, endPoint x: 528, endPoint y: 361, distance: 13.7
click at [528, 361] on div "Hi {{first_name}}, thanks for being ready to pay rent! I'll follow up with the …" at bounding box center [403, 351] width 268 height 39
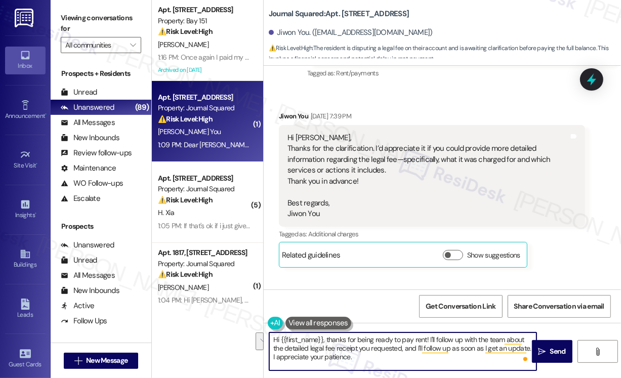
click at [364, 353] on textarea "Hi {{first_name}}, thanks for being ready to pay rent! I'll follow up with the …" at bounding box center [402, 351] width 267 height 38
drag, startPoint x: 413, startPoint y: 360, endPoint x: 527, endPoint y: 347, distance: 115.4
click at [527, 347] on textarea "Hi {{first_name}}, thanks for being ready to pay rent! I'll follow up with the …" at bounding box center [402, 351] width 267 height 38
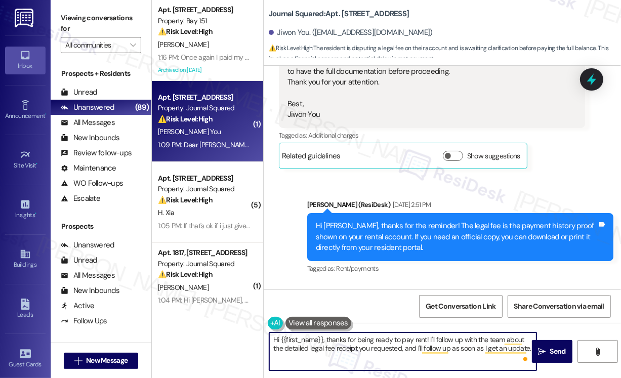
type textarea "Hi {{first_name}}, thanks for being ready to pay rent! I'll follow up with the …"
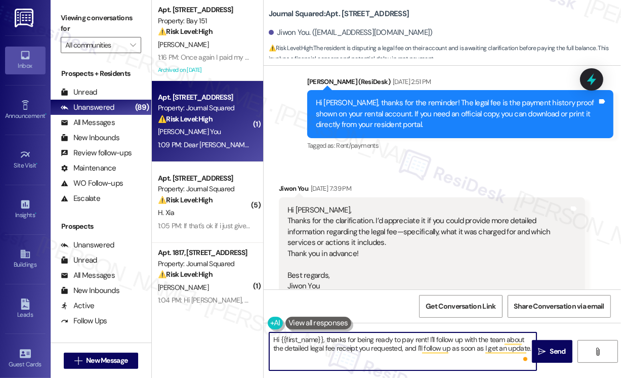
scroll to position [14137, 0]
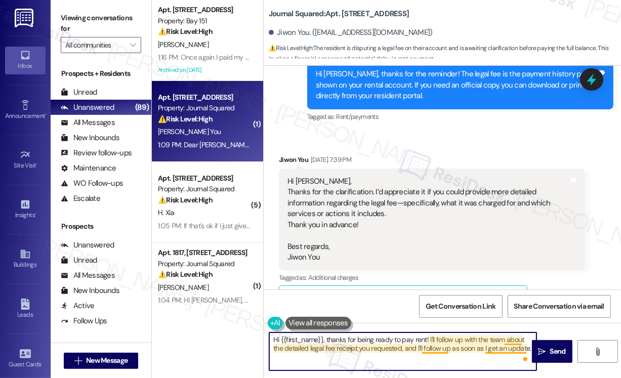
click at [485, 346] on textarea "Hi {{first_name}}, thanks for being ready to pay rent! I'll follow up with the …" at bounding box center [402, 351] width 267 height 38
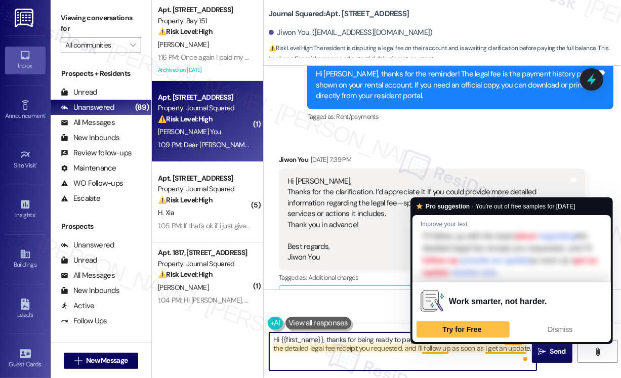
click at [485, 346] on textarea "Hi {{first_name}}, thanks for being ready to pay rent! I'll follow up with the …" at bounding box center [402, 351] width 267 height 38
click at [446, 352] on textarea "Hi {{first_name}}, thanks for being ready to pay rent! I'll follow up with the …" at bounding box center [402, 351] width 267 height 38
click at [527, 347] on textarea "Hi {{first_name}}, thanks for being ready to pay rent! I'll follow up with the …" at bounding box center [402, 351] width 267 height 38
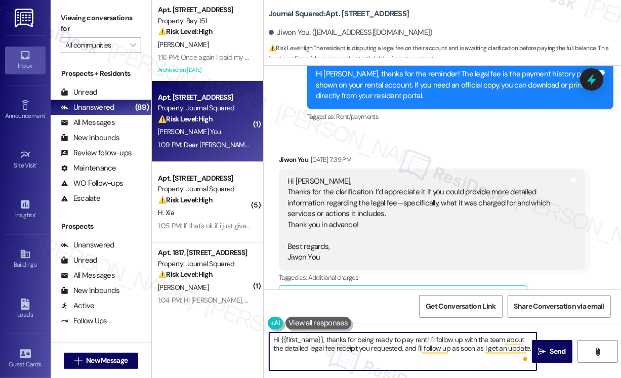
click at [384, 343] on textarea "Hi {{first_name}}, thanks for being ready to pay rent! I'll follow up with the …" at bounding box center [402, 351] width 267 height 38
click at [472, 355] on textarea "Hi {{first_name}}, thanks for being ready to pay rent! I'll follow up with the …" at bounding box center [402, 351] width 267 height 38
click at [396, 347] on textarea "Hi {{first_name}}, thanks for being ready to pay rent! I'll follow up with the …" at bounding box center [402, 351] width 267 height 38
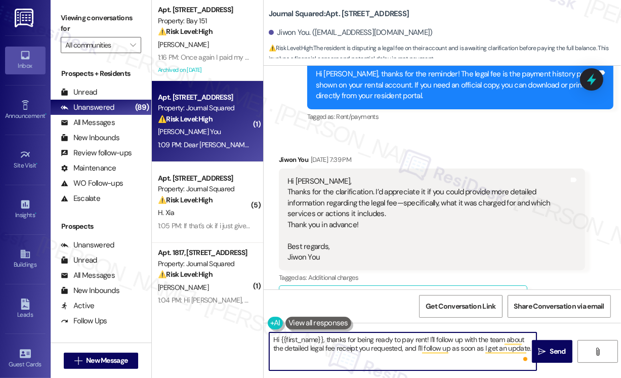
click at [396, 347] on textarea "Hi {{first_name}}, thanks for being ready to pay rent! I'll follow up with the …" at bounding box center [402, 351] width 267 height 38
drag, startPoint x: 396, startPoint y: 347, endPoint x: 421, endPoint y: 347, distance: 24.8
click at [396, 347] on textarea "Hi {{first_name}}, thanks for being ready to pay rent! I'll follow up with the …" at bounding box center [402, 351] width 267 height 38
click at [526, 350] on textarea "Hi {{first_name}}, thanks for being ready to pay rent! I'll follow up with the …" at bounding box center [402, 351] width 267 height 38
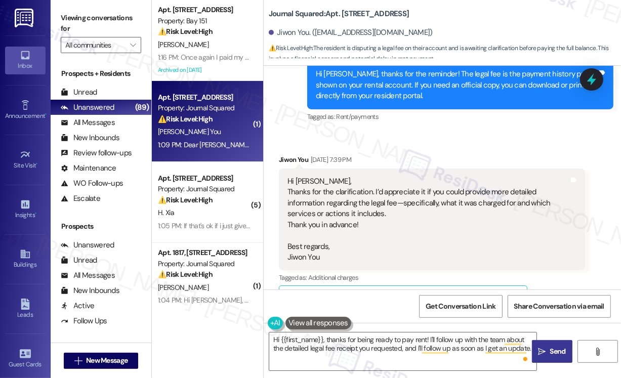
click at [542, 349] on icon "" at bounding box center [542, 351] width 8 height 8
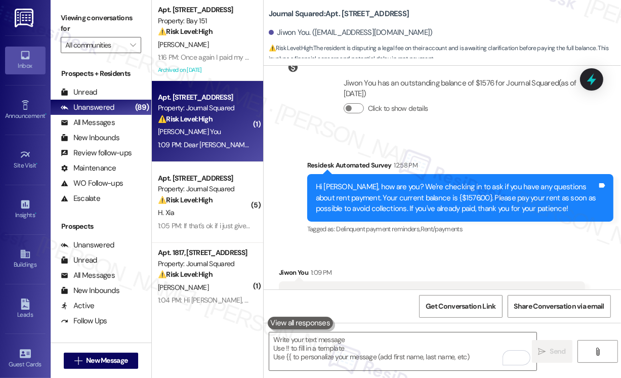
scroll to position [15476, 0]
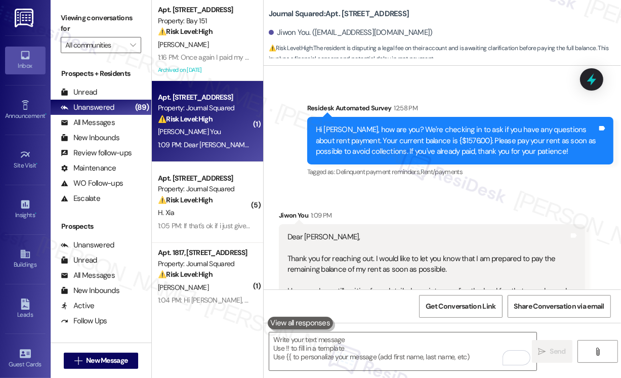
click at [401, 232] on div "Dear Jane, Thank you for reaching out. I would like to let you know that I am p…" at bounding box center [427, 302] width 281 height 141
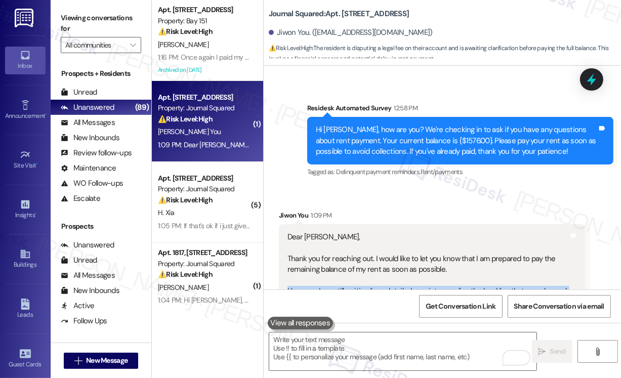
click at [401, 232] on div "Dear Jane, Thank you for reaching out. I would like to let you know that I am p…" at bounding box center [427, 302] width 281 height 141
click at [412, 232] on div "Dear Jane, Thank you for reaching out. I would like to let you know that I am p…" at bounding box center [427, 302] width 281 height 141
click at [599, 79] on icon at bounding box center [591, 79] width 17 height 17
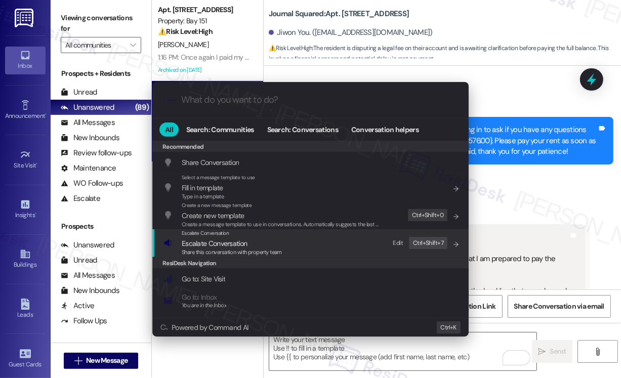
click at [216, 248] on span "Share this conversation with property team" at bounding box center [232, 251] width 100 height 7
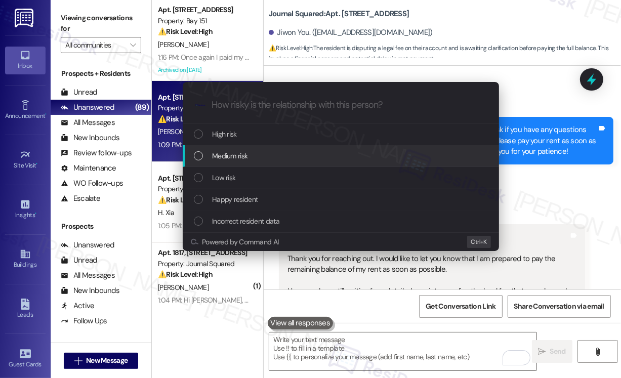
click at [239, 154] on span "Medium risk" at bounding box center [229, 155] width 35 height 11
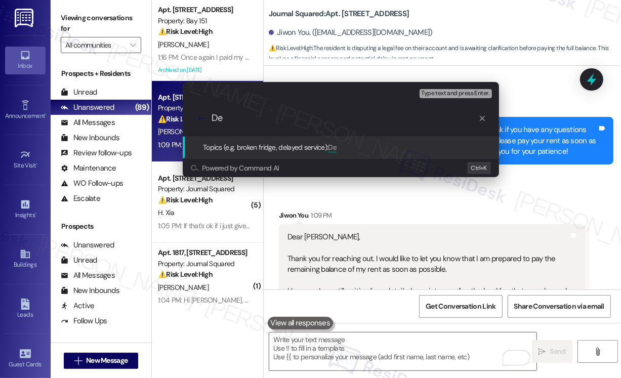
type input "D"
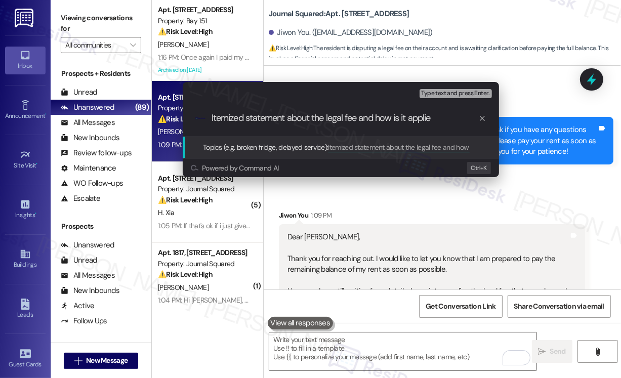
type input "Itemized statement about the legal fee and how is it applied"
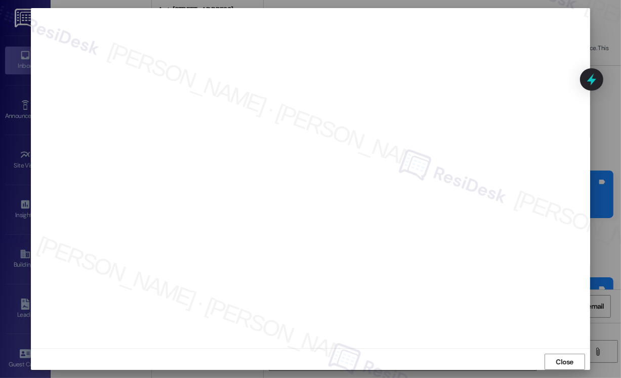
scroll to position [15476, 0]
